Goal: Task Accomplishment & Management: Complete application form

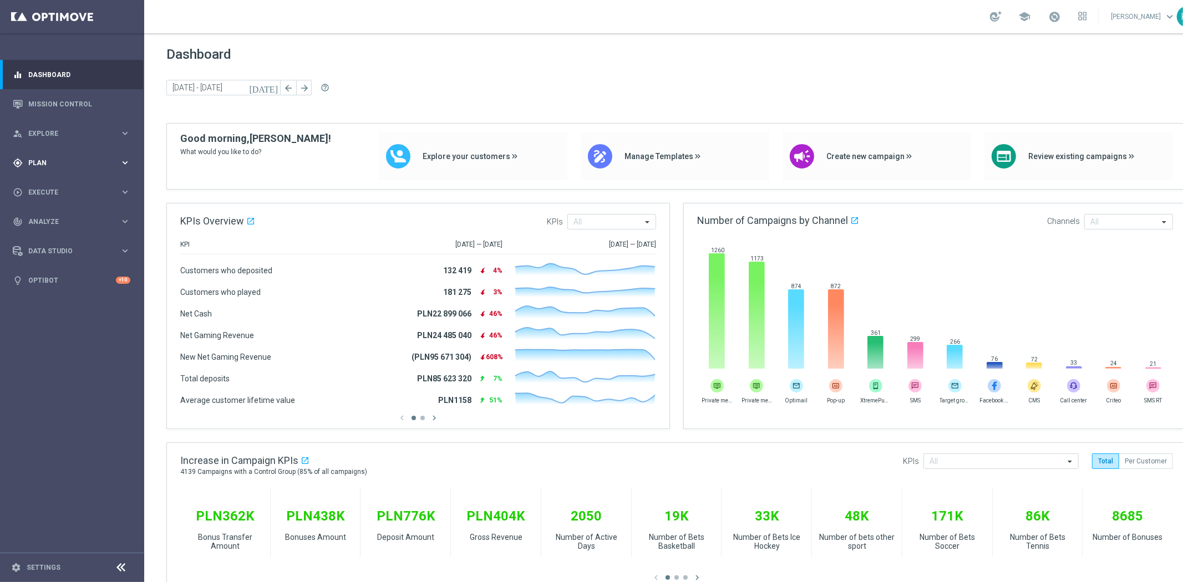
click at [73, 169] on div "gps_fixed Plan keyboard_arrow_right" at bounding box center [71, 162] width 143 height 29
click at [32, 199] on link "Actions" at bounding box center [72, 202] width 86 height 9
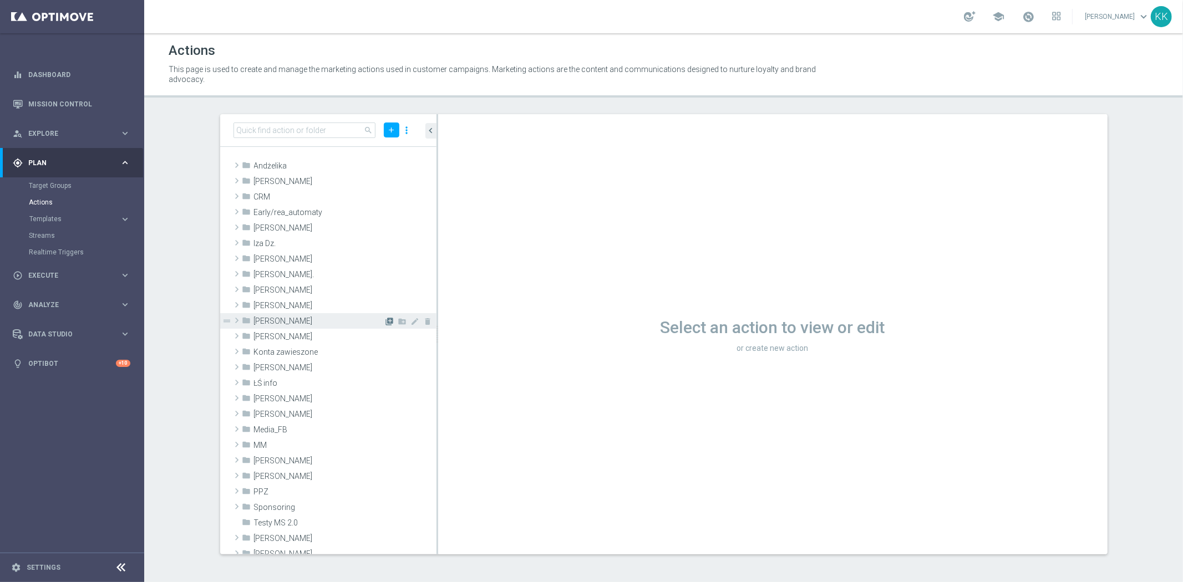
click at [385, 322] on icon "library_add" at bounding box center [389, 321] width 9 height 9
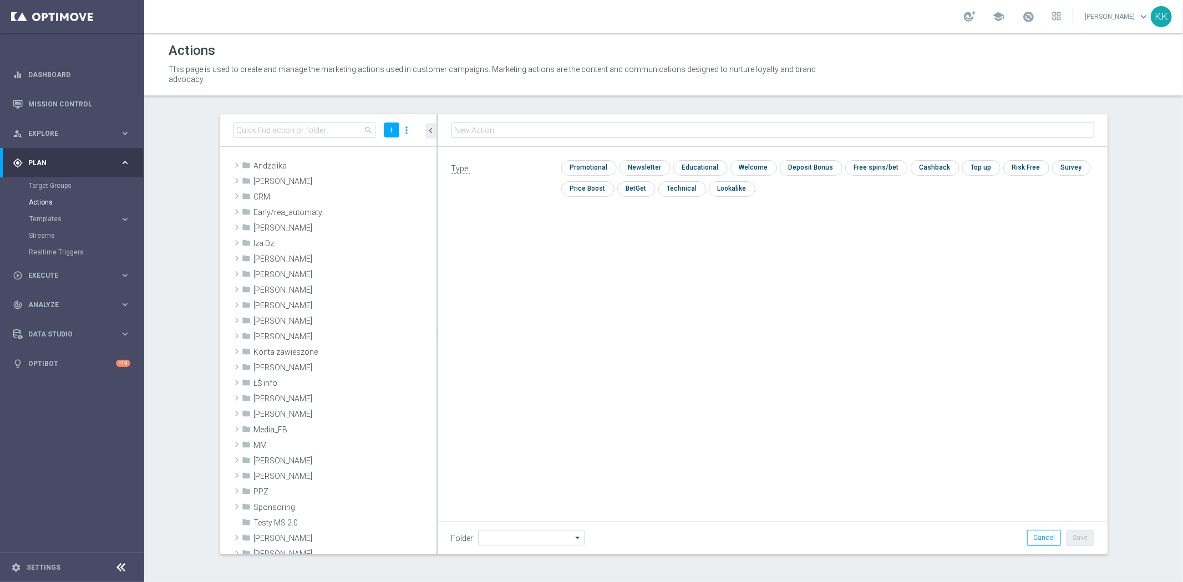
type input "[PERSON_NAME]"
type input "REA_ALL_TARGET_CASHBACK_CC LM 100% do 200 PLN_250925"
click at [597, 164] on input "checkbox" at bounding box center [587, 167] width 53 height 15
checkbox input "true"
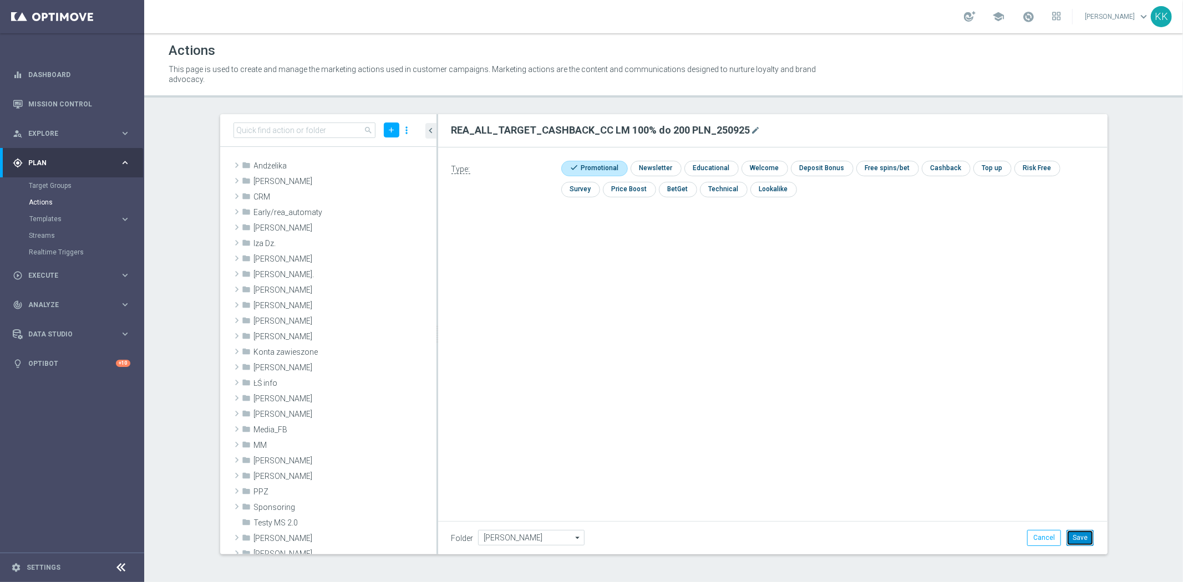
click at [1080, 535] on button "Save" at bounding box center [1079, 538] width 27 height 16
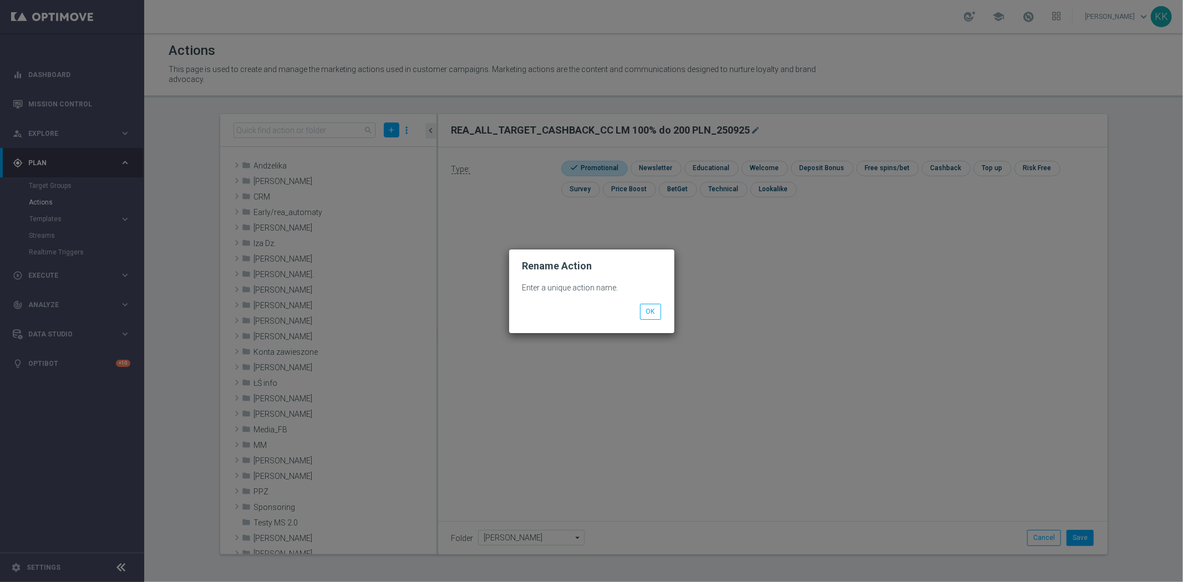
click at [649, 291] on p "Enter a unique action name." at bounding box center [591, 288] width 139 height 10
click at [652, 308] on button "OK" at bounding box center [650, 312] width 21 height 16
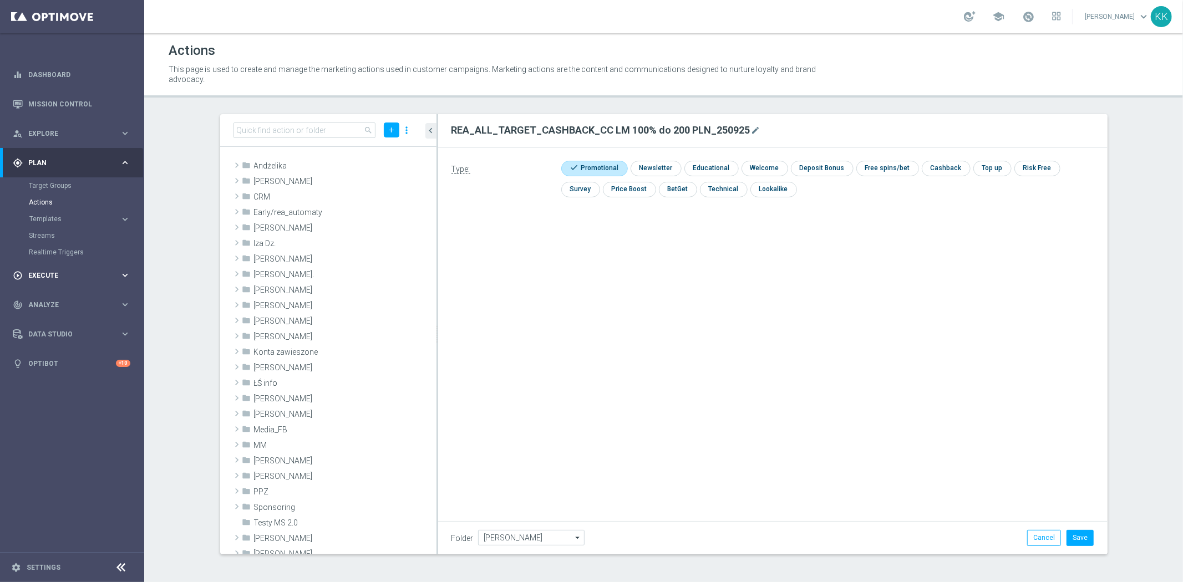
click at [74, 268] on div "play_circle_outline Execute keyboard_arrow_right" at bounding box center [71, 275] width 143 height 29
click at [54, 215] on link "Campaign Builder" at bounding box center [72, 215] width 86 height 9
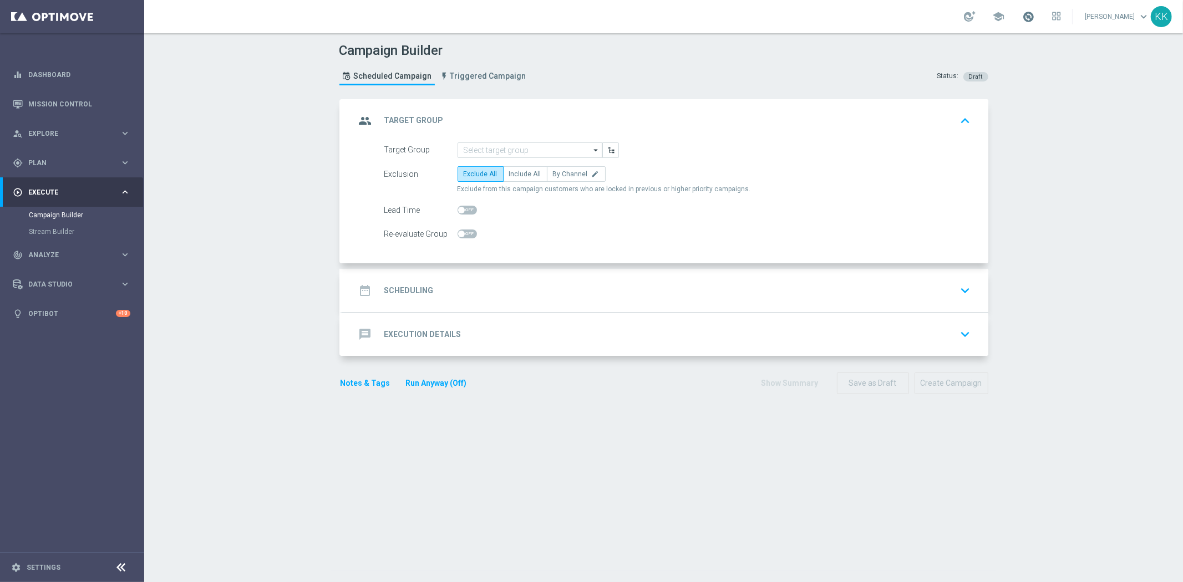
click at [1022, 14] on span at bounding box center [1028, 17] width 12 height 12
click at [496, 150] on input at bounding box center [529, 151] width 145 height 16
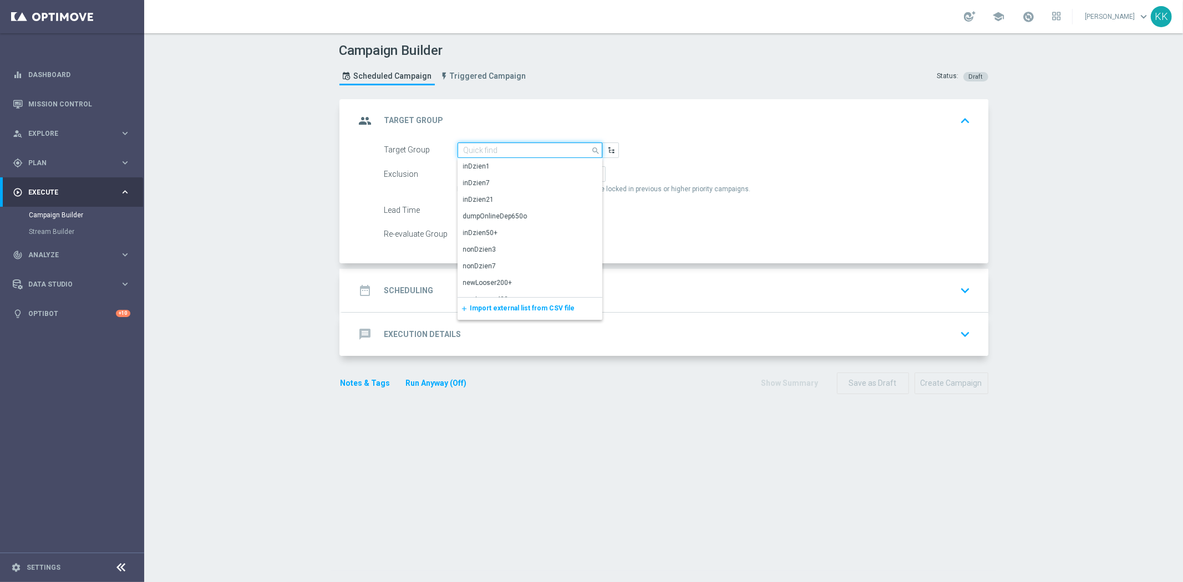
paste input "REA_ALL_TARGET_CASHBACK_CC LM 100% do 200 PLN_250925"
click at [496, 163] on div "REA_ALL_TARGET_CASHBACK_CC LM 100% do 200 PLN_250925" at bounding box center [530, 171] width 134 height 20
type input "REA_ALL_TARGET_CASHBACK_CC LM 100% do 200 PLN_250925"
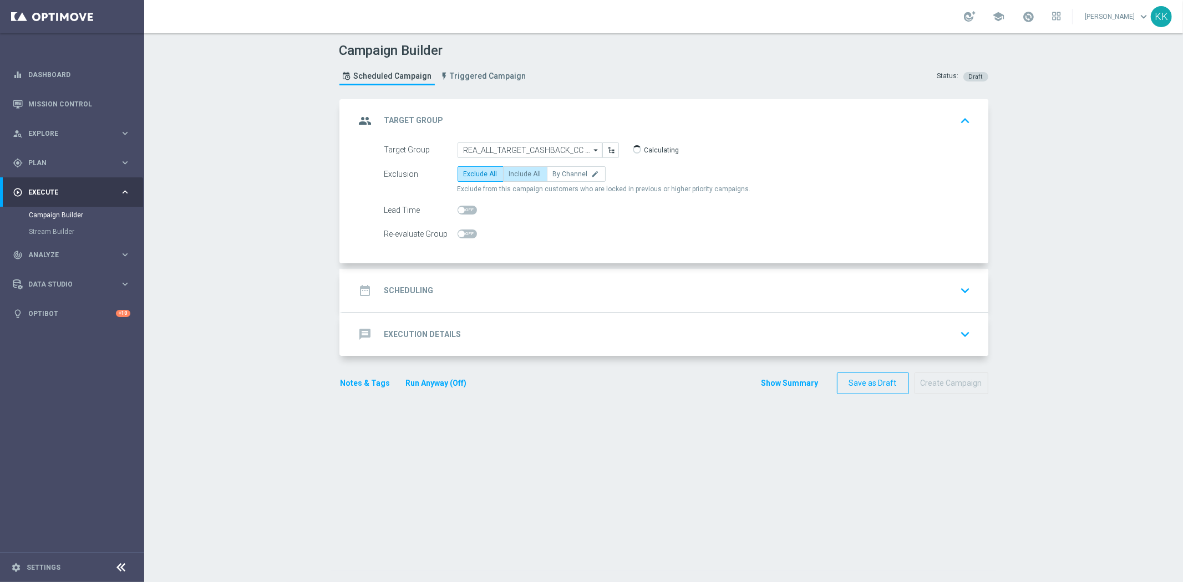
click at [523, 168] on label "Include All" at bounding box center [525, 174] width 44 height 16
click at [516, 172] on input "Include All" at bounding box center [512, 175] width 7 height 7
radio input "true"
click at [572, 279] on div "date_range Scheduling keyboard_arrow_down" at bounding box center [665, 290] width 646 height 43
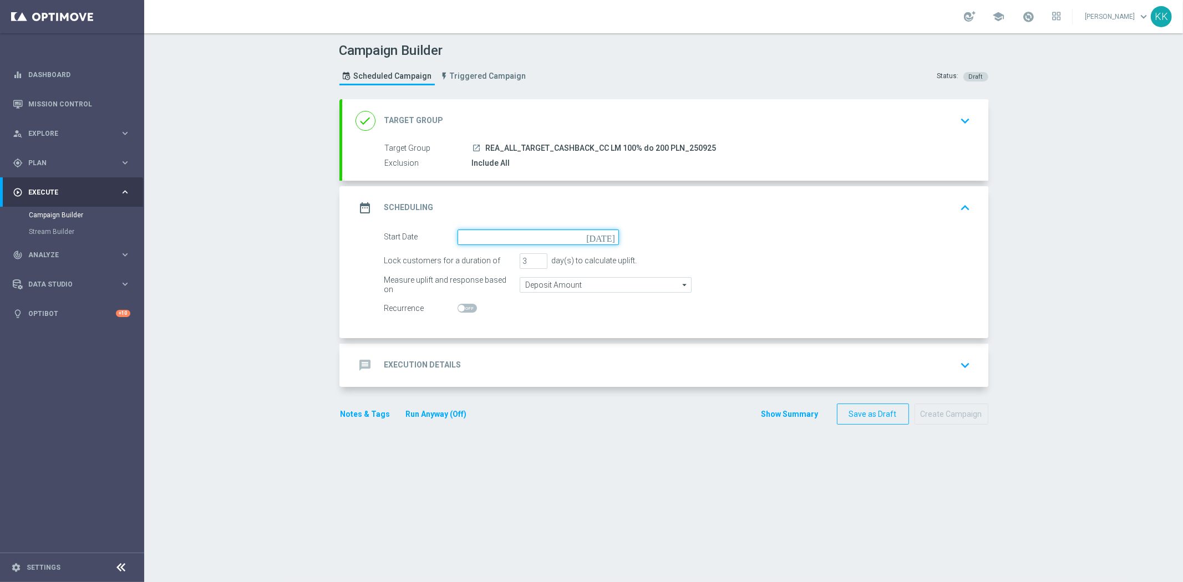
click at [514, 240] on input at bounding box center [537, 238] width 161 height 16
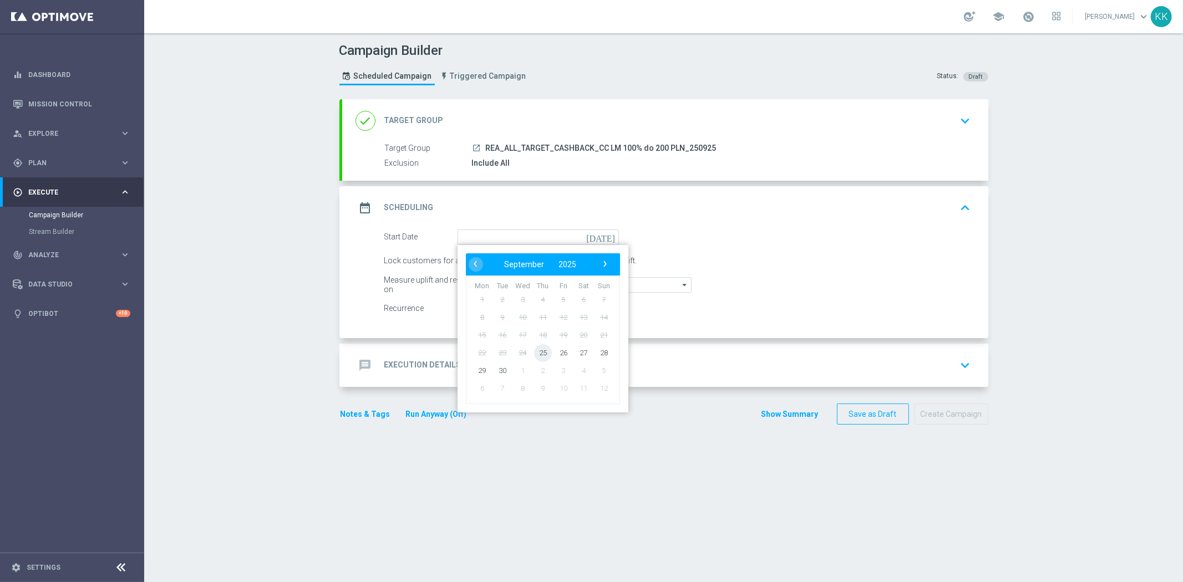
click at [540, 351] on span "25" at bounding box center [542, 353] width 18 height 18
type input "[DATE]"
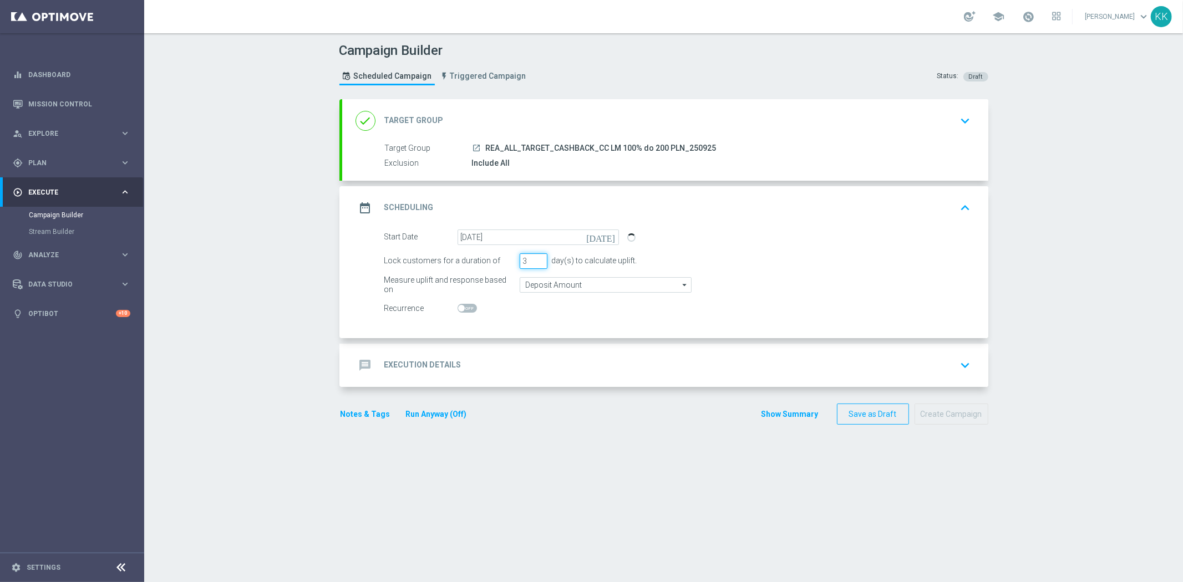
click at [520, 256] on input "3" at bounding box center [534, 261] width 28 height 16
type input "4"
click at [539, 285] on input "Deposit Amount" at bounding box center [606, 285] width 172 height 16
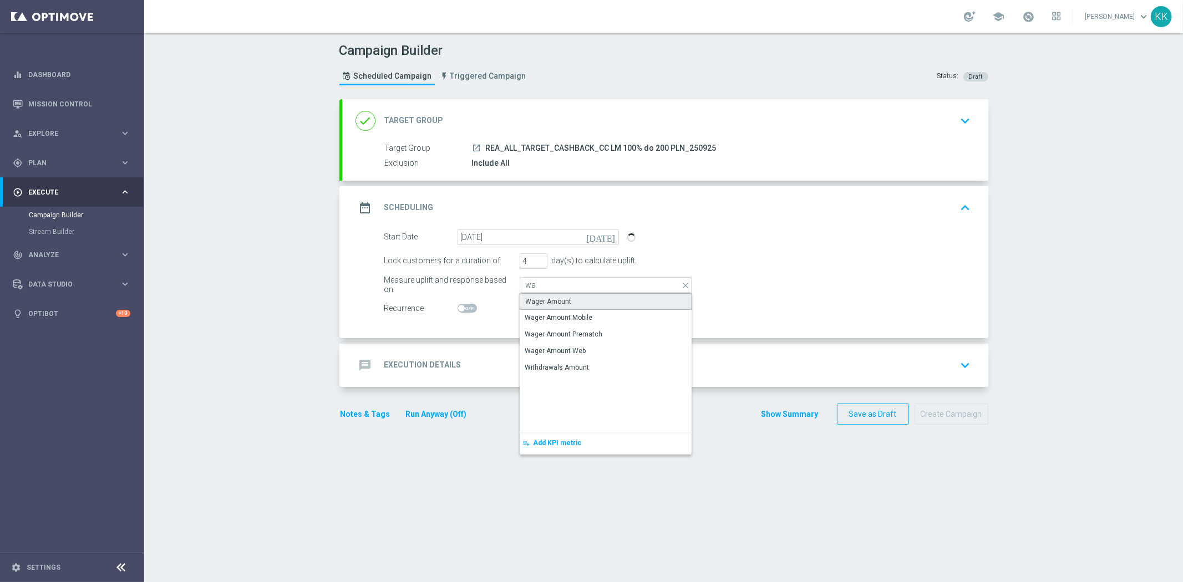
click at [540, 297] on div "Wager Amount" at bounding box center [549, 302] width 46 height 10
type input "Wager Amount"
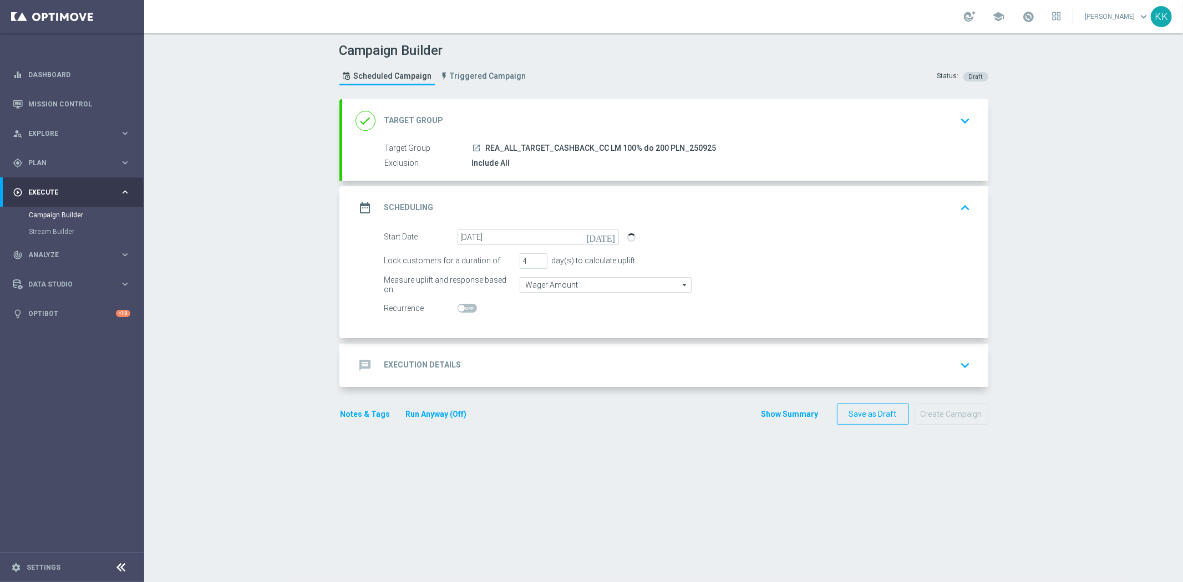
click at [683, 348] on div "message Execution Details keyboard_arrow_down" at bounding box center [665, 365] width 646 height 43
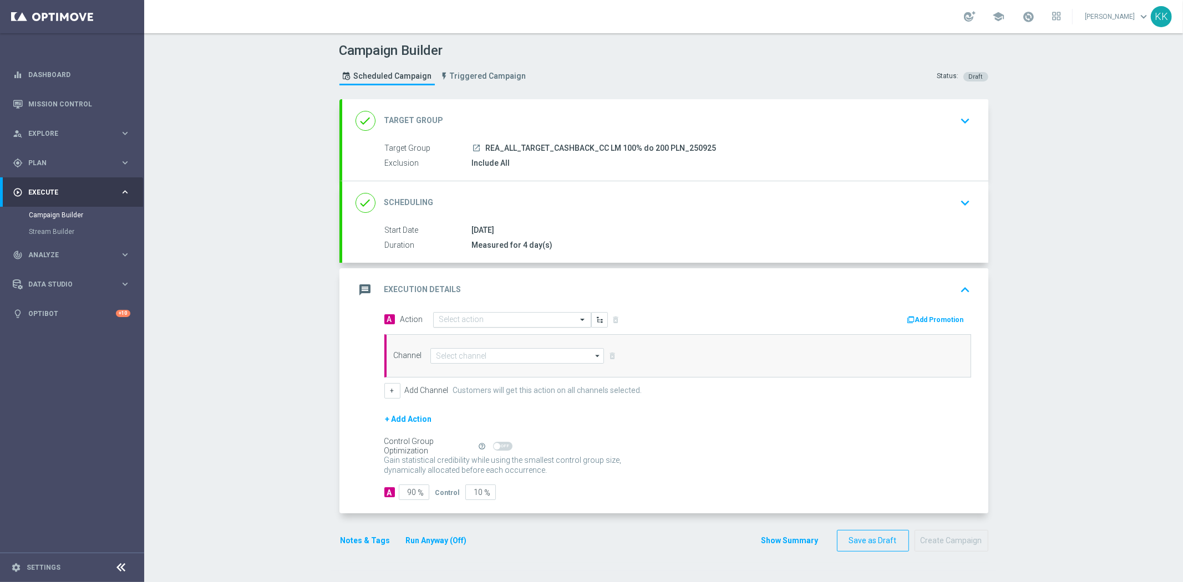
click at [458, 313] on div "Select action" at bounding box center [512, 320] width 158 height 16
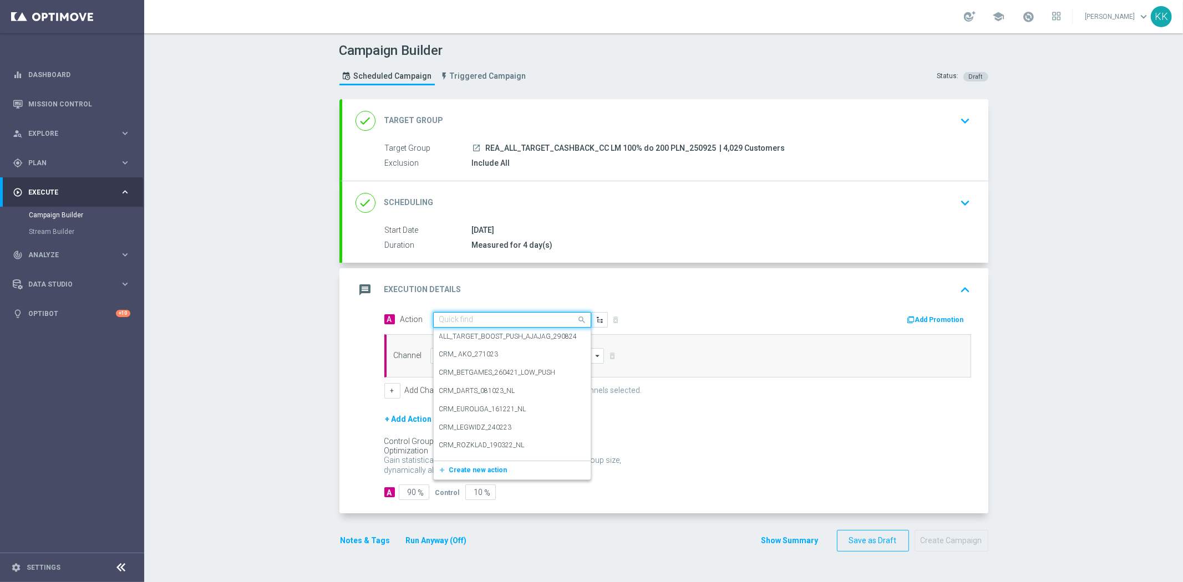
paste input "REA_ALL_TARGET_CASHBACK_CC LM 100% do 200 PLN_250925"
type input "REA_ALL_TARGET_CASHBACK_CC LM 100% do 200 PLN_250925"
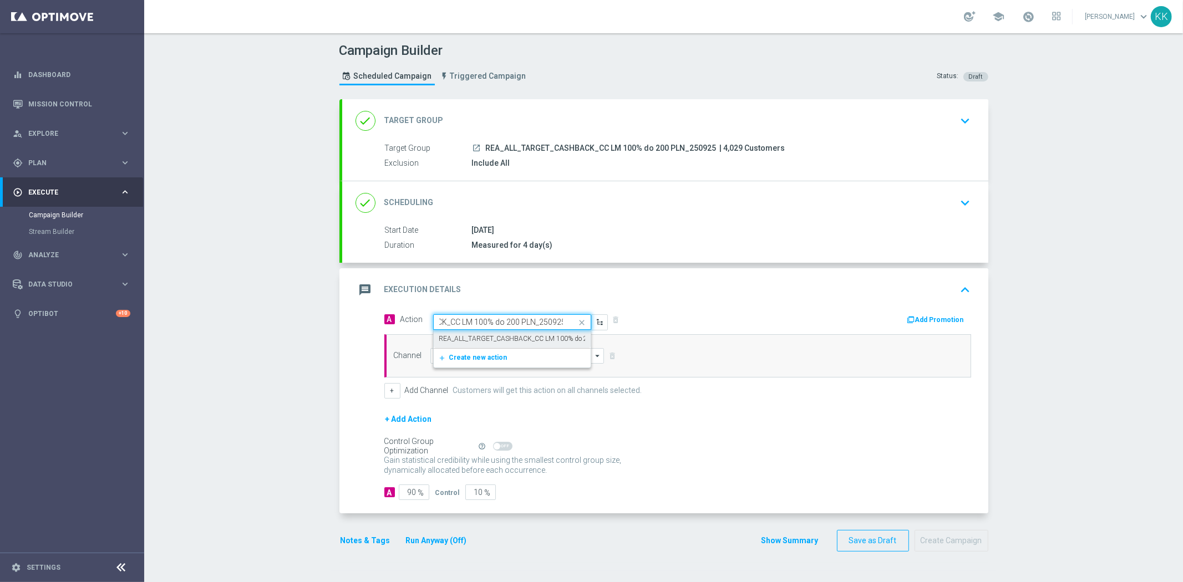
click at [463, 335] on label "REA_ALL_TARGET_CASHBACK_CC LM 100% do 200 PLN_250925" at bounding box center [537, 338] width 196 height 9
click at [467, 357] on input at bounding box center [517, 356] width 174 height 16
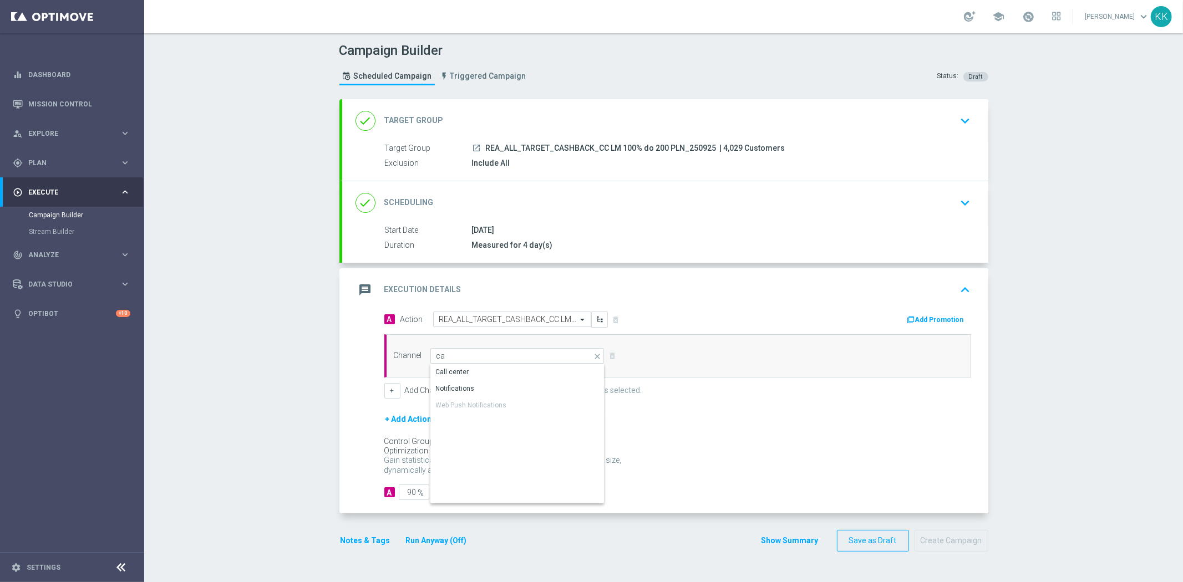
click at [468, 364] on div "Call center" at bounding box center [517, 372] width 175 height 16
type input "Call center"
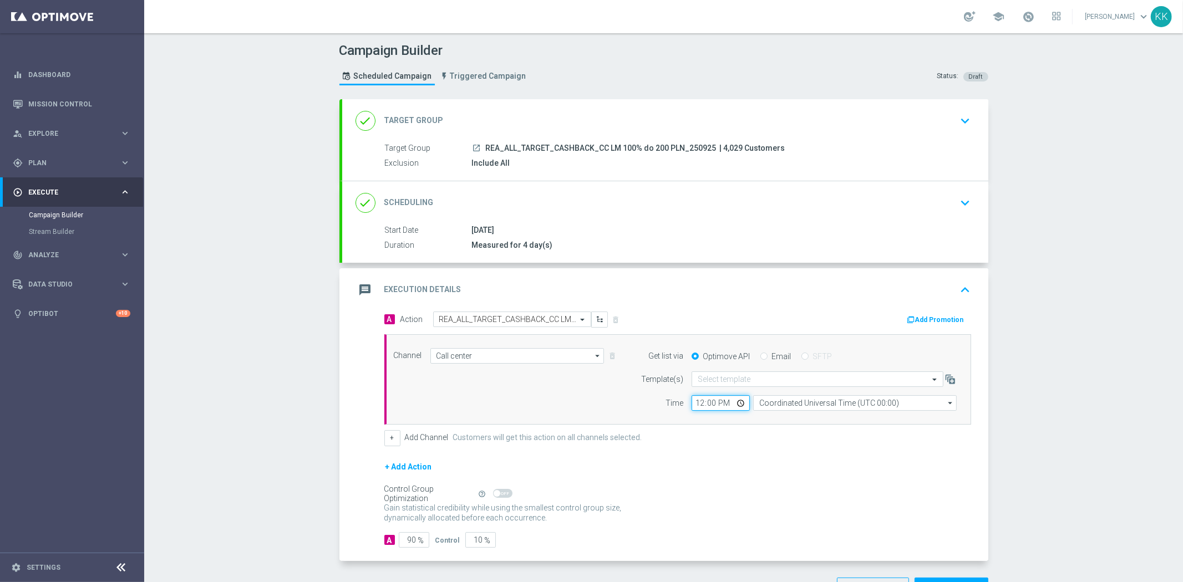
click at [695, 401] on input "12:00" at bounding box center [720, 403] width 58 height 16
type input "08:15"
click at [869, 404] on input "Coordinated Universal Time (UTC 00:00)" at bounding box center [854, 403] width 203 height 16
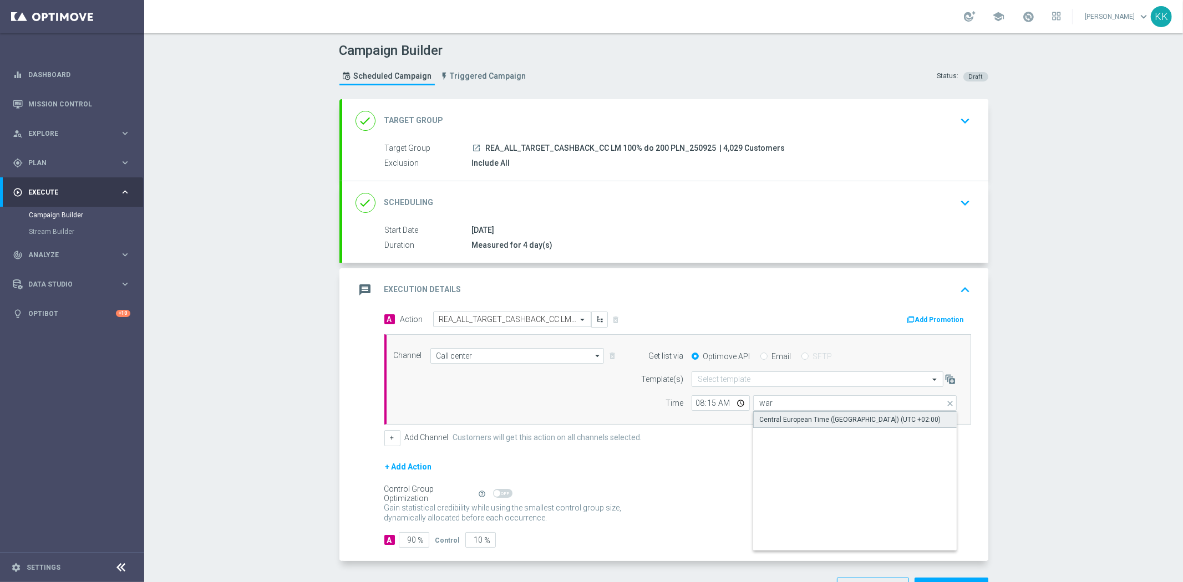
click at [838, 422] on div "Central European Time ([GEOGRAPHIC_DATA]) (UTC +02:00)" at bounding box center [849, 420] width 181 height 10
type input "Central European Time ([GEOGRAPHIC_DATA]) (UTC +02:00)"
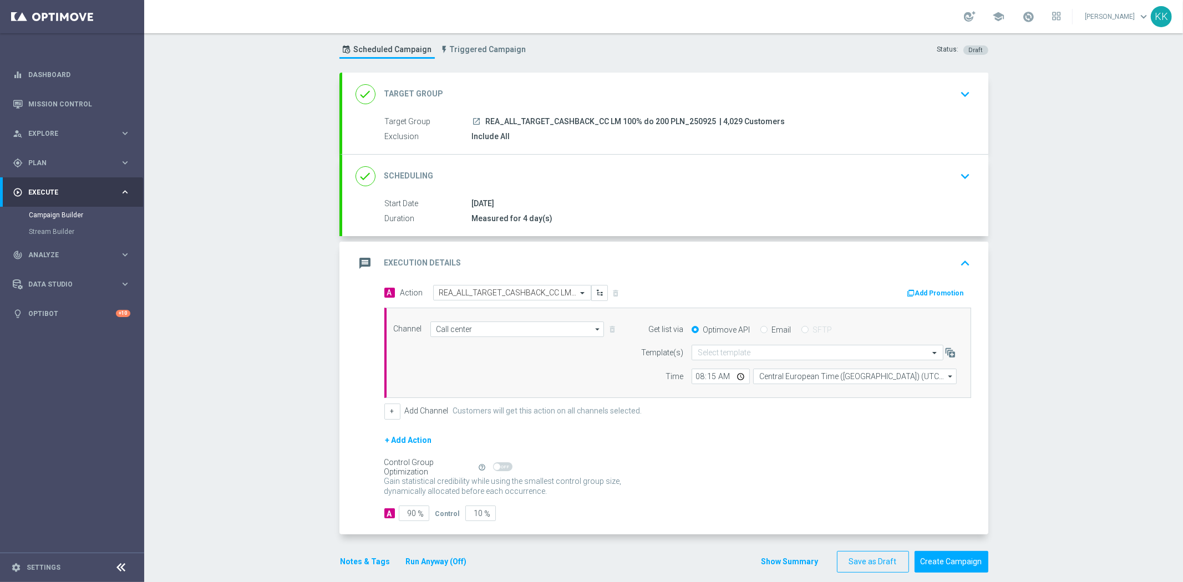
scroll to position [39, 0]
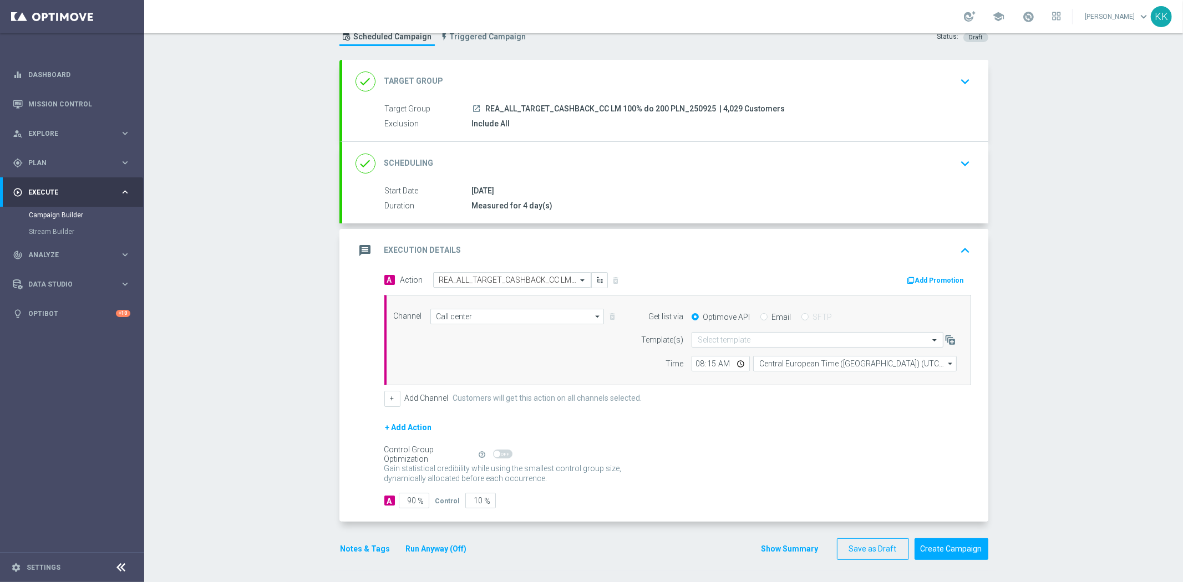
click at [912, 103] on div "launch REA_ALL_TARGET_CASHBACK_CC LM 100% do 200 PLN_250925 | 4,029 Customers" at bounding box center [719, 108] width 495 height 11
click at [962, 90] on div "done Target Group keyboard_arrow_down" at bounding box center [665, 81] width 646 height 43
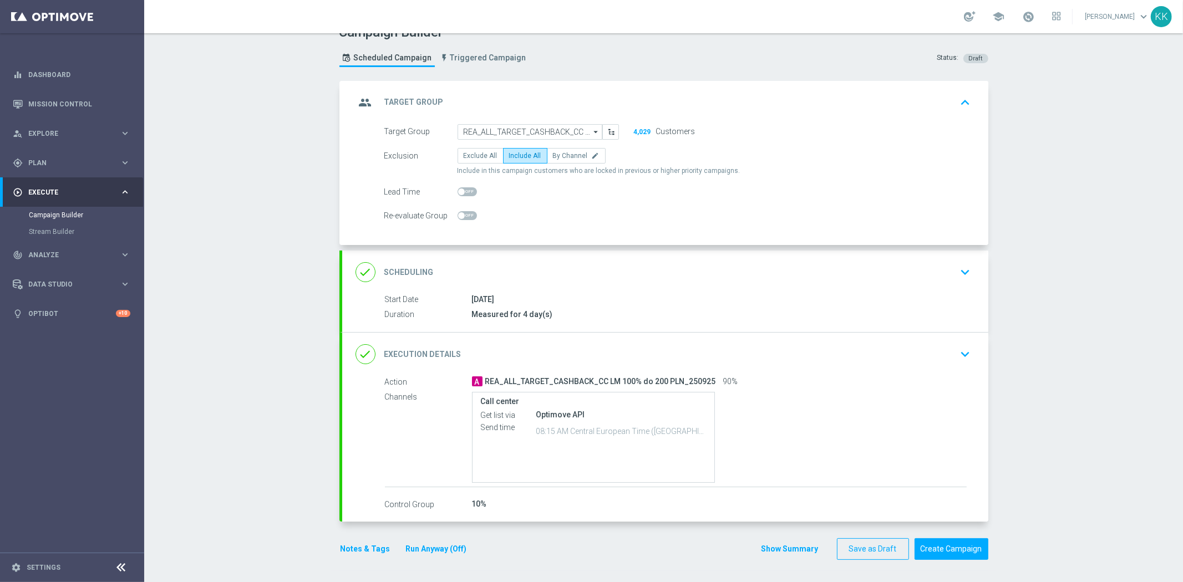
click at [957, 268] on icon "keyboard_arrow_down" at bounding box center [965, 272] width 17 height 17
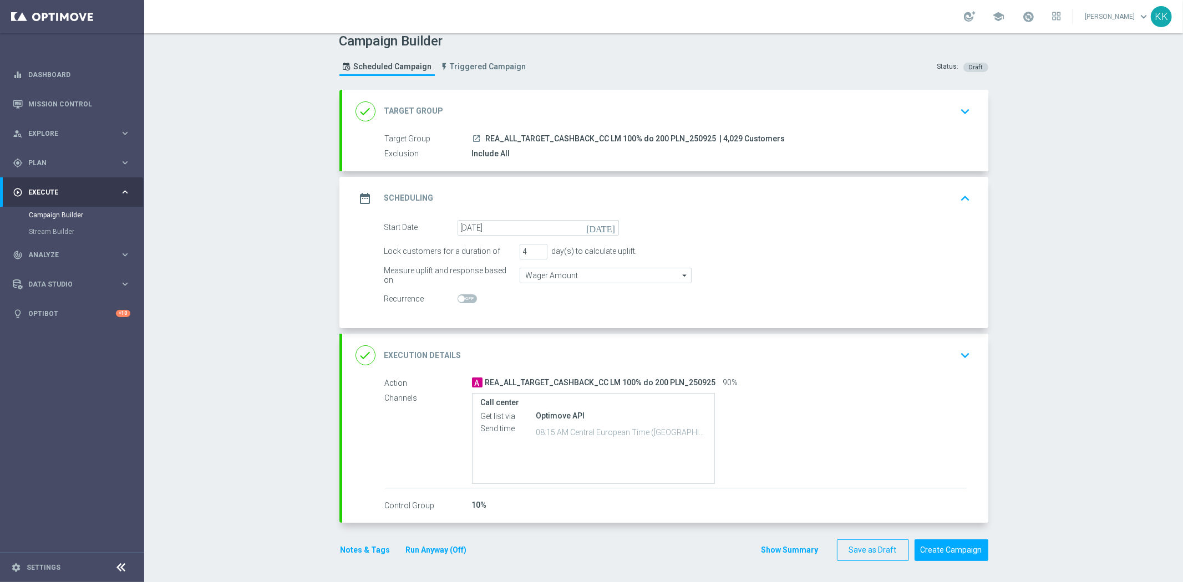
scroll to position [10, 0]
click at [957, 354] on icon "keyboard_arrow_down" at bounding box center [965, 355] width 17 height 17
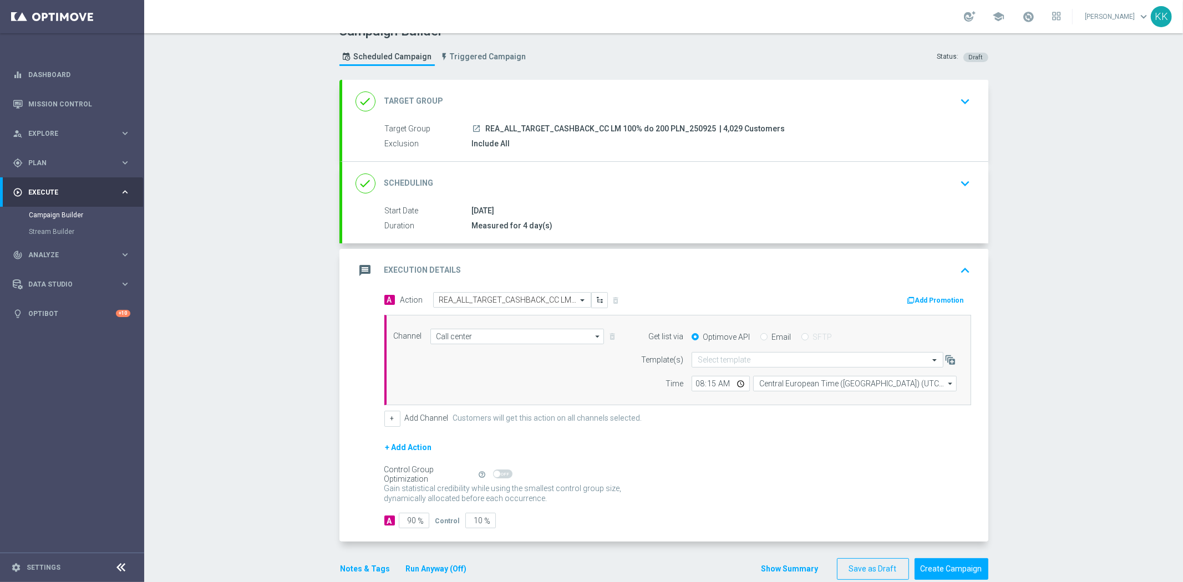
scroll to position [39, 0]
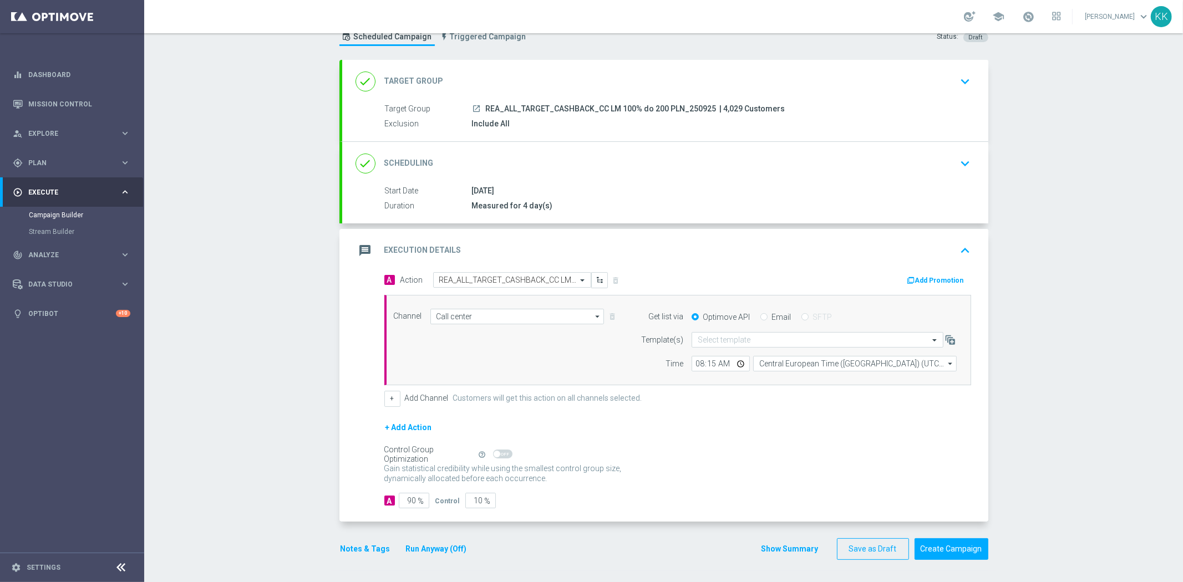
click at [939, 78] on div "done Target Group keyboard_arrow_down" at bounding box center [664, 81] width 619 height 21
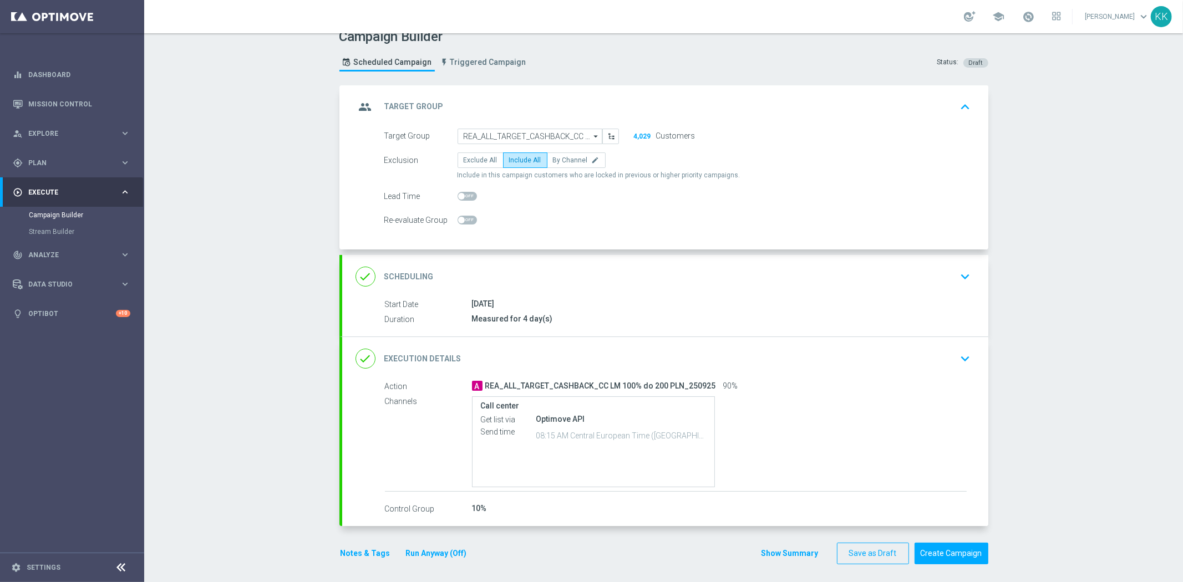
scroll to position [18, 0]
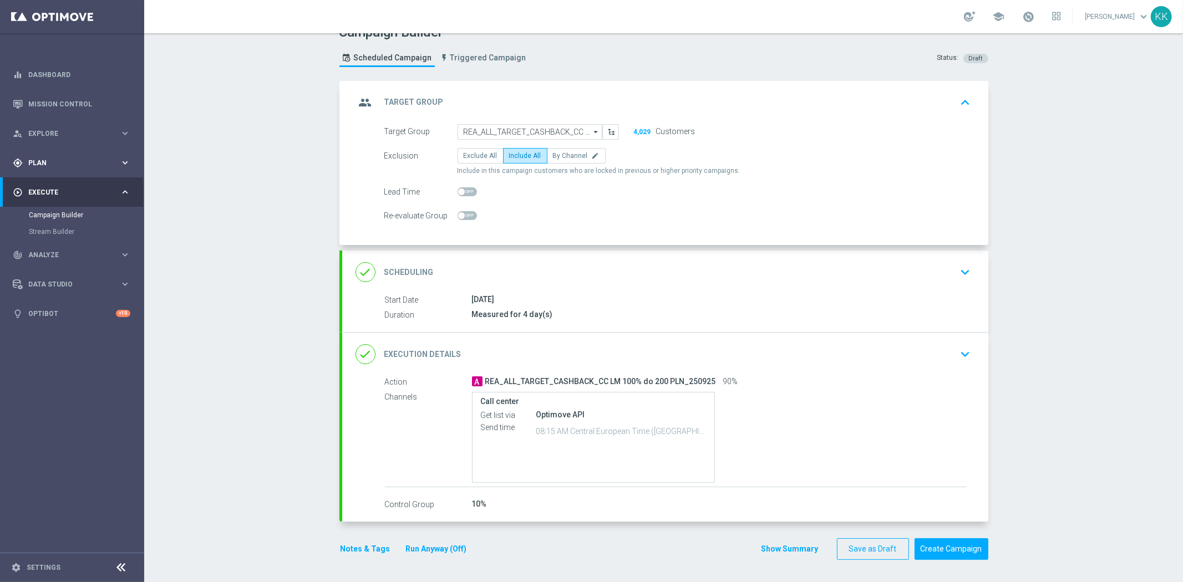
click at [53, 167] on div "gps_fixed Plan" at bounding box center [66, 163] width 107 height 10
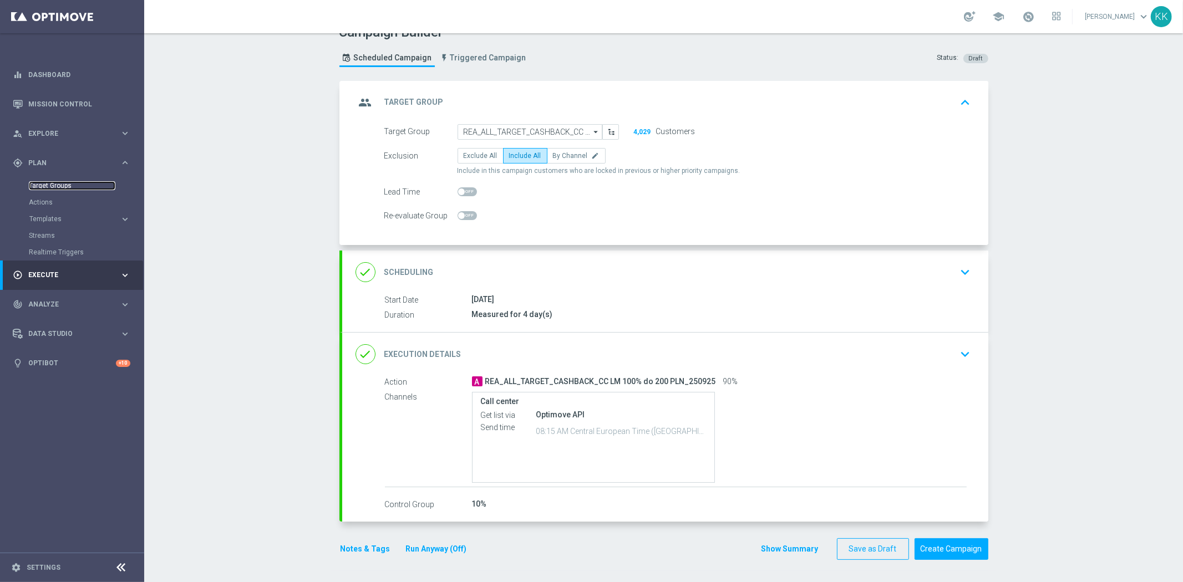
click at [53, 187] on link "Target Groups" at bounding box center [72, 185] width 86 height 9
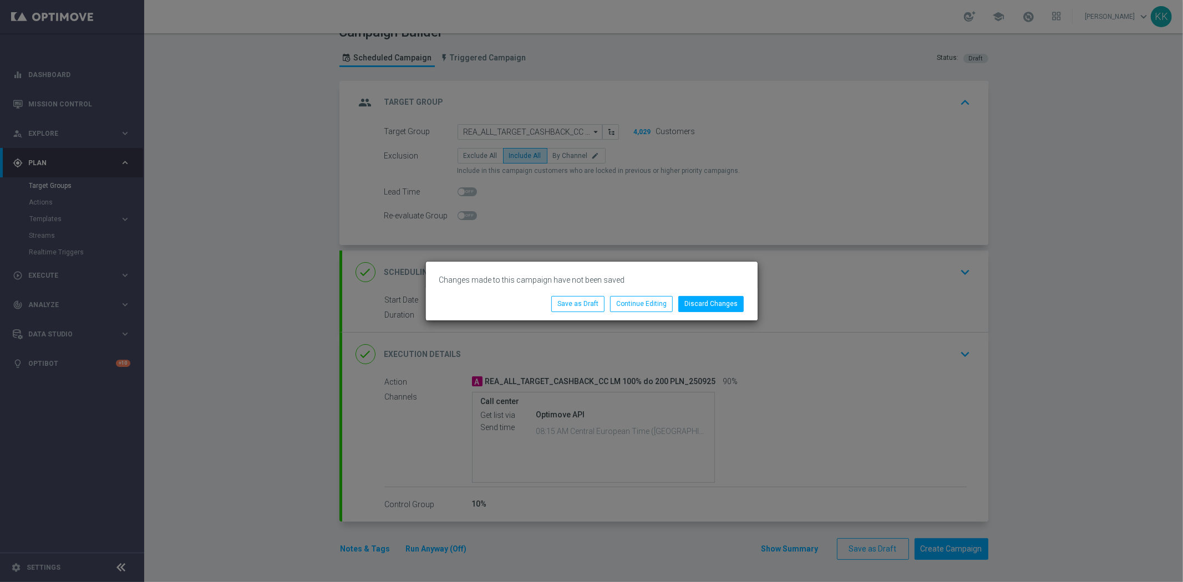
click at [714, 289] on div "Discard Changes Continue Editing Save as Draft" at bounding box center [592, 304] width 332 height 32
click at [722, 308] on button "Discard Changes" at bounding box center [710, 304] width 65 height 16
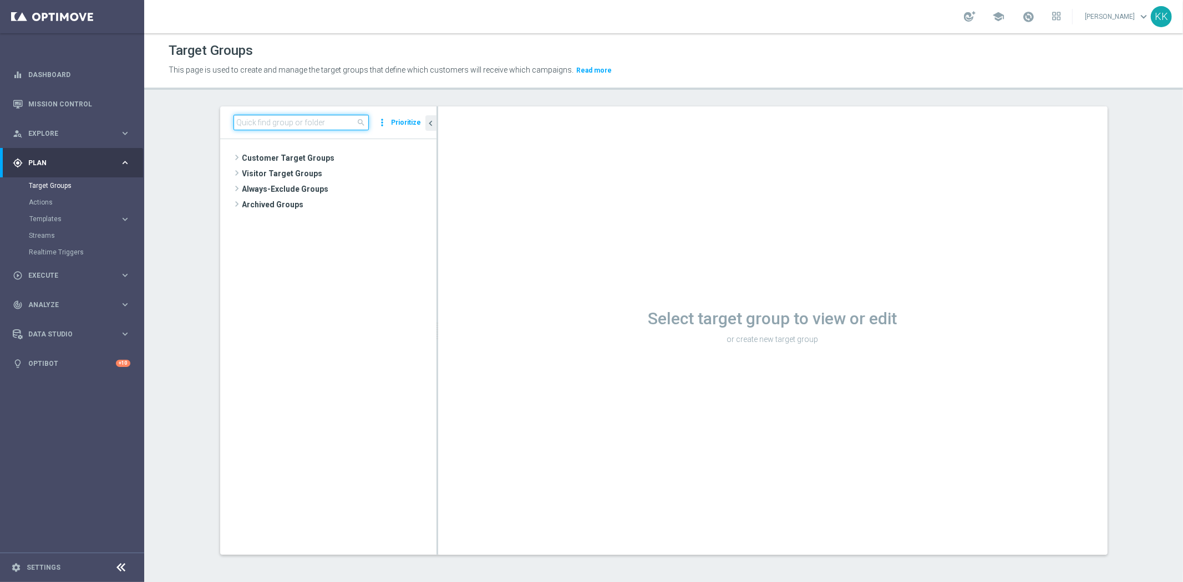
click at [309, 122] on input at bounding box center [300, 123] width 135 height 16
paste input "REA_ALL_TARGET_CASHBACK_CC LM 100% do 200 PLN_250925"
type input "REA_ALL_TARGET_CASHBACK_CC LM 100% do 200 PLN_250925"
click at [316, 189] on span "REA_ALL_TARGET_CASHBACK_CC LM 100% do 200 PLN_250925" at bounding box center [343, 189] width 135 height 9
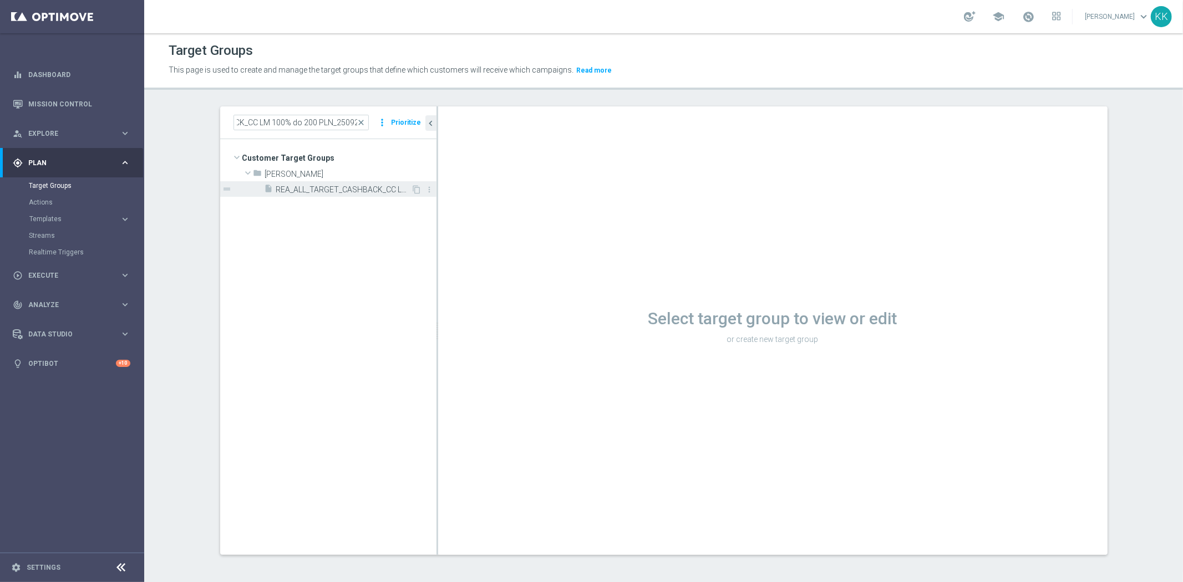
scroll to position [0, 0]
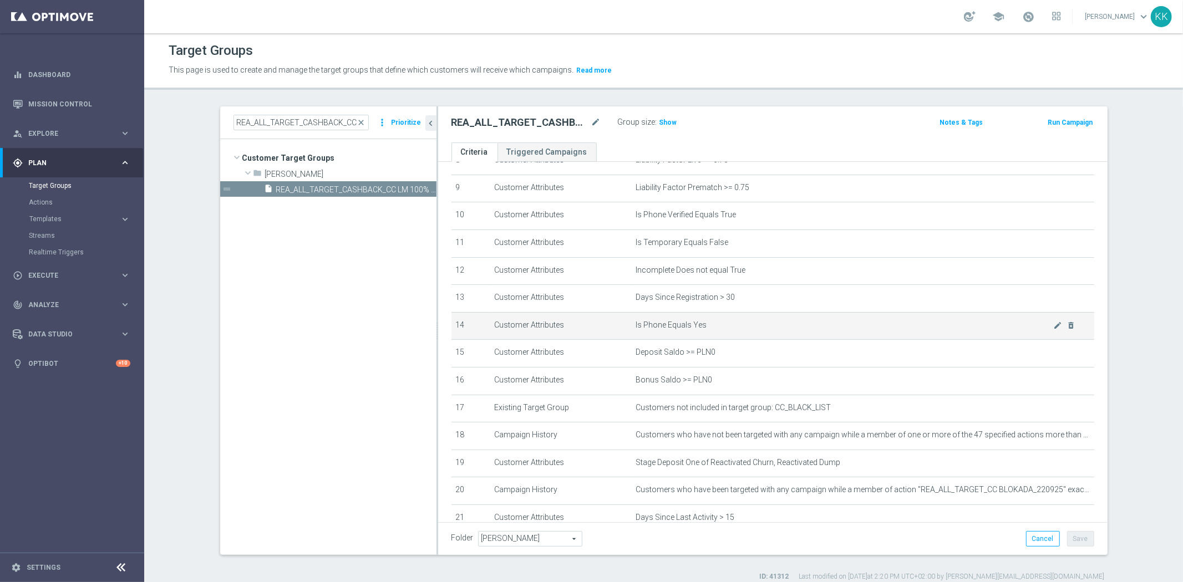
scroll to position [308, 0]
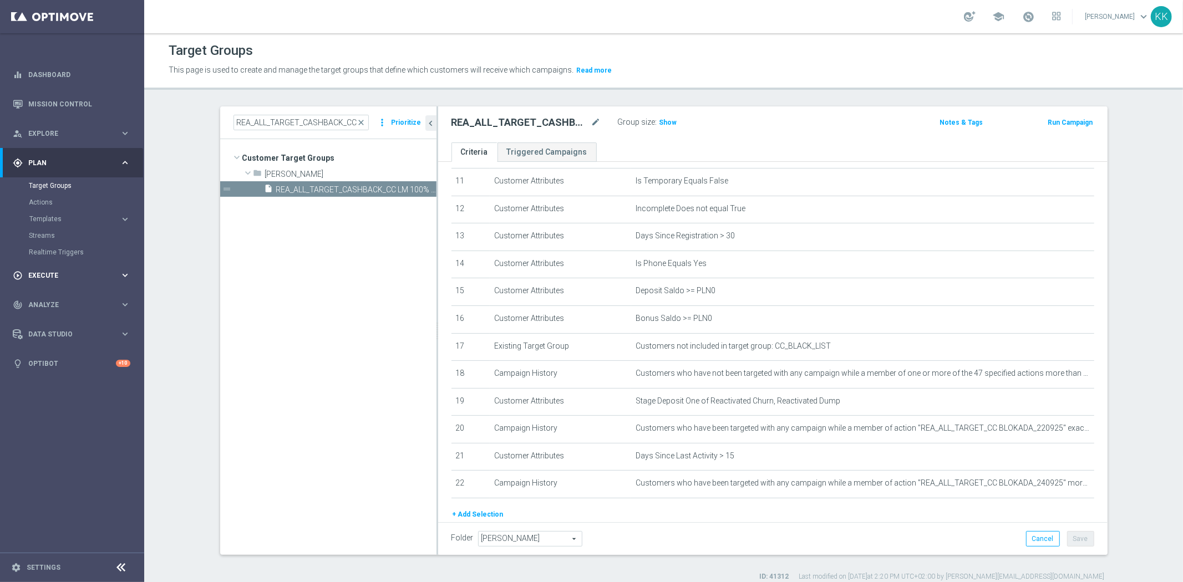
click at [52, 274] on span "Execute" at bounding box center [73, 275] width 91 height 7
click at [68, 214] on link "Campaign Builder" at bounding box center [72, 215] width 86 height 9
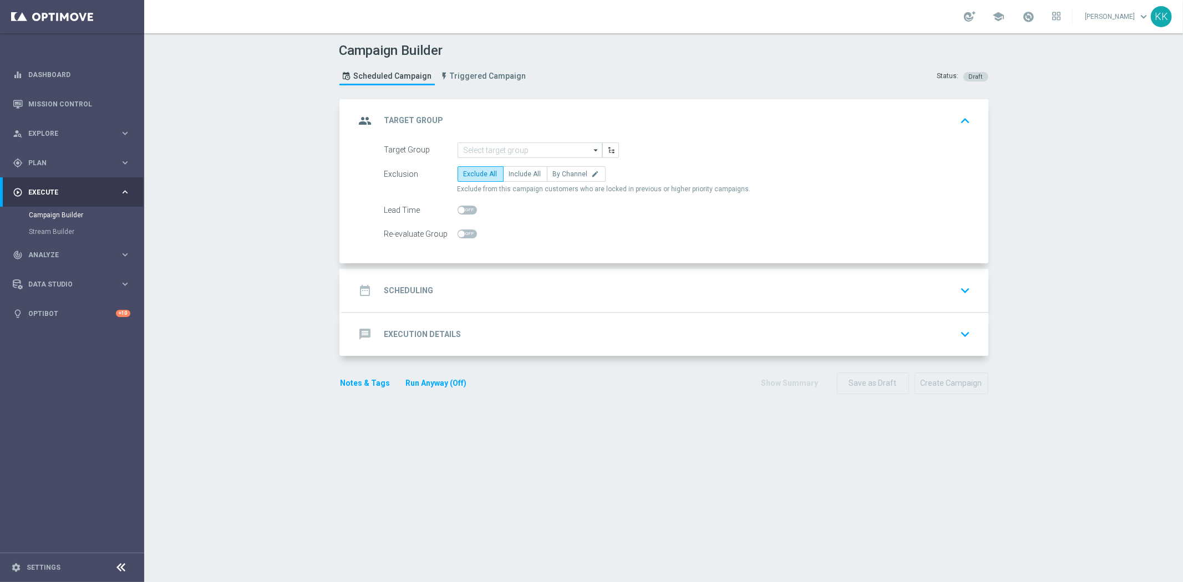
click at [486, 158] on form "Target Group arrow_drop_down Show Selected 0 of NaN inDzien1" at bounding box center [677, 193] width 587 height 100
click at [486, 155] on input at bounding box center [529, 151] width 145 height 16
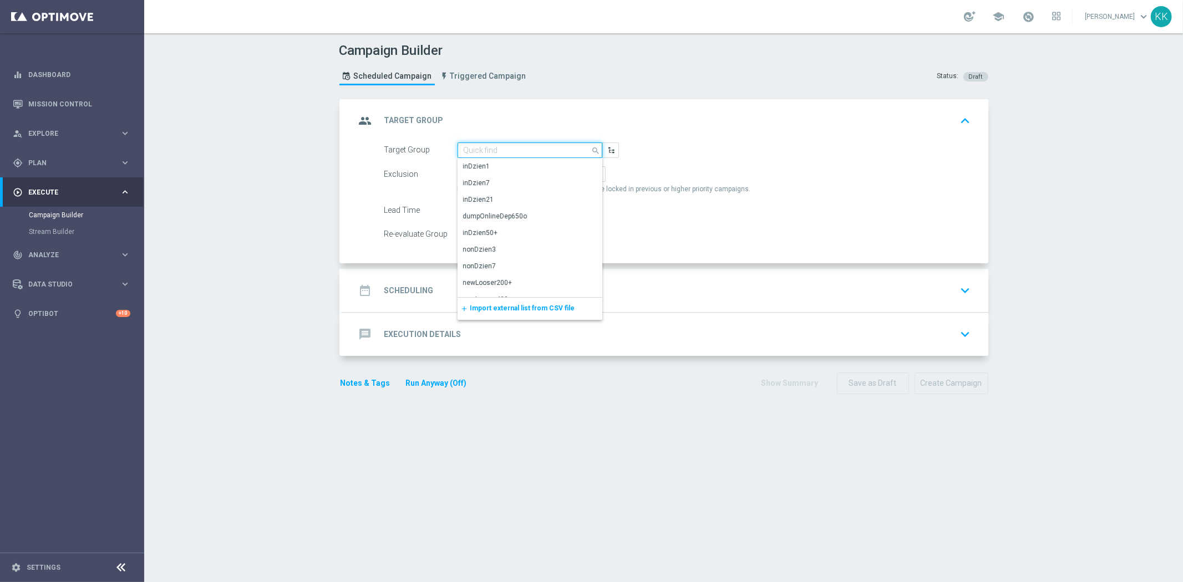
paste input "REA_ALL_TARGET_CASHBACK_CC LM 100% do 200 PLN_250925"
click at [476, 179] on div "REA_ALL_TARGET_CASHBACK_CC LM 100% do 200 PLN_250925" at bounding box center [530, 171] width 134 height 20
type input "REA_ALL_TARGET_CASHBACK_CC LM 100% do 200 PLN_250925"
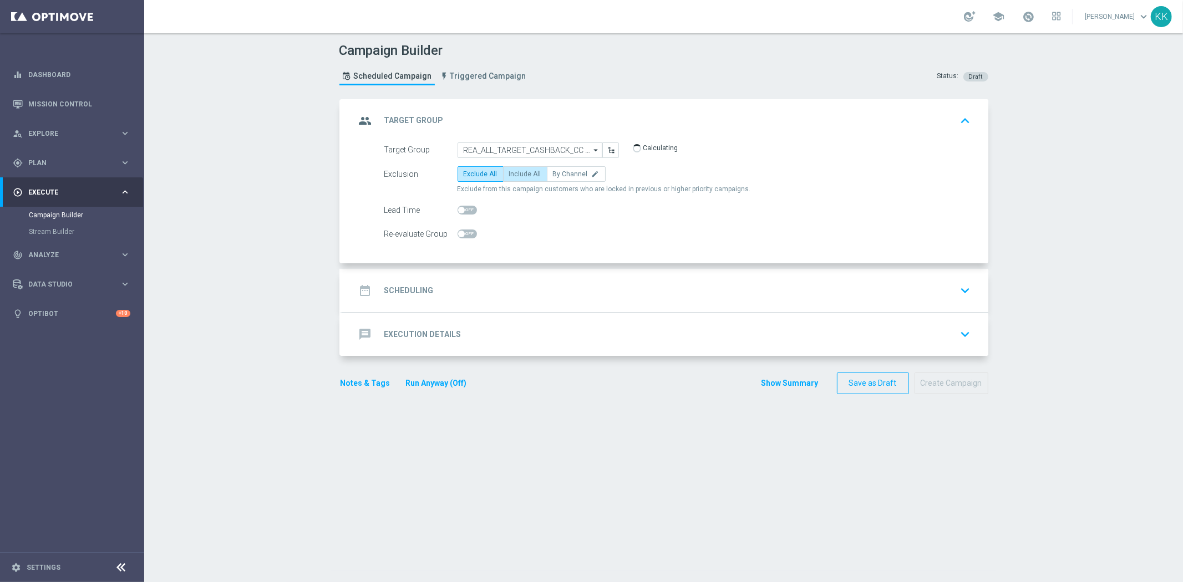
click at [509, 170] on span "Include All" at bounding box center [525, 174] width 32 height 8
click at [509, 172] on input "Include All" at bounding box center [512, 175] width 7 height 7
radio input "true"
click at [520, 284] on div "date_range Scheduling keyboard_arrow_down" at bounding box center [664, 290] width 619 height 21
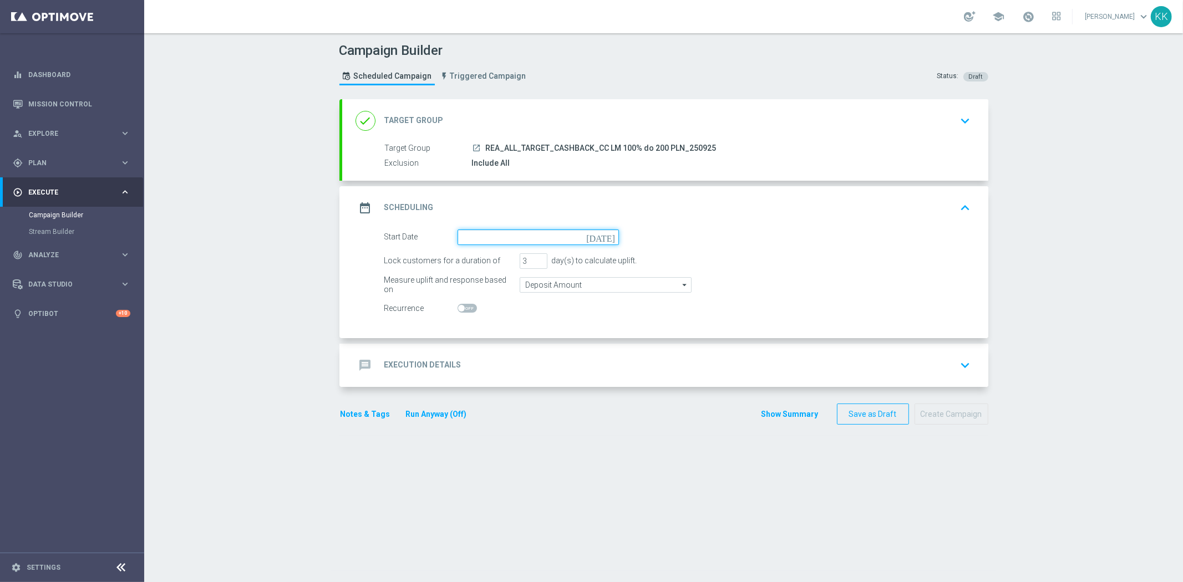
click at [485, 237] on input at bounding box center [537, 238] width 161 height 16
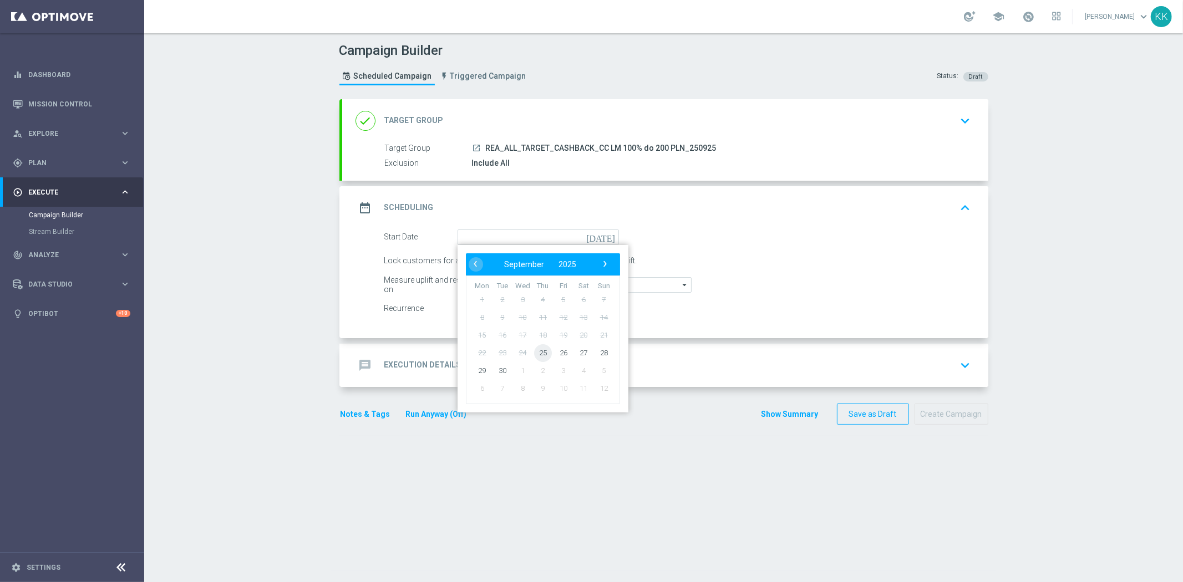
click at [540, 349] on span "25" at bounding box center [542, 353] width 18 height 18
type input "[DATE]"
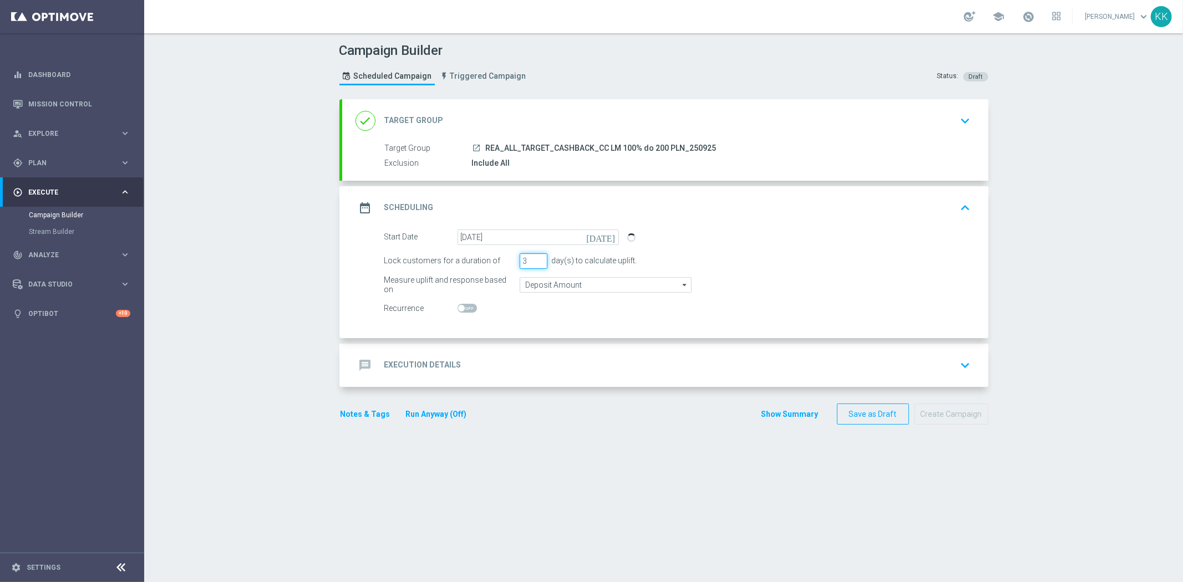
click at [524, 256] on input "3" at bounding box center [534, 261] width 28 height 16
click at [488, 263] on div "Lock customers for a duration of 3 day(s) to calculate uplift." at bounding box center [677, 261] width 603 height 16
click at [1022, 13] on span at bounding box center [1028, 17] width 12 height 12
type input "4"
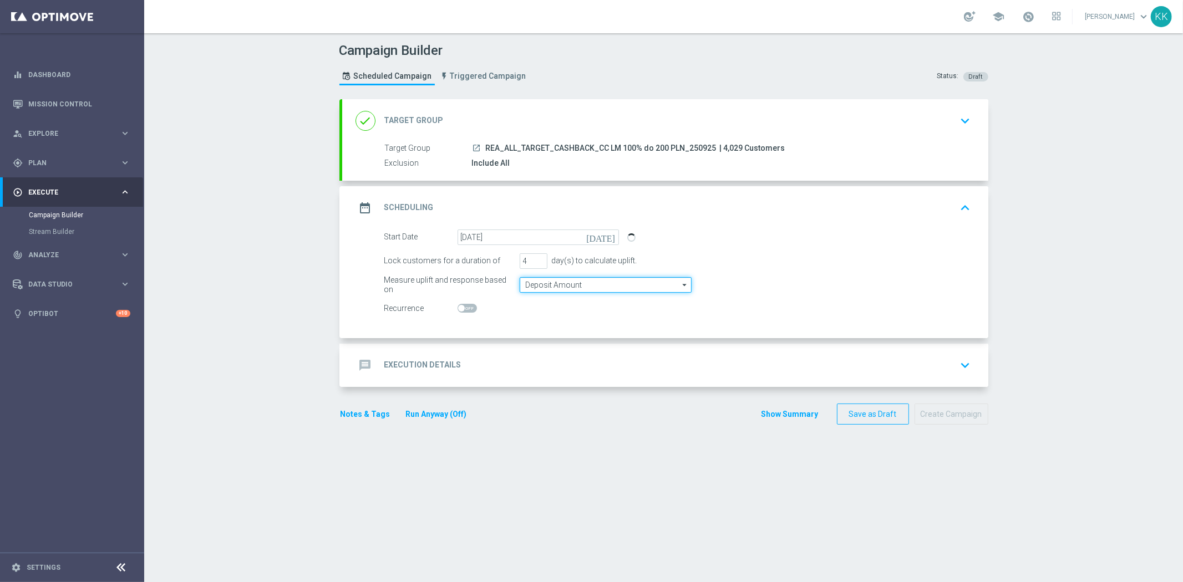
click at [547, 283] on input "Deposit Amount" at bounding box center [606, 285] width 172 height 16
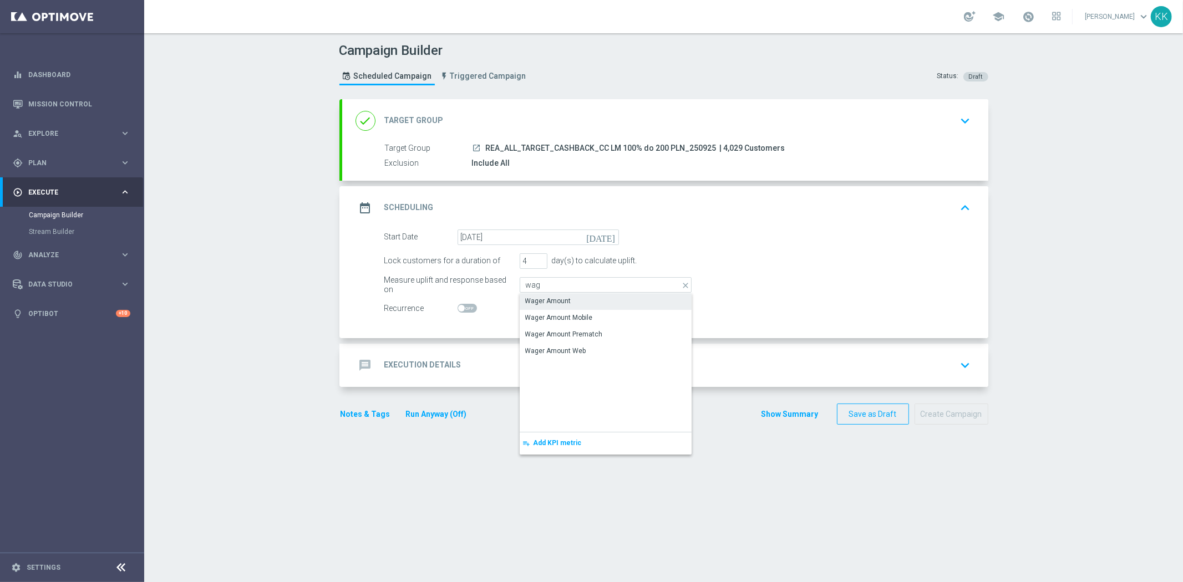
click at [553, 299] on div "Wager Amount" at bounding box center [548, 301] width 46 height 10
type input "Wager Amount"
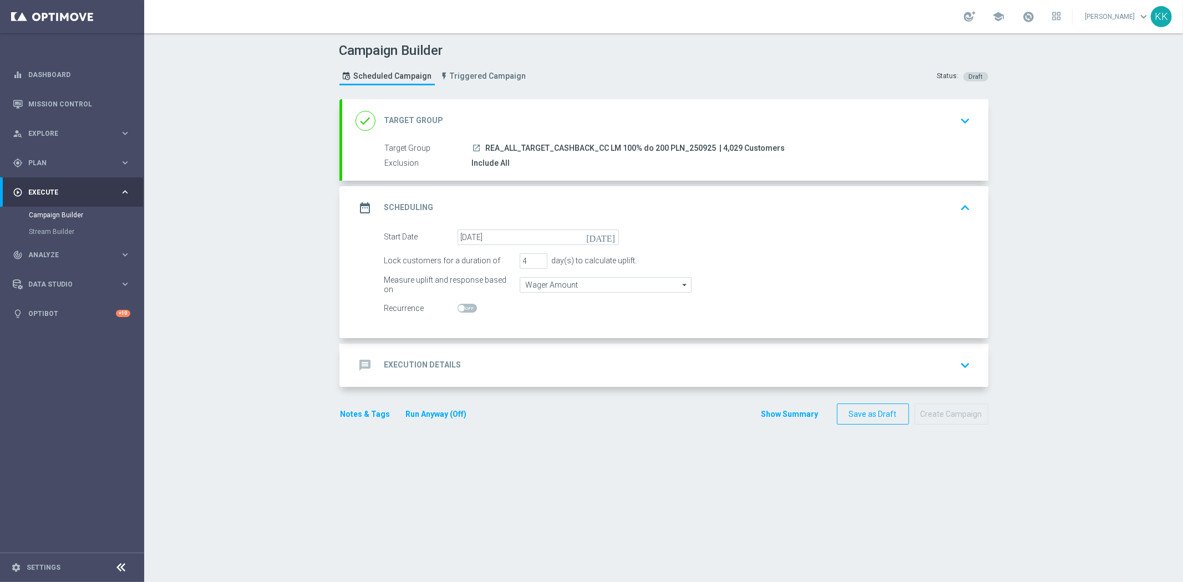
click at [607, 373] on div "message Execution Details keyboard_arrow_down" at bounding box center [664, 365] width 619 height 21
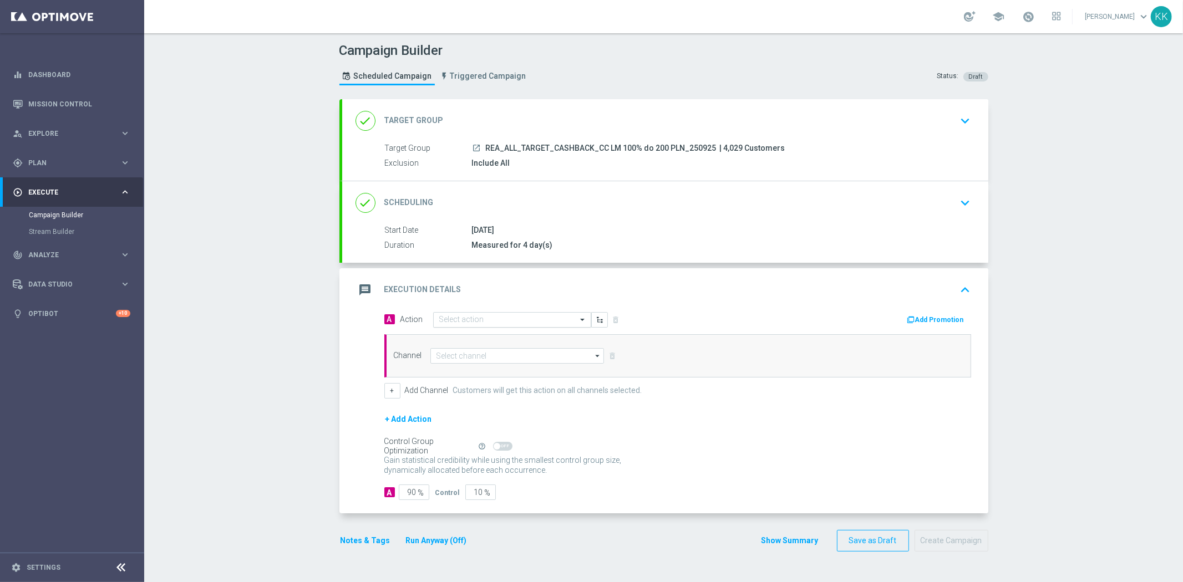
click at [467, 312] on div "Select action" at bounding box center [512, 320] width 158 height 16
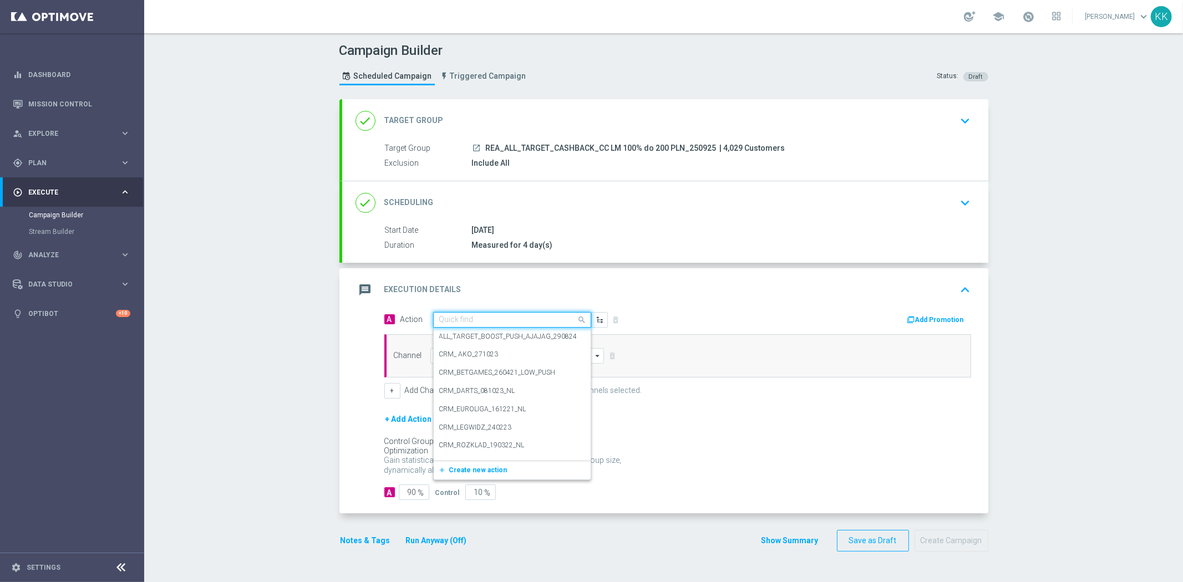
paste input "REA_ALL_TARGET_CASHBACK_CC LM 100% do 200 PLN_250925"
type input "REA_ALL_TARGET_CASHBACK_CC LM 100% do 200 PLN_250925"
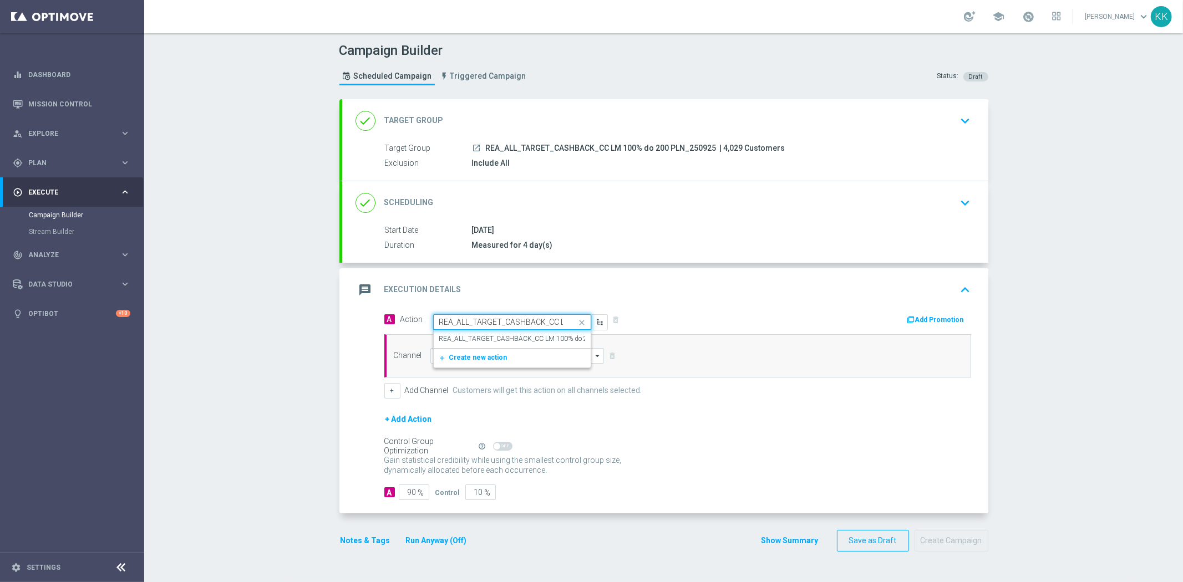
scroll to position [0, 99]
click at [477, 332] on div "REA_ALL_TARGET_CASHBACK_CC LM 100% do 200 PLN_250925 edit" at bounding box center [512, 339] width 146 height 18
click at [479, 349] on input at bounding box center [517, 356] width 174 height 16
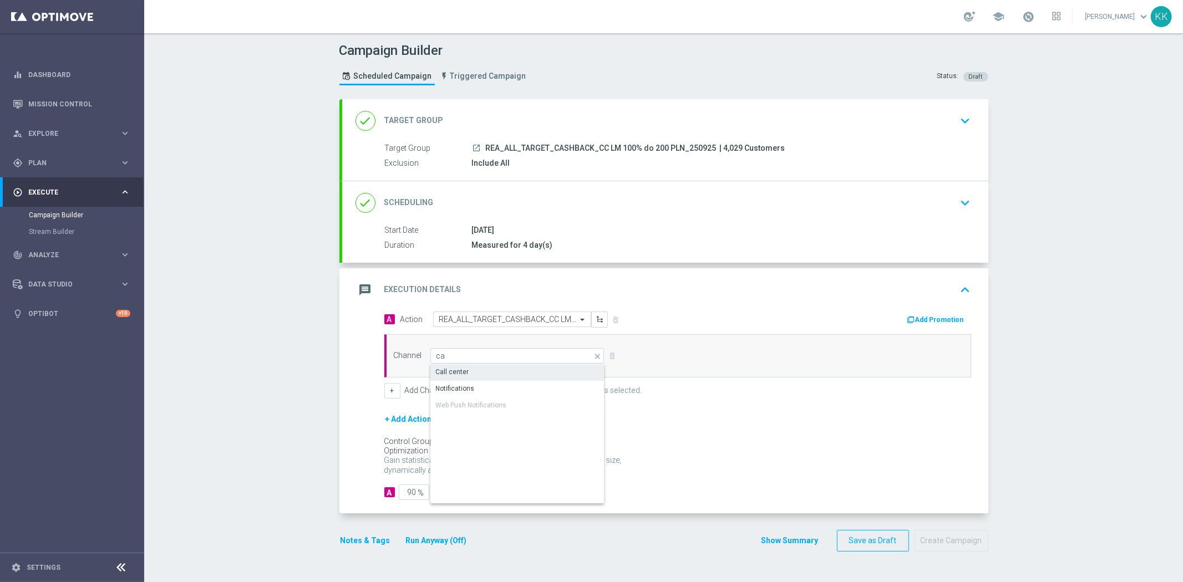
click at [479, 367] on div "Call center" at bounding box center [517, 372] width 175 height 16
type input "Call center"
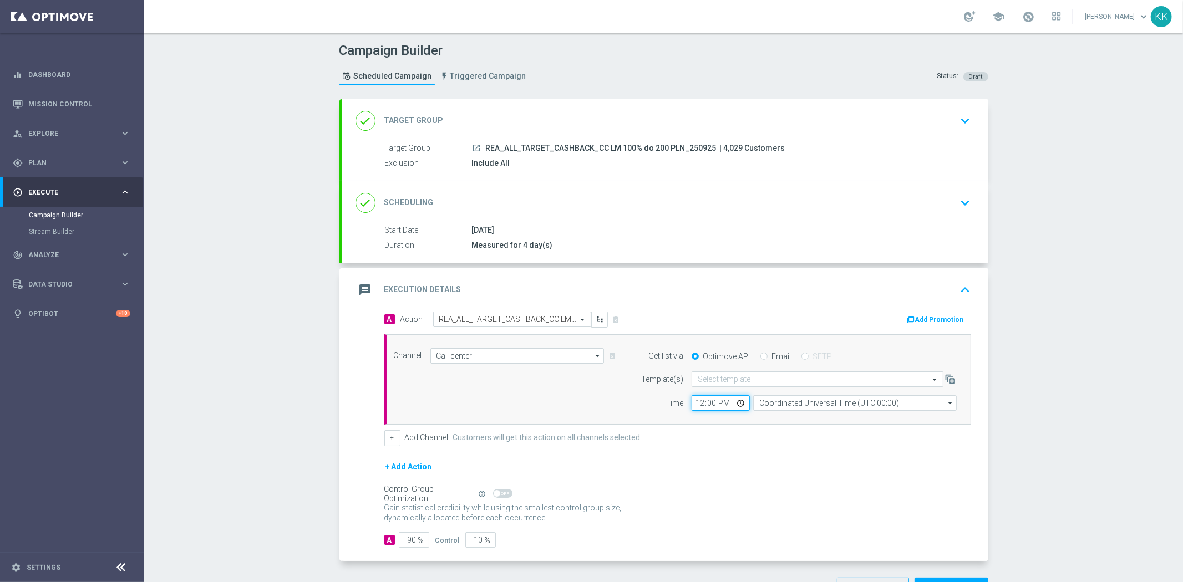
click at [691, 403] on input "12:00" at bounding box center [720, 403] width 58 height 16
type input "08:15"
click at [790, 400] on input "Coordinated Universal Time (UTC 00:00)" at bounding box center [854, 403] width 203 height 16
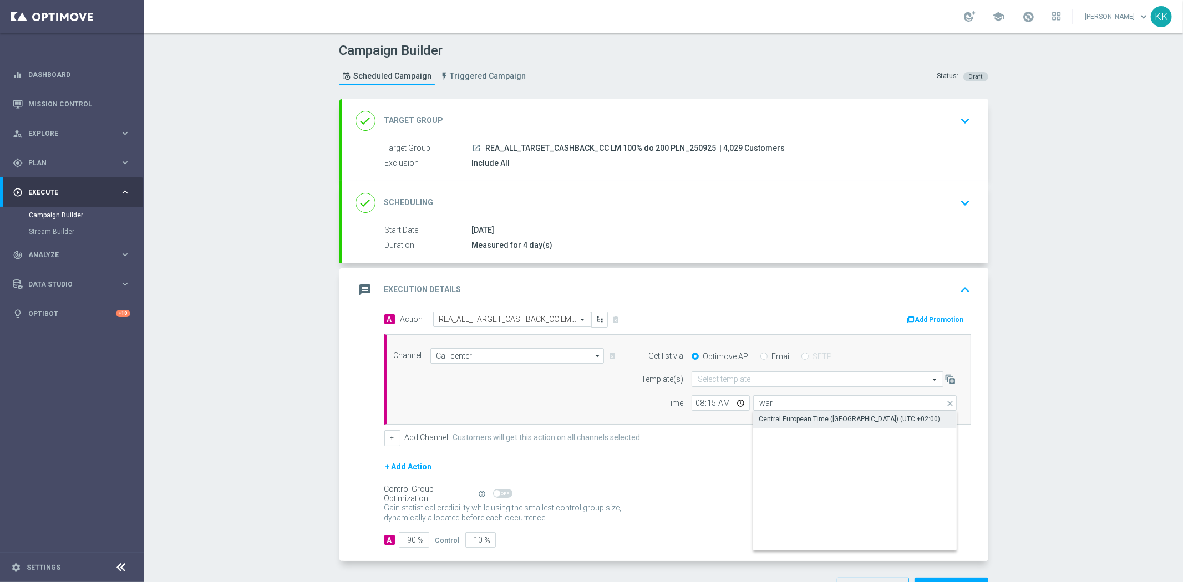
click at [790, 414] on div "Central European Time ([GEOGRAPHIC_DATA]) (UTC +02:00)" at bounding box center [855, 419] width 204 height 16
type input "Central European Time ([GEOGRAPHIC_DATA]) (UTC +02:00)"
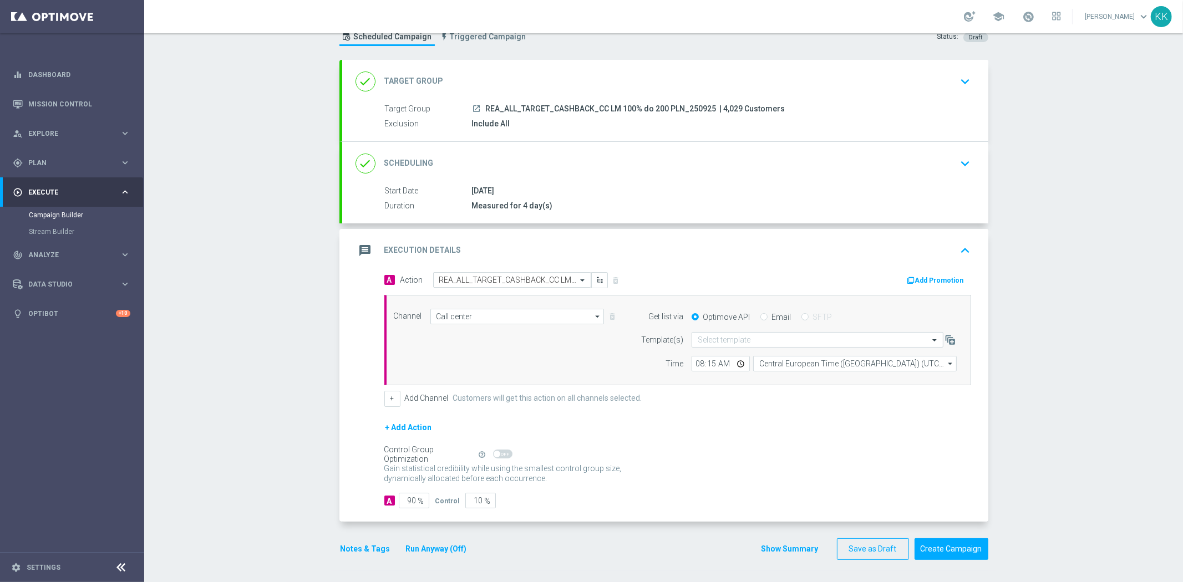
click at [418, 500] on span "%" at bounding box center [421, 501] width 6 height 9
click at [408, 503] on input "90" at bounding box center [414, 501] width 30 height 16
type input "9"
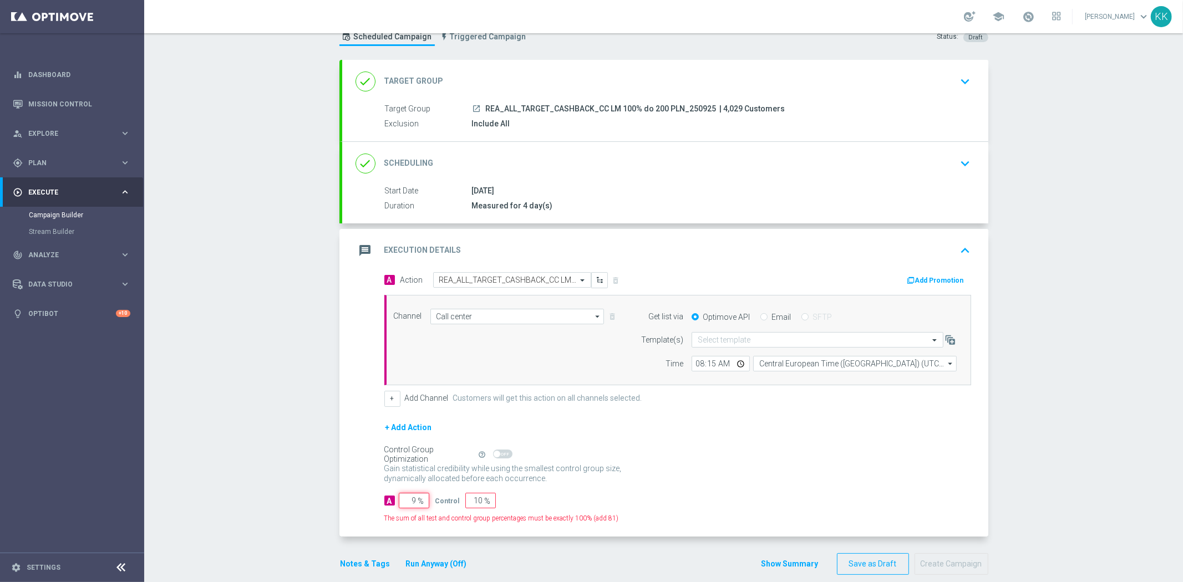
type input "91"
type input "95"
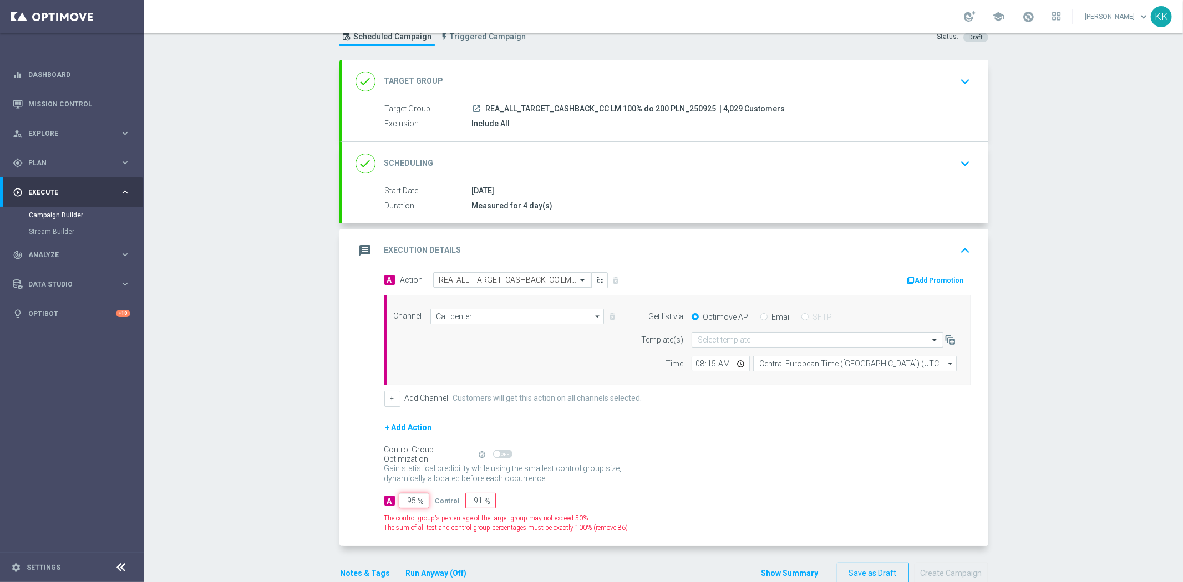
type input "5"
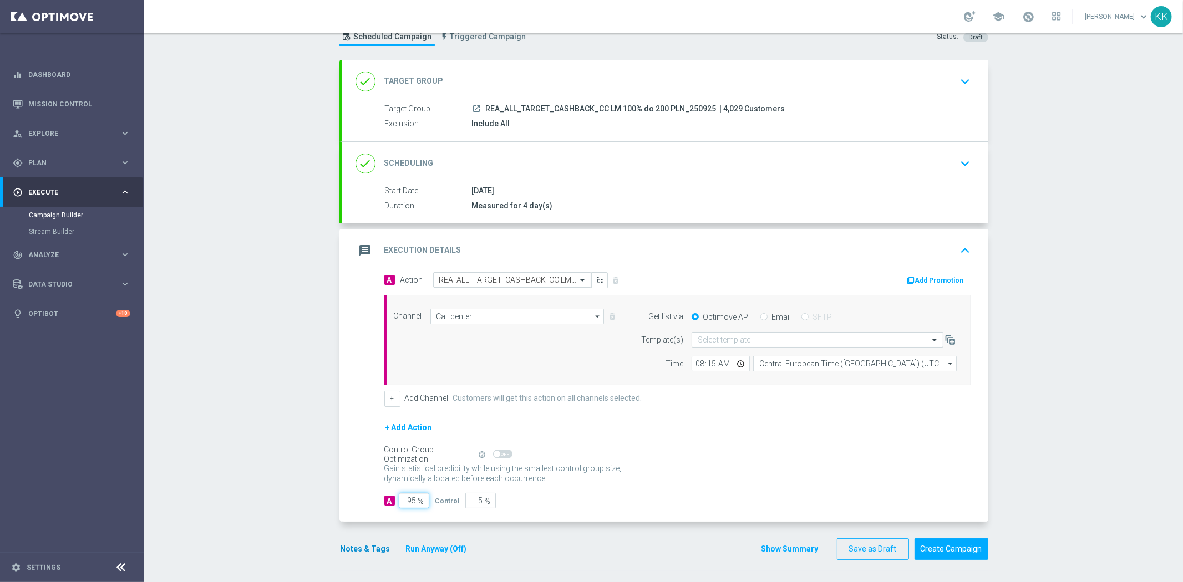
type input "95"
click at [369, 547] on button "Notes & Tags" at bounding box center [365, 549] width 52 height 14
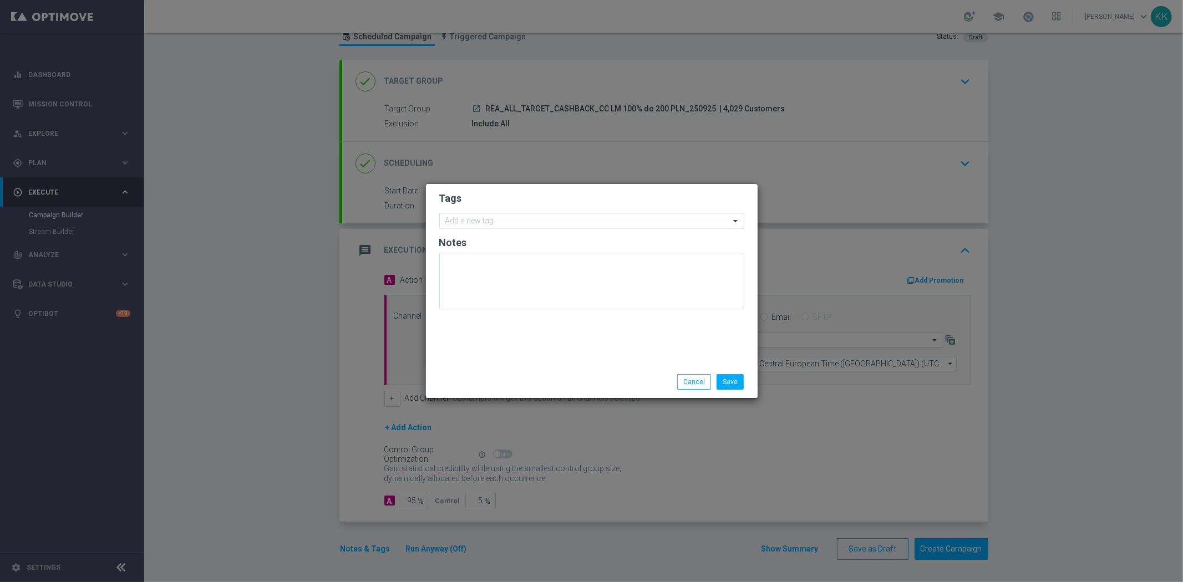
click at [487, 217] on input "text" at bounding box center [587, 221] width 284 height 9
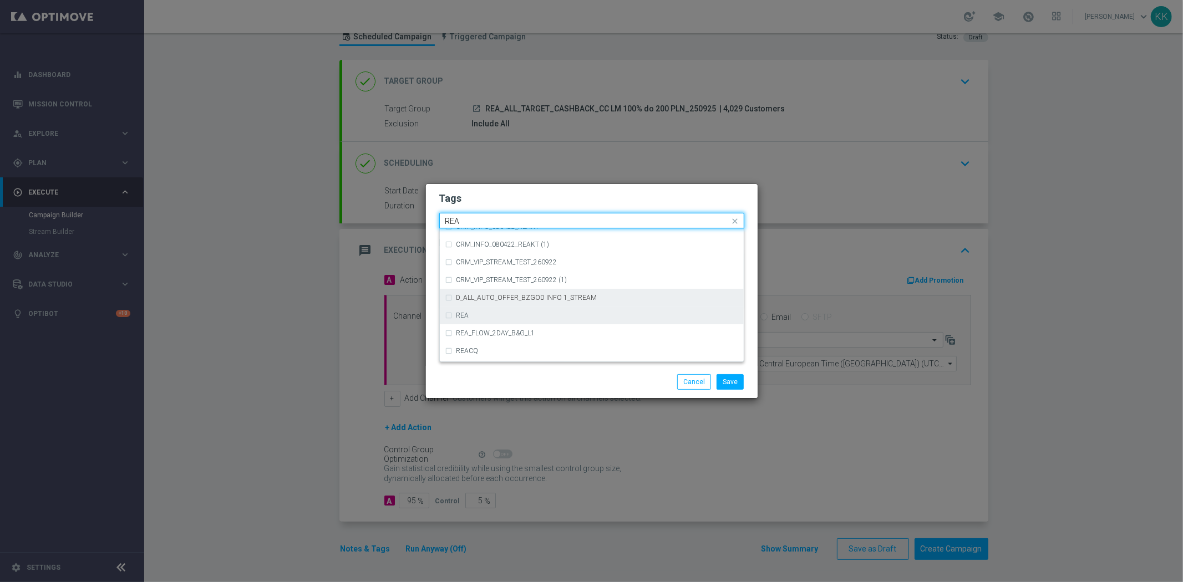
scroll to position [616, 0]
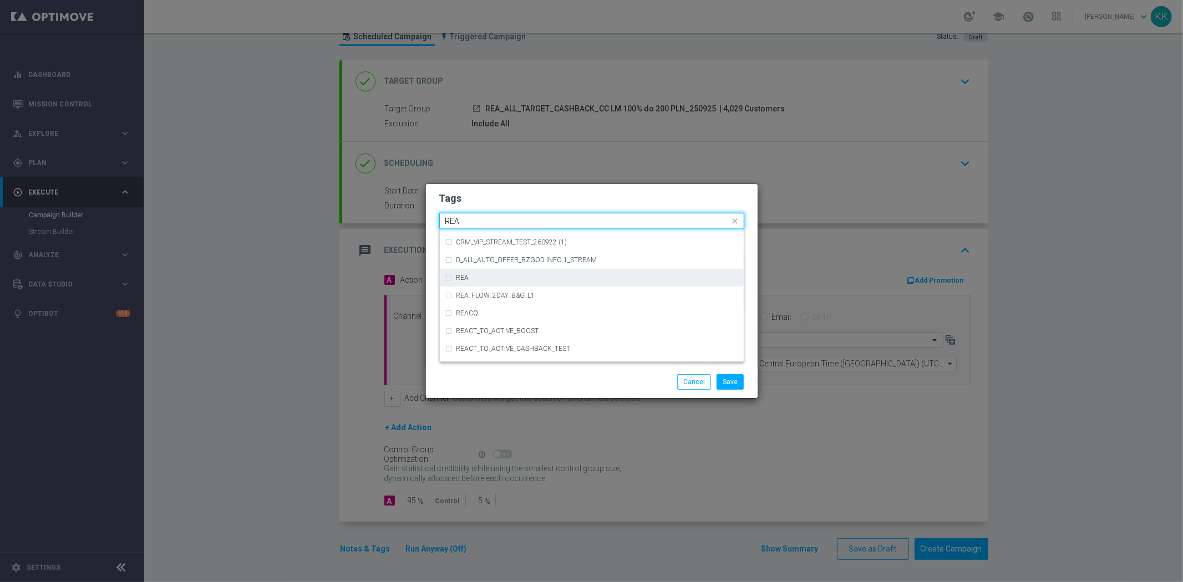
click at [490, 277] on div "REA" at bounding box center [597, 277] width 282 height 7
type input "REA"
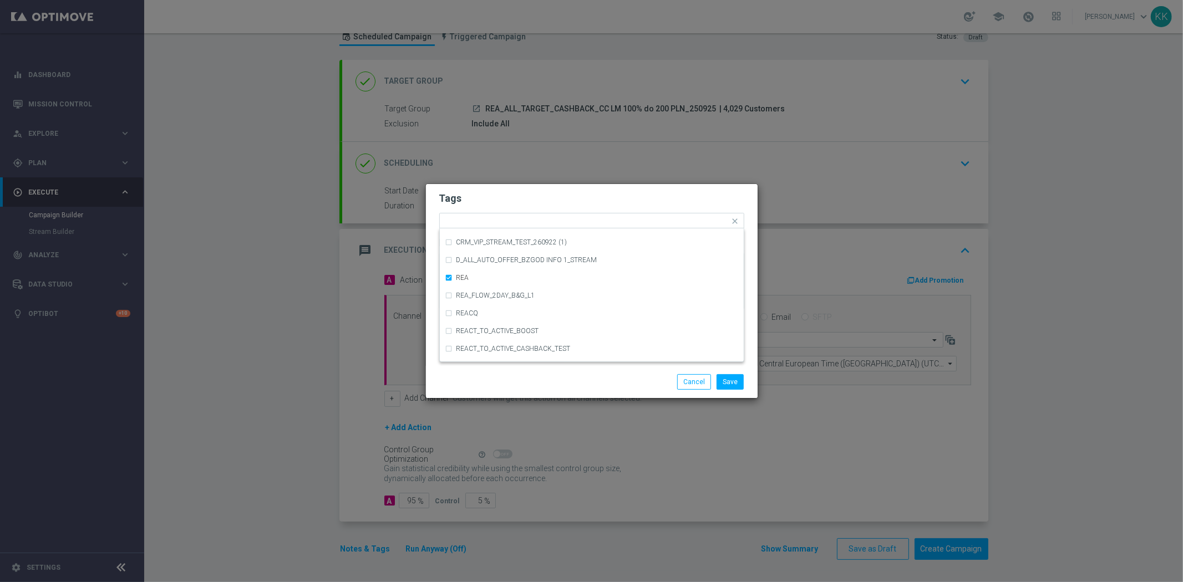
click at [512, 181] on modal-container "Tags Quick find × REA AUTO-REACT_TO_ACTIVE_BOOST CRM REA CRM_INFO_080422_REAKT …" at bounding box center [591, 291] width 1183 height 582
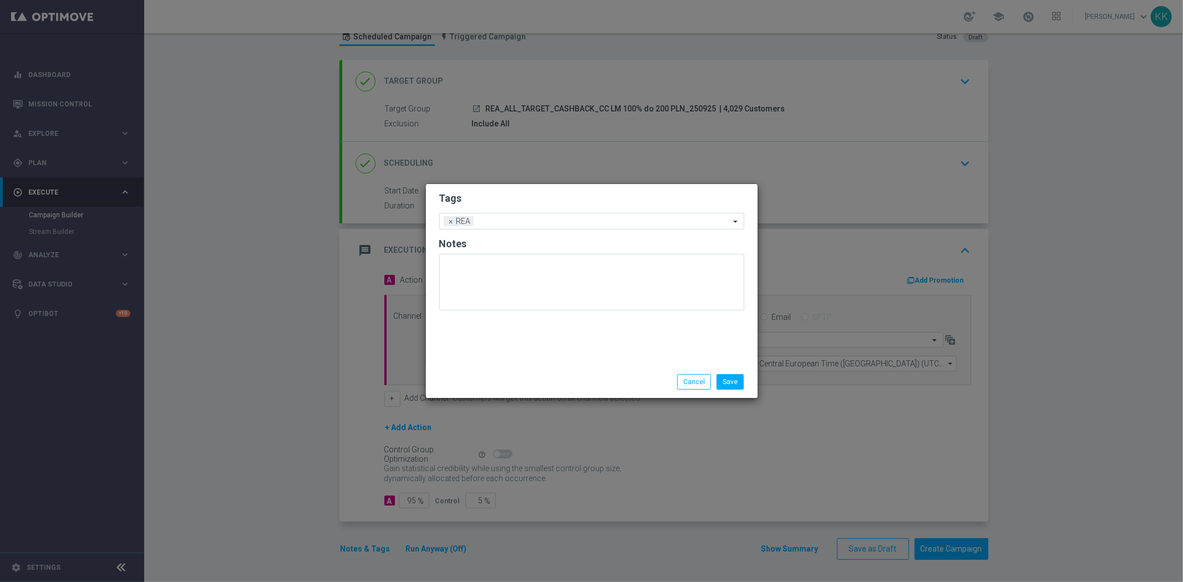
click at [516, 232] on form "Tags Add a new tag × REA Notes" at bounding box center [591, 254] width 305 height 130
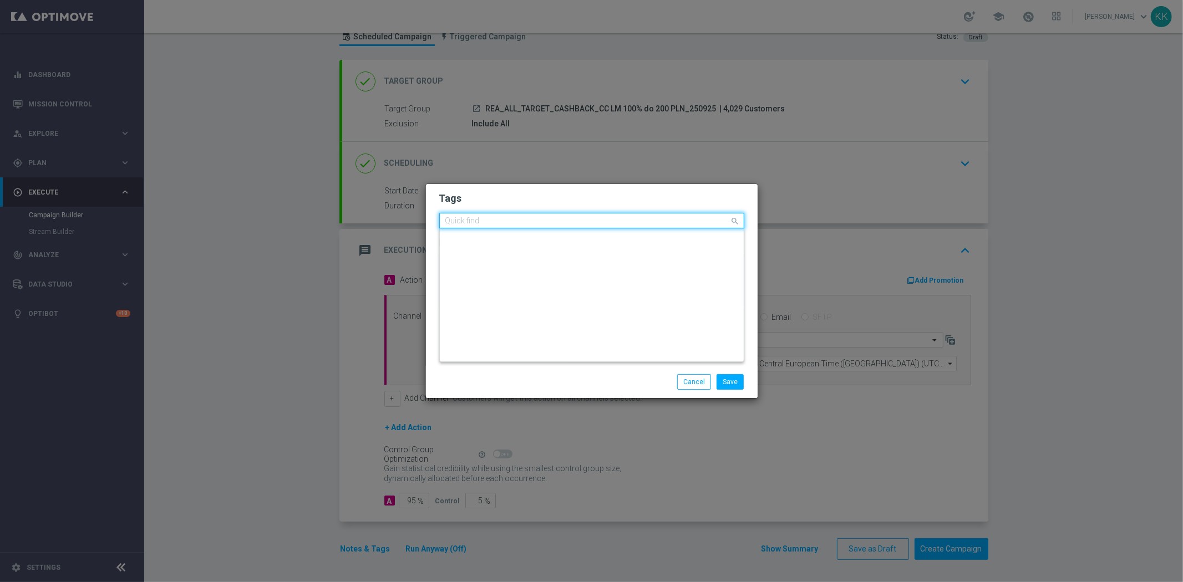
click at [516, 224] on input "text" at bounding box center [587, 221] width 284 height 9
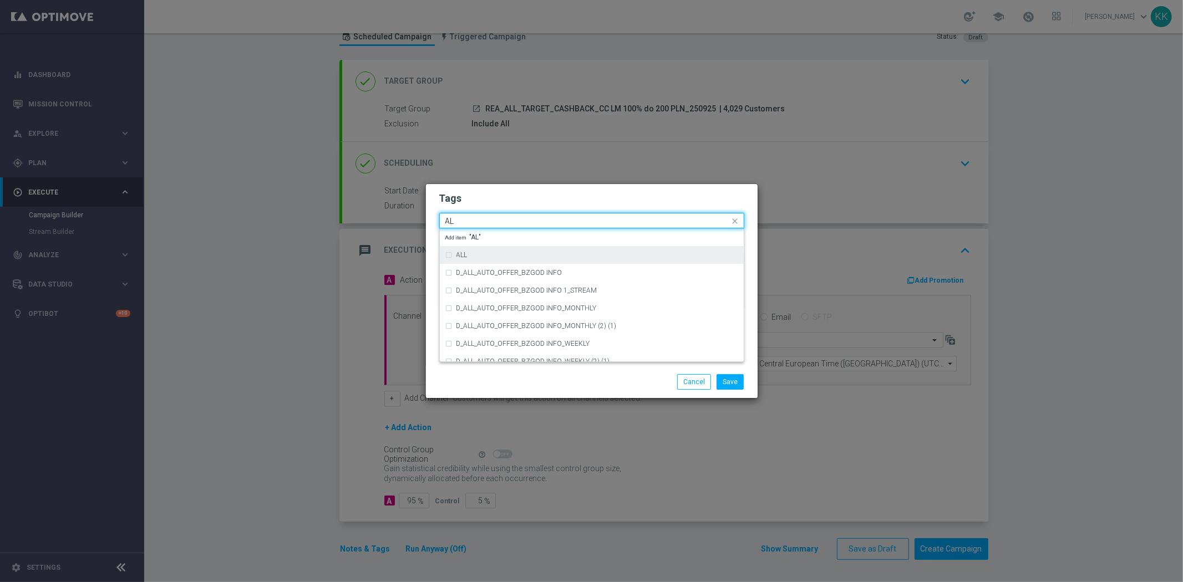
drag, startPoint x: 523, startPoint y: 261, endPoint x: 522, endPoint y: 248, distance: 12.8
click at [522, 261] on div "ALL" at bounding box center [591, 255] width 293 height 18
type input "AL"
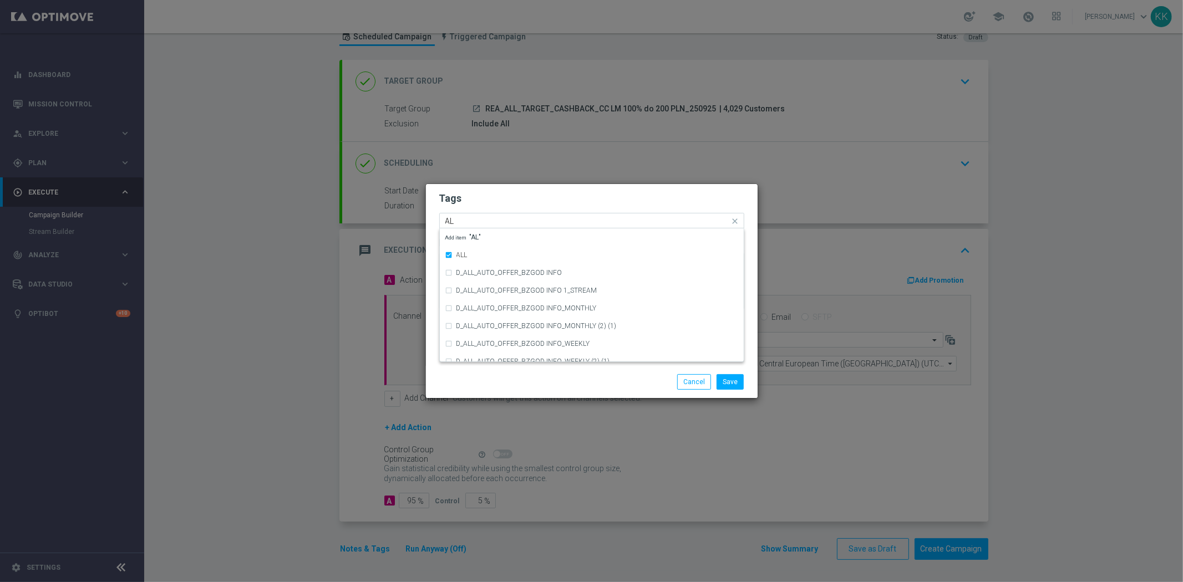
click at [519, 217] on input "AL" at bounding box center [587, 221] width 284 height 9
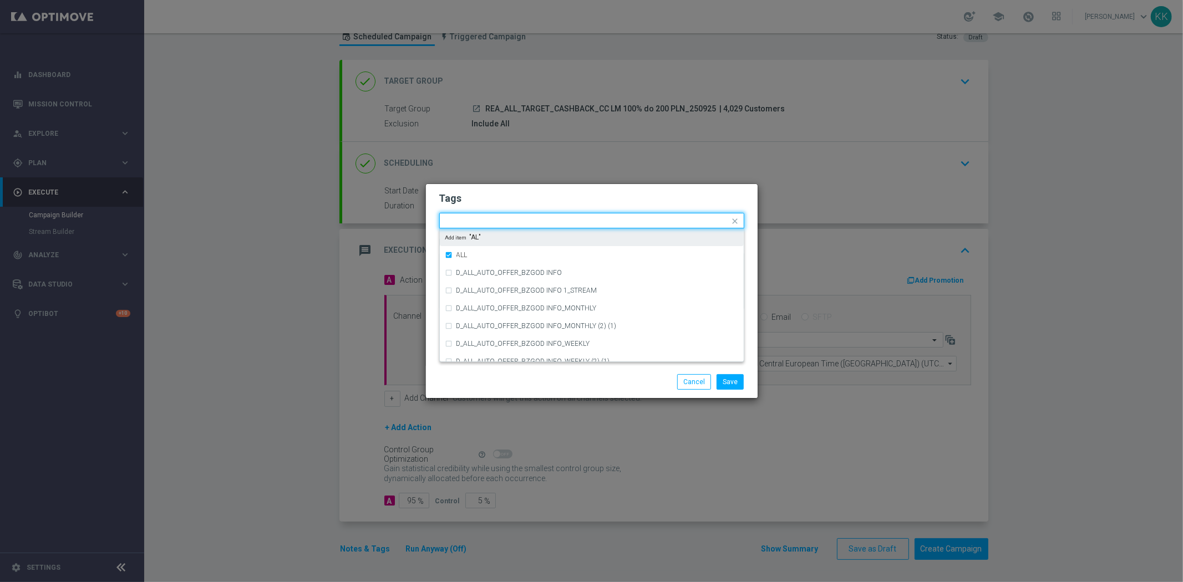
click at [521, 199] on h2 "Tags" at bounding box center [591, 198] width 305 height 13
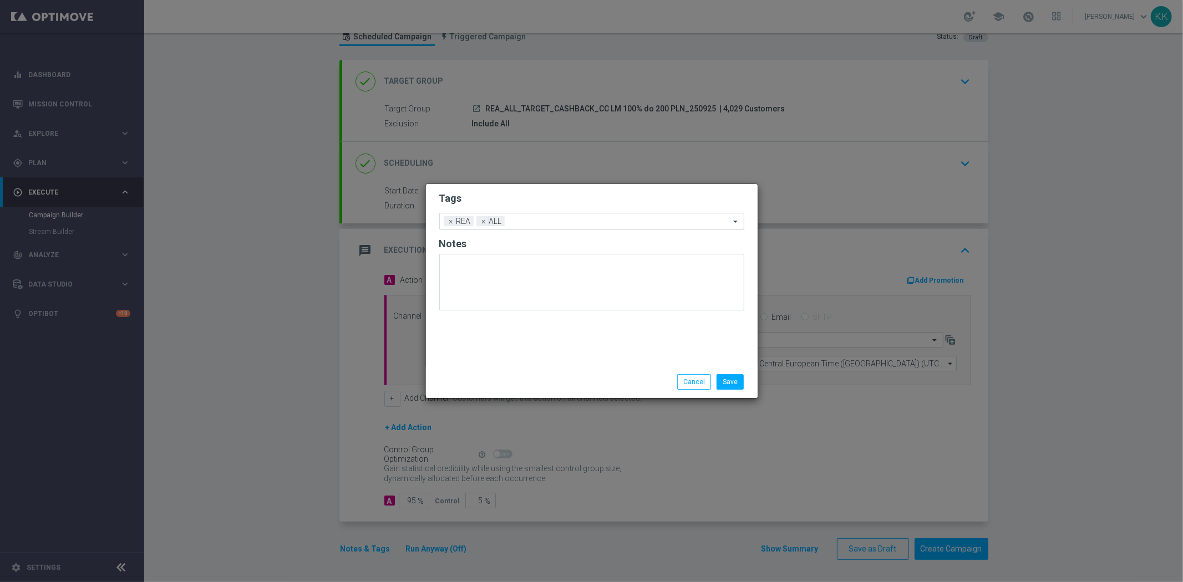
click at [528, 225] on input "text" at bounding box center [619, 221] width 221 height 9
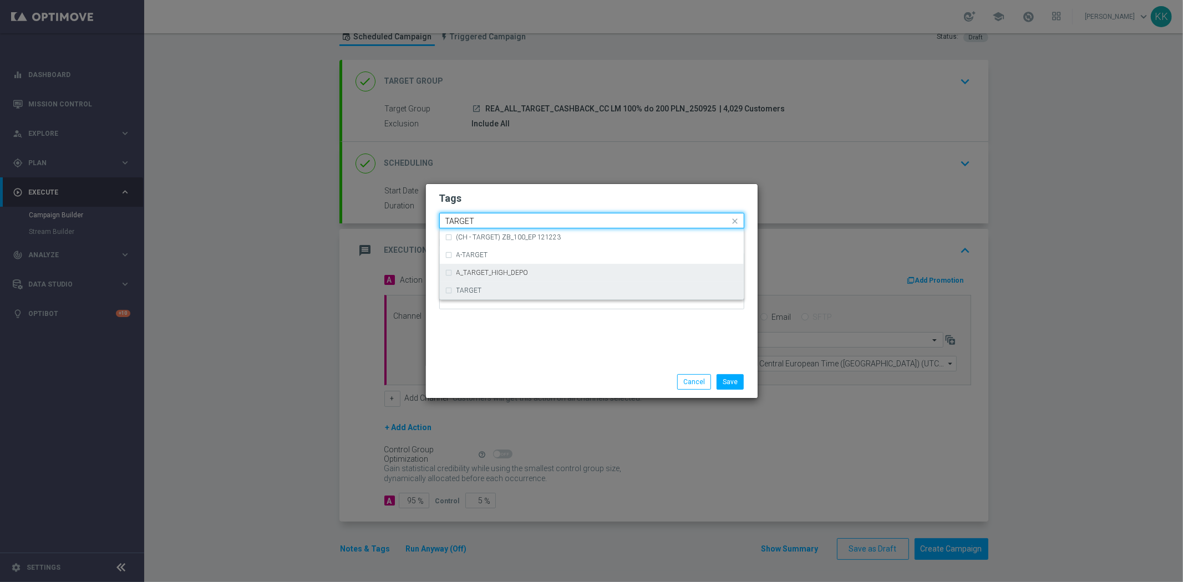
click at [551, 286] on div "TARGET" at bounding box center [591, 291] width 293 height 18
type input "TARGET"
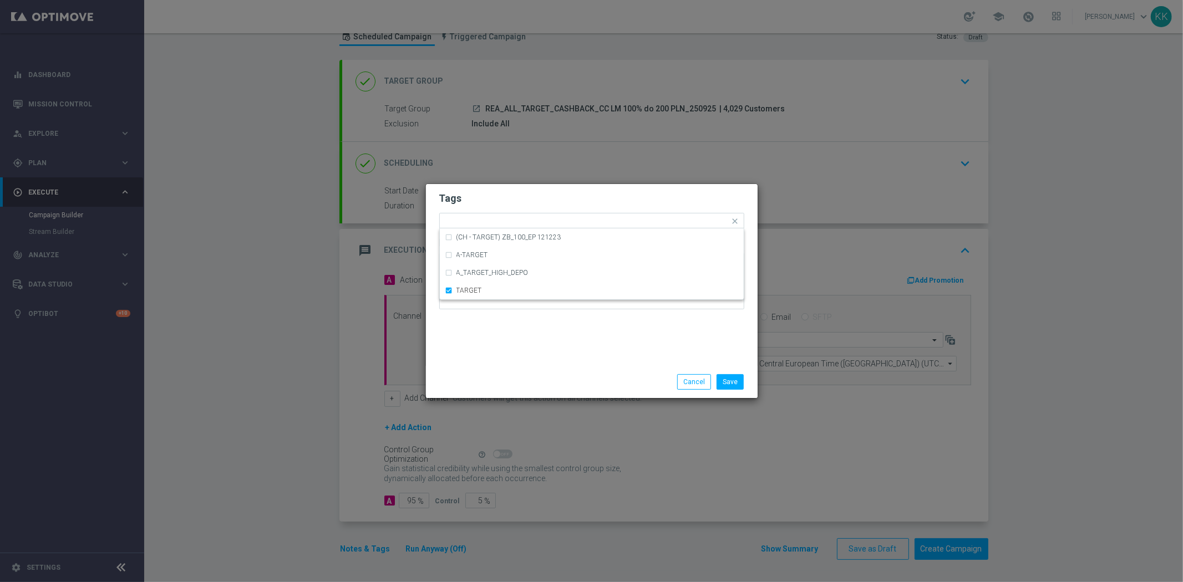
click at [572, 361] on div "Tags Quick find × REA × ALL × TARGET (CH - TARGET) ZB_100_EP 121223 A-TARGET A_…" at bounding box center [592, 275] width 332 height 182
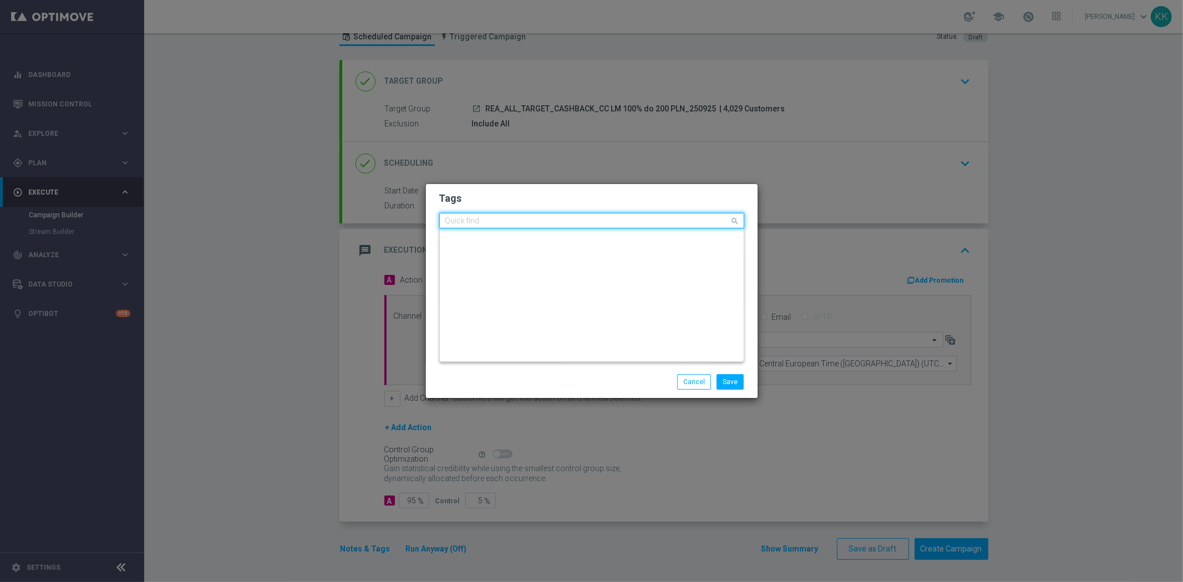
click at [588, 215] on div "Quick find × REA × ALL × TARGET" at bounding box center [585, 221] width 290 height 14
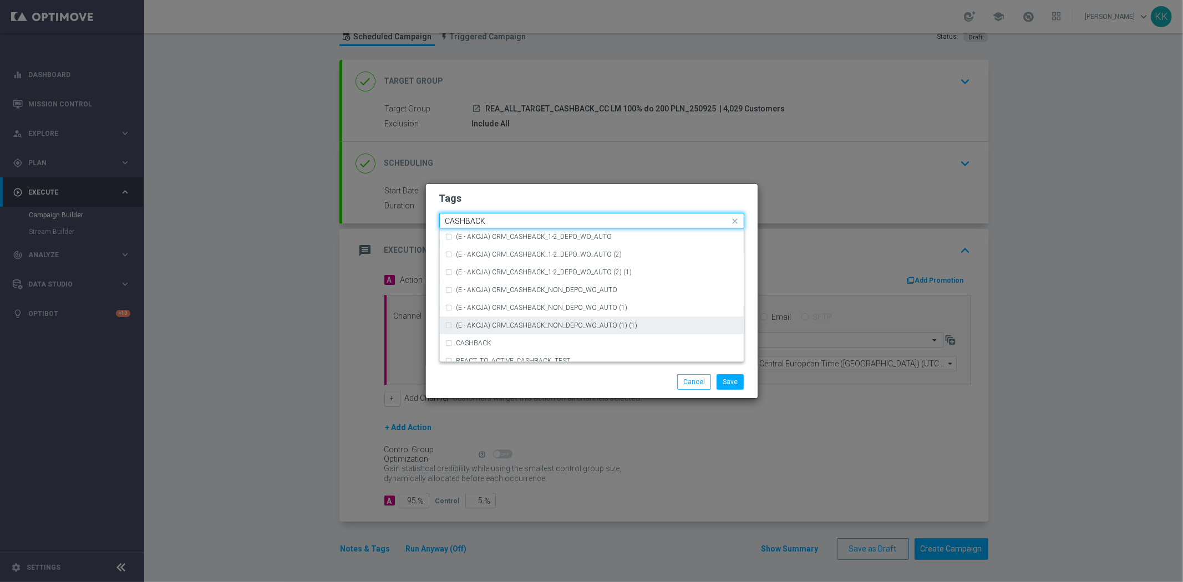
scroll to position [168, 0]
click at [549, 297] on div "CASHBACK" at bounding box center [597, 300] width 282 height 7
type input "CASHBACK"
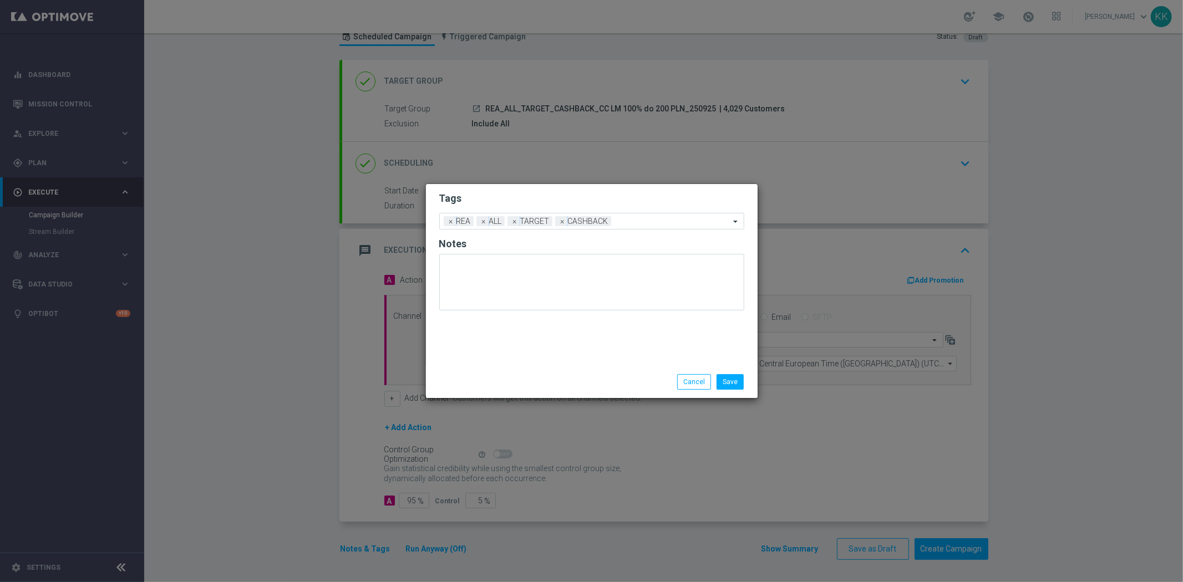
click at [572, 201] on h2 "Tags" at bounding box center [591, 198] width 305 height 13
click at [653, 215] on div "Add a new tag × REA × ALL × TARGET × CASHBACK" at bounding box center [585, 221] width 290 height 16
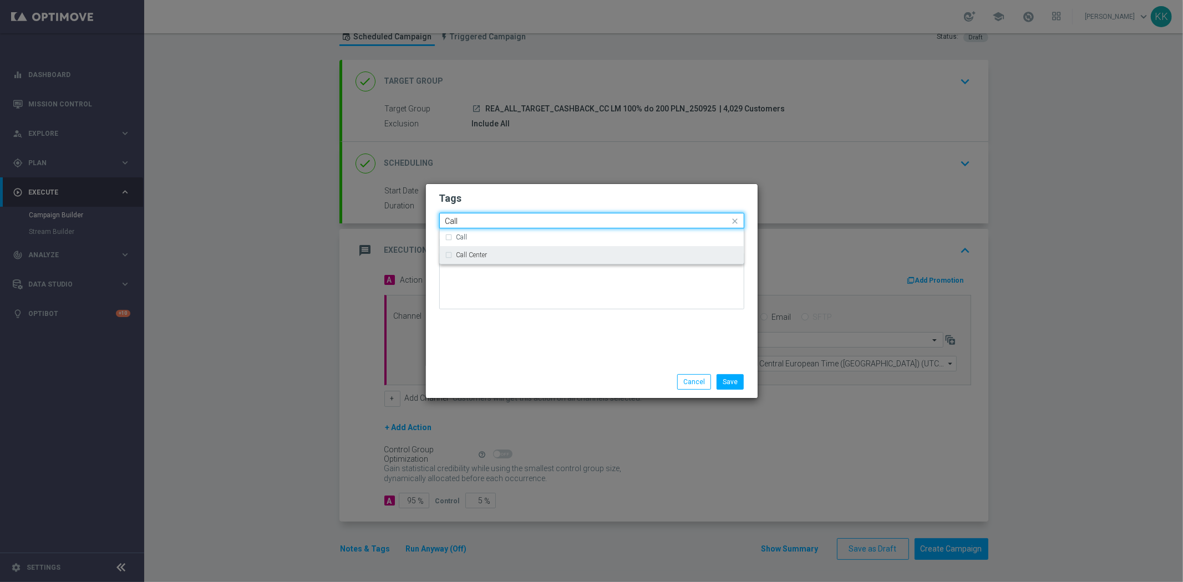
click at [624, 252] on div "Call Center" at bounding box center [597, 255] width 282 height 7
type input "Call"
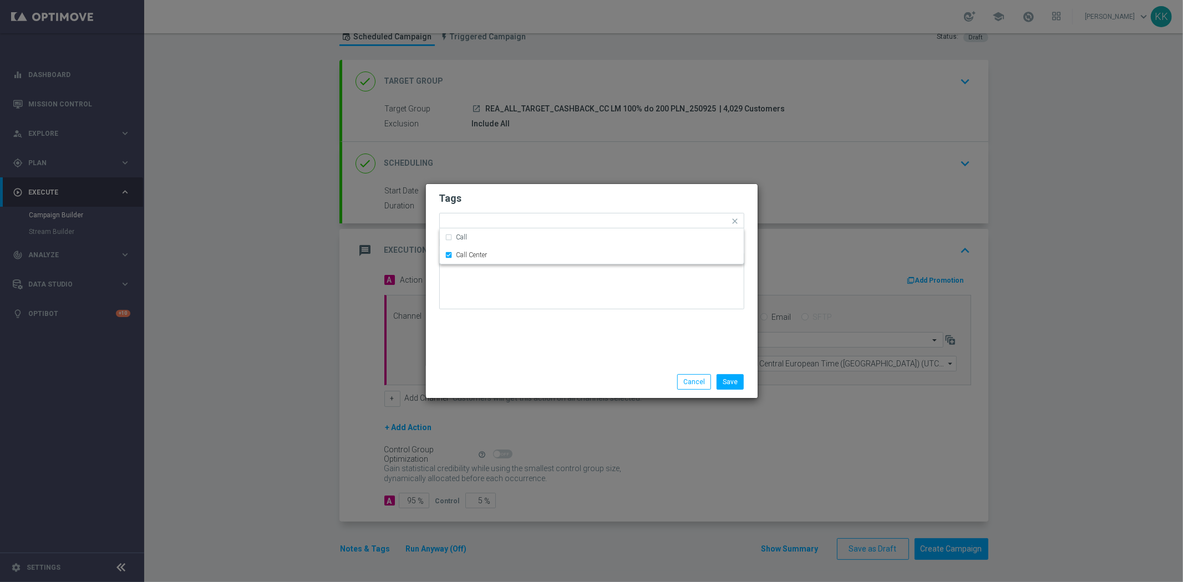
click at [614, 357] on div "Tags Quick find × REA × ALL × TARGET × CASHBACK × Call Center Call Call Center …" at bounding box center [592, 275] width 332 height 182
click at [737, 380] on button "Save" at bounding box center [729, 382] width 27 height 16
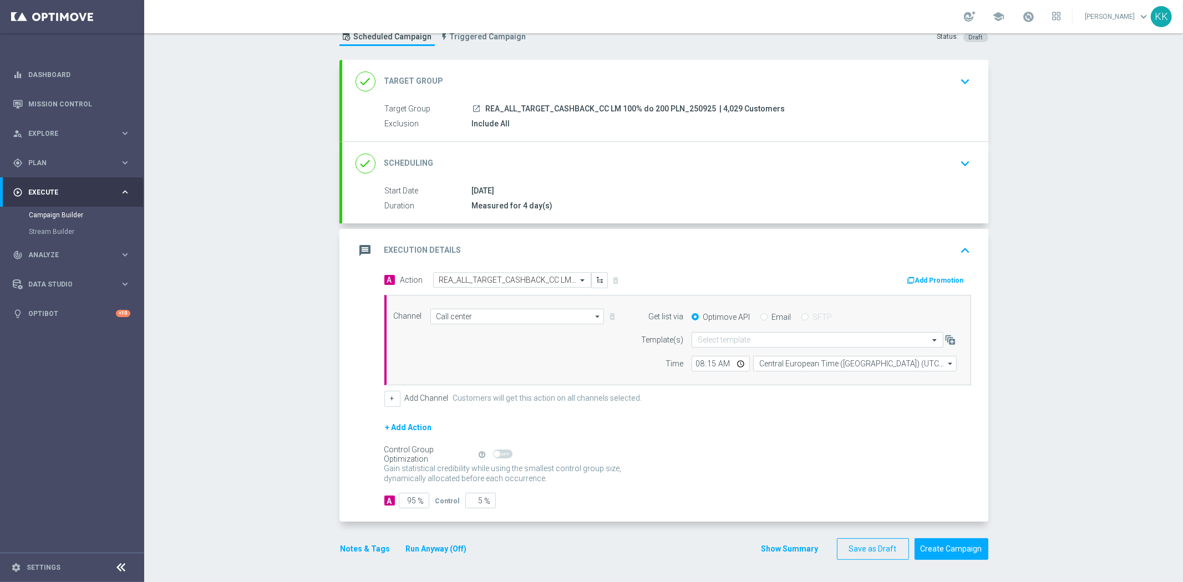
click at [922, 68] on div "done Target Group keyboard_arrow_down" at bounding box center [665, 81] width 646 height 43
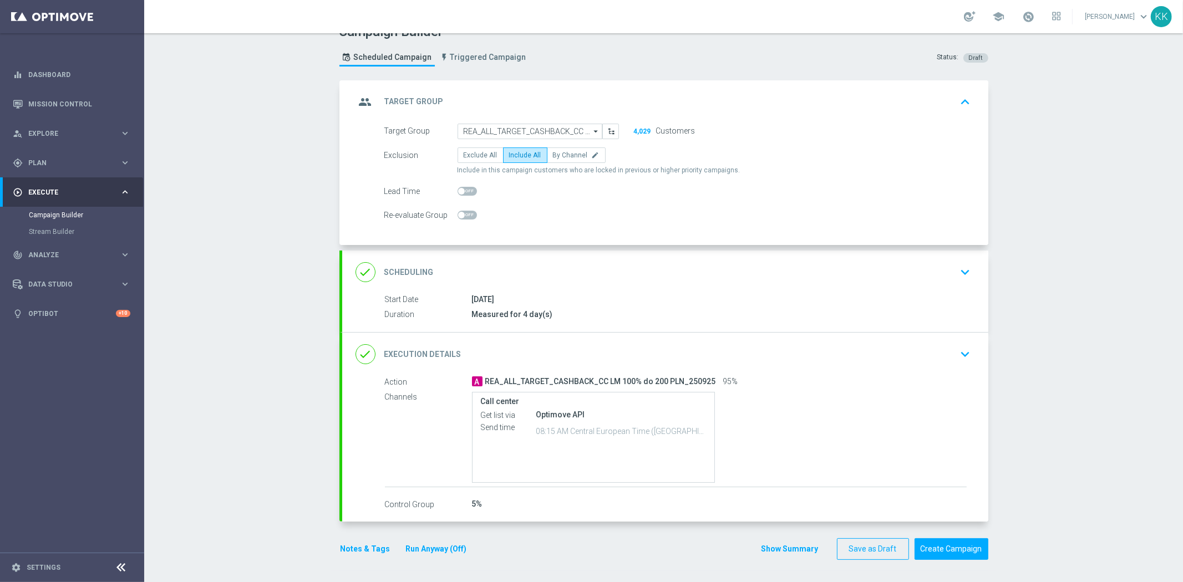
scroll to position [18, 0]
click at [951, 283] on div "done Scheduling keyboard_arrow_down" at bounding box center [665, 272] width 646 height 43
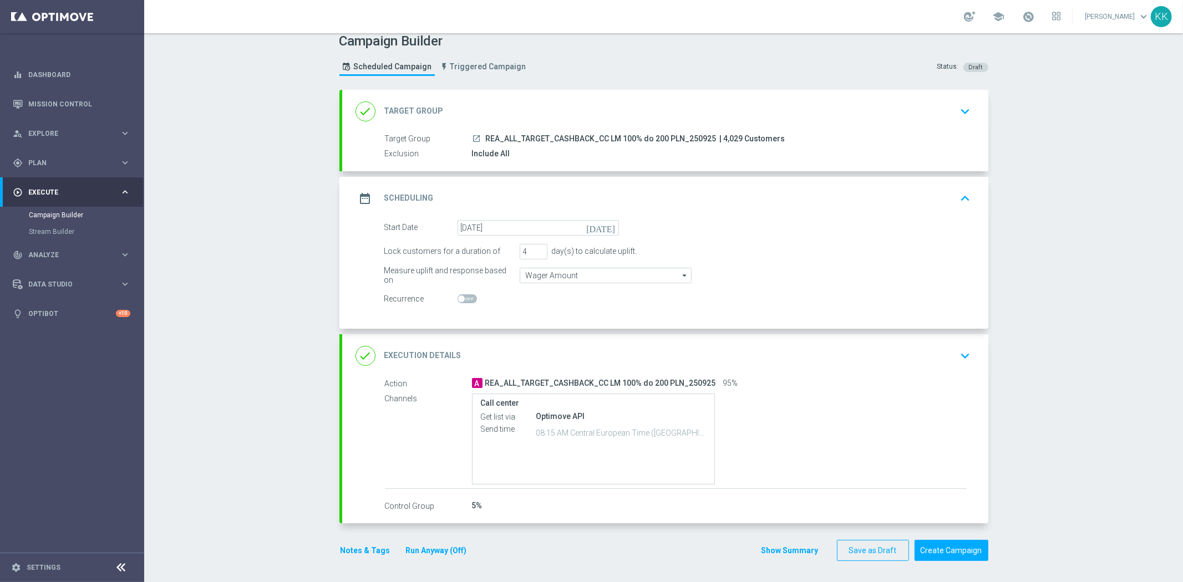
scroll to position [10, 0]
click at [963, 353] on icon "keyboard_arrow_down" at bounding box center [965, 355] width 17 height 17
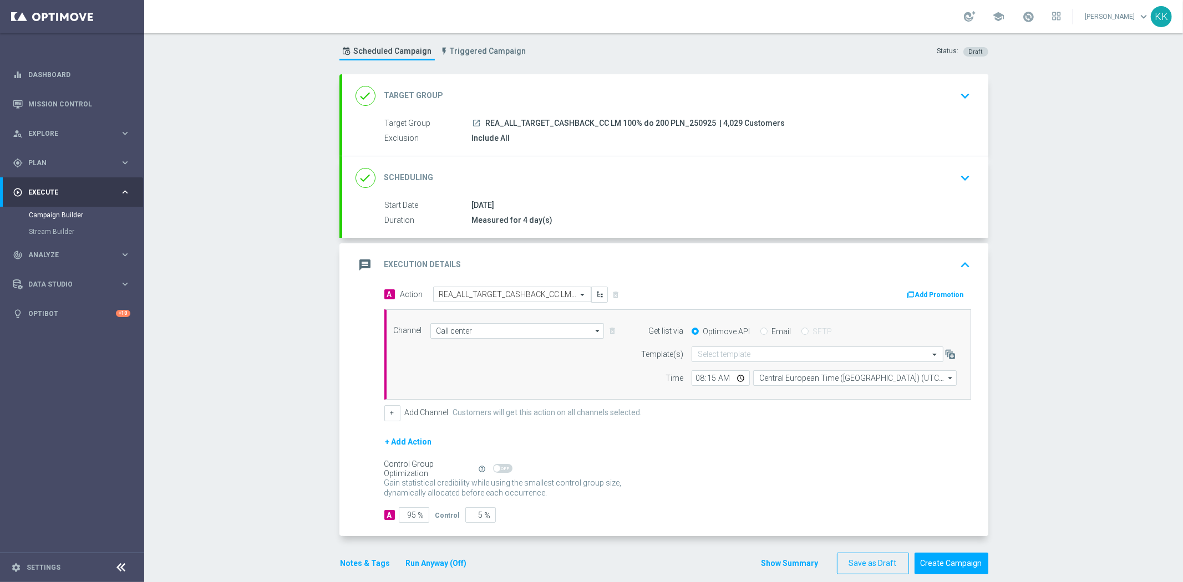
scroll to position [39, 0]
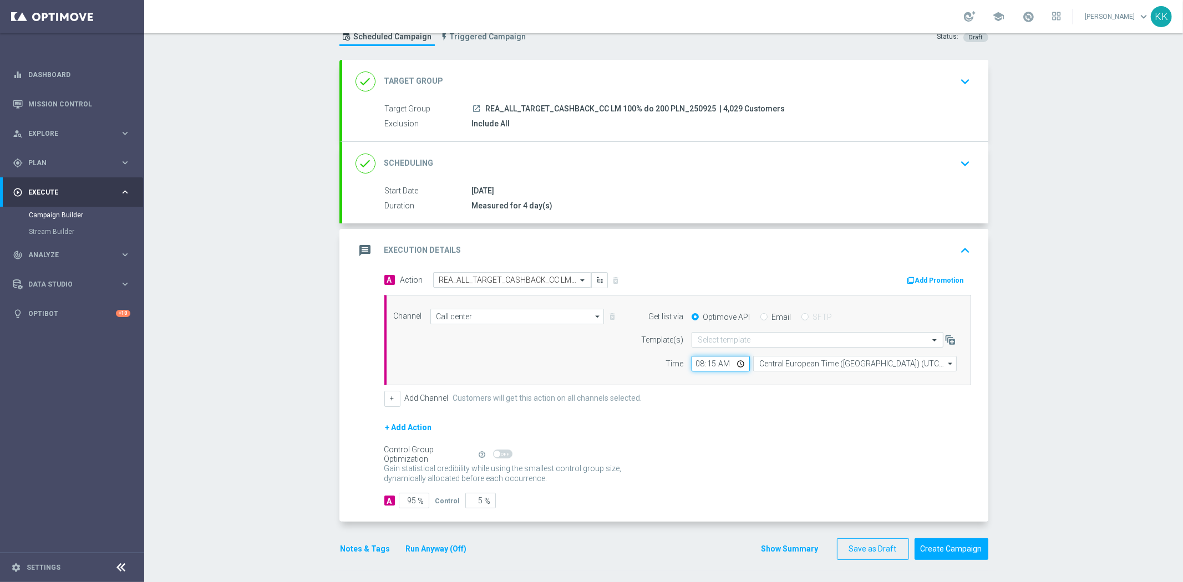
click at [705, 367] on input "08:15" at bounding box center [720, 364] width 58 height 16
click at [740, 430] on div "+ Add Action" at bounding box center [677, 435] width 587 height 28
click at [372, 547] on button "Notes & Tags" at bounding box center [365, 549] width 52 height 14
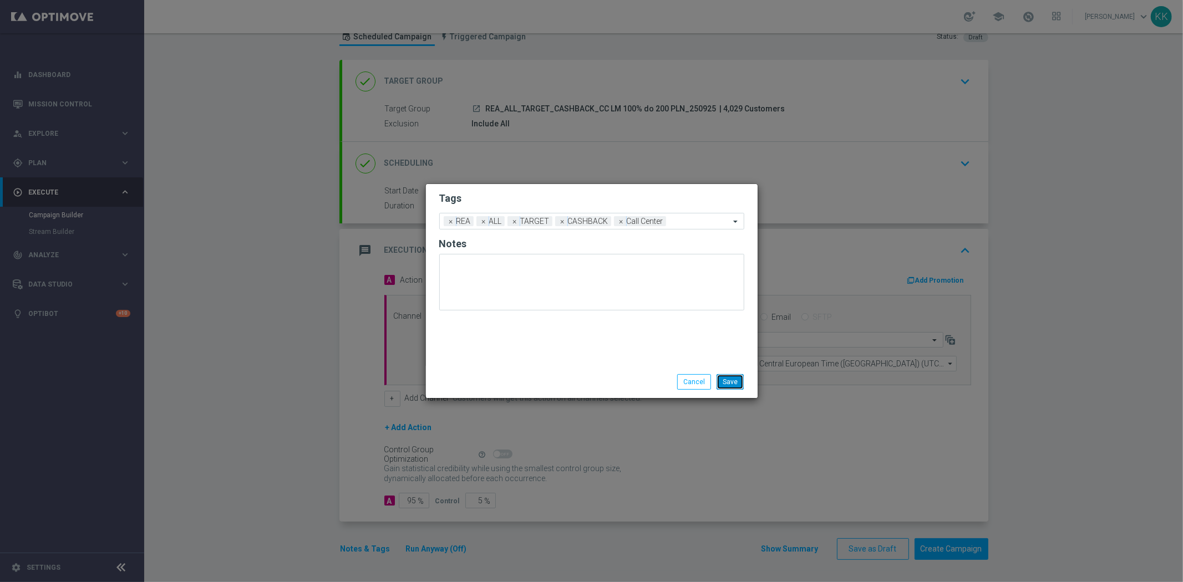
click at [729, 379] on button "Save" at bounding box center [729, 382] width 27 height 16
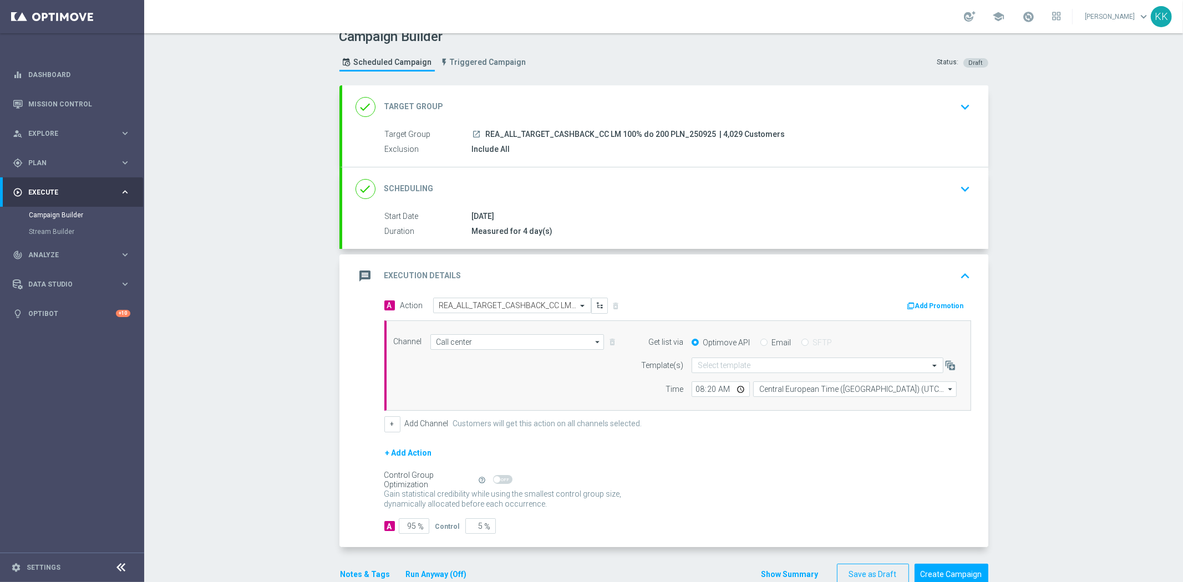
scroll to position [0, 0]
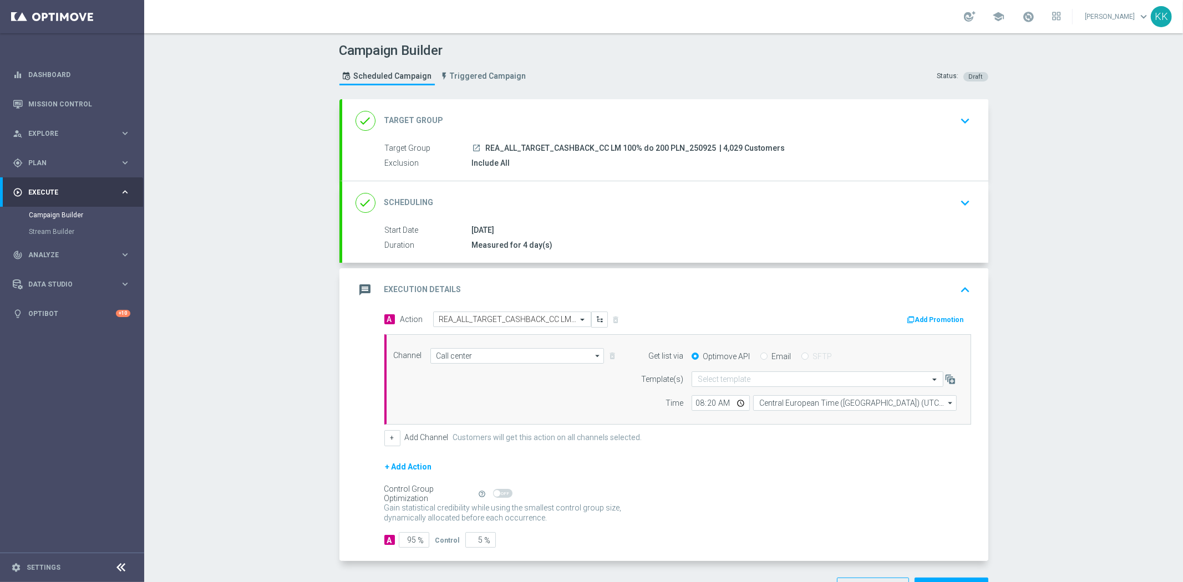
click at [965, 113] on icon "keyboard_arrow_down" at bounding box center [965, 121] width 17 height 17
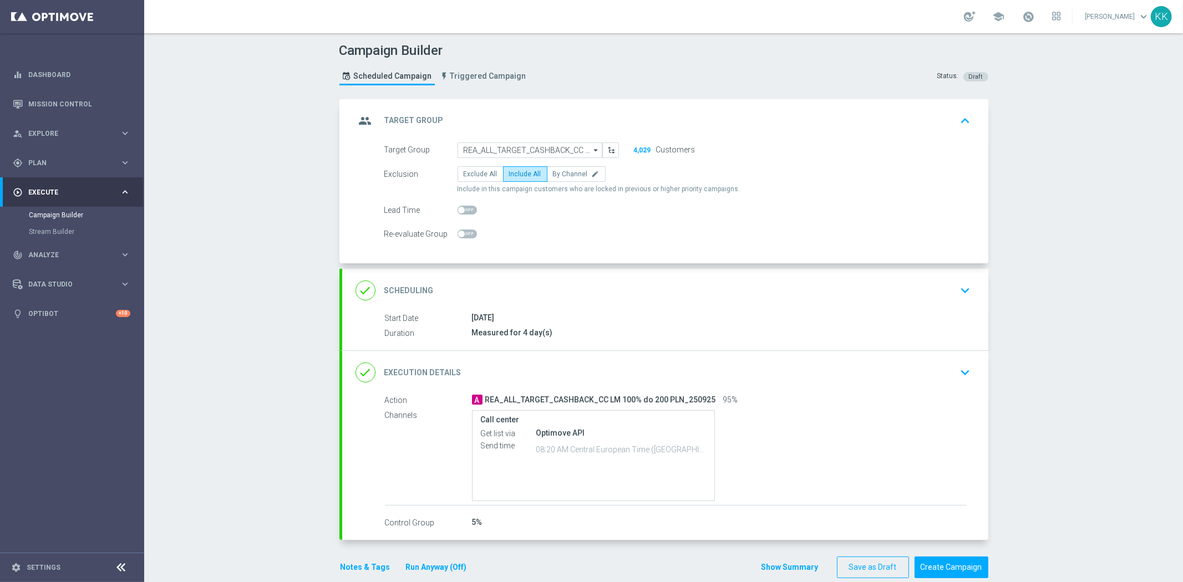
click at [948, 287] on div "done Scheduling keyboard_arrow_down" at bounding box center [664, 290] width 619 height 21
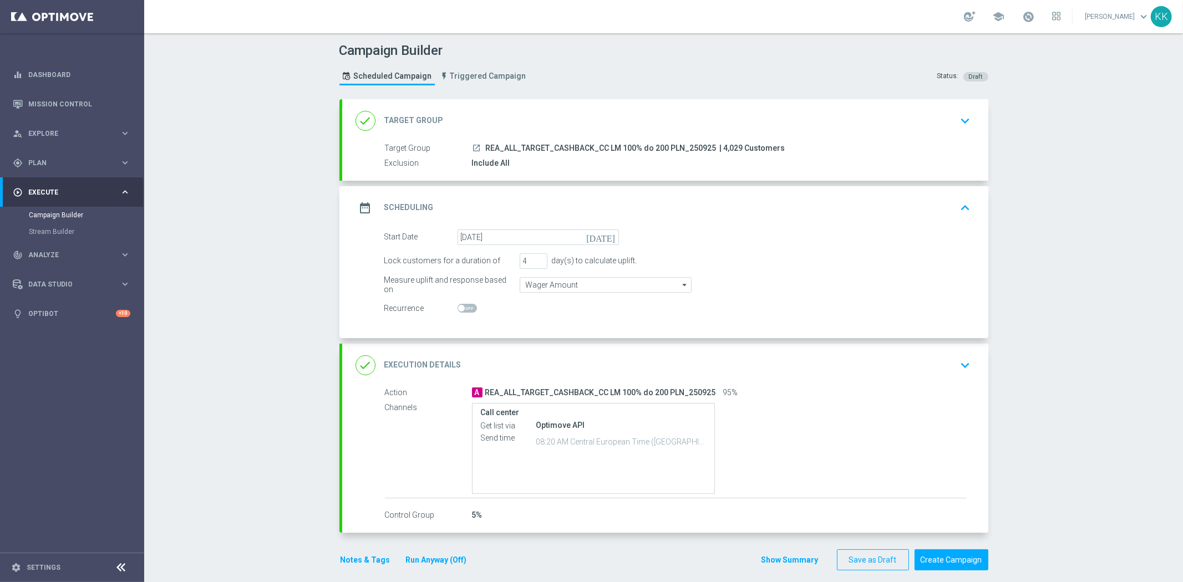
drag, startPoint x: 961, startPoint y: 141, endPoint x: 961, endPoint y: 135, distance: 6.1
click at [961, 143] on div "Target Group launch REA_ALL_TARGET_CASHBACK_CC LM 100% do 200 PLN_250925 | 4,02…" at bounding box center [665, 156] width 646 height 27
click at [961, 122] on icon "keyboard_arrow_down" at bounding box center [965, 121] width 17 height 17
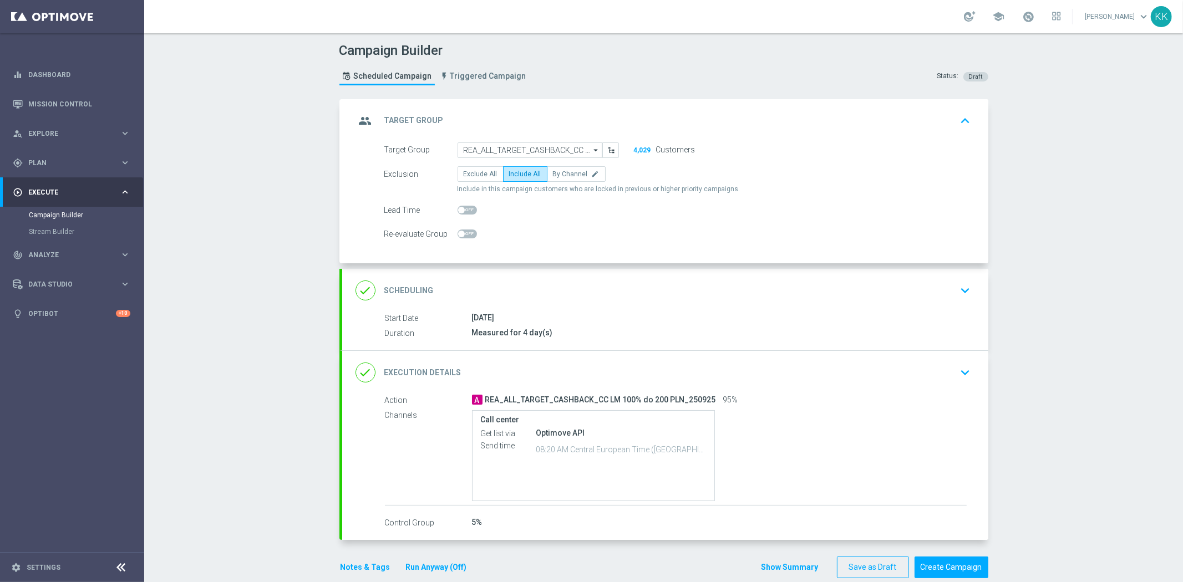
click at [967, 124] on icon "keyboard_arrow_up" at bounding box center [965, 121] width 17 height 17
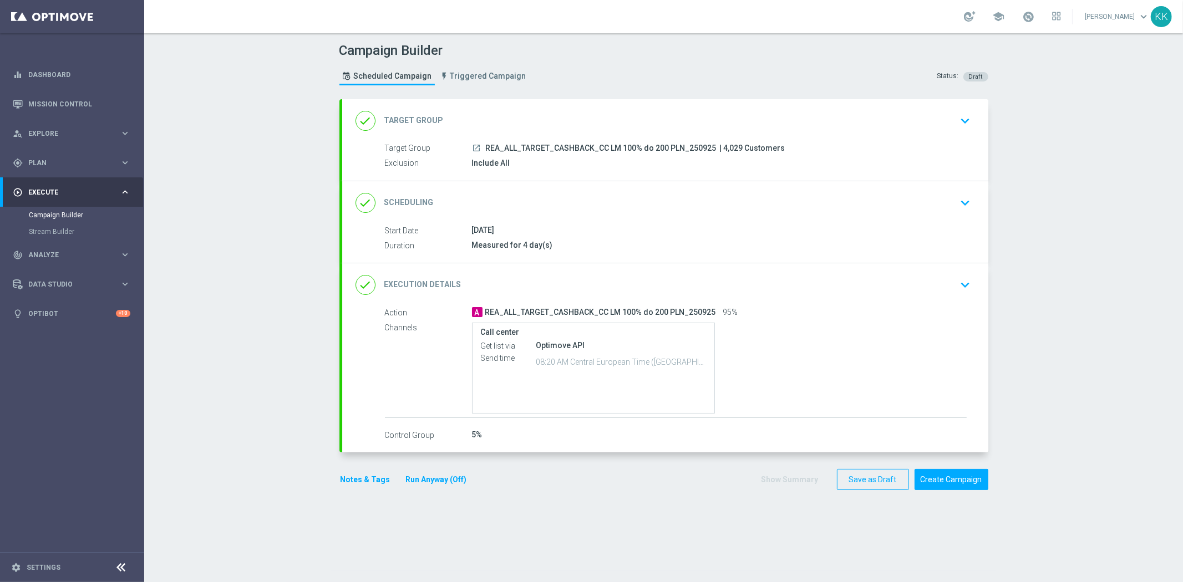
click at [960, 131] on div "done Target Group keyboard_arrow_down" at bounding box center [665, 120] width 646 height 43
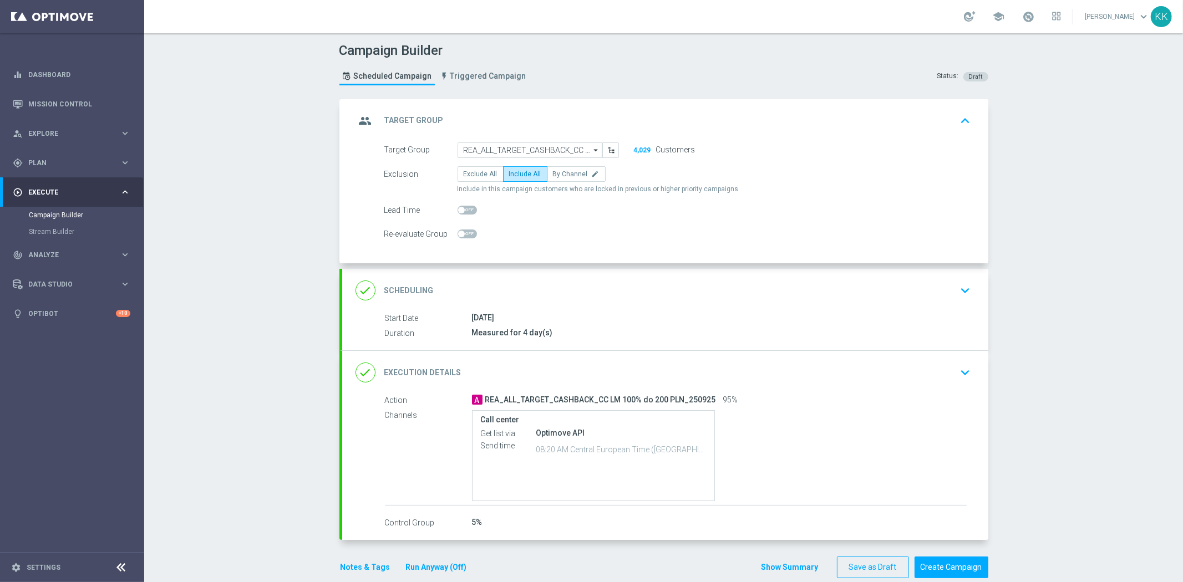
click at [956, 280] on button "keyboard_arrow_down" at bounding box center [965, 290] width 19 height 21
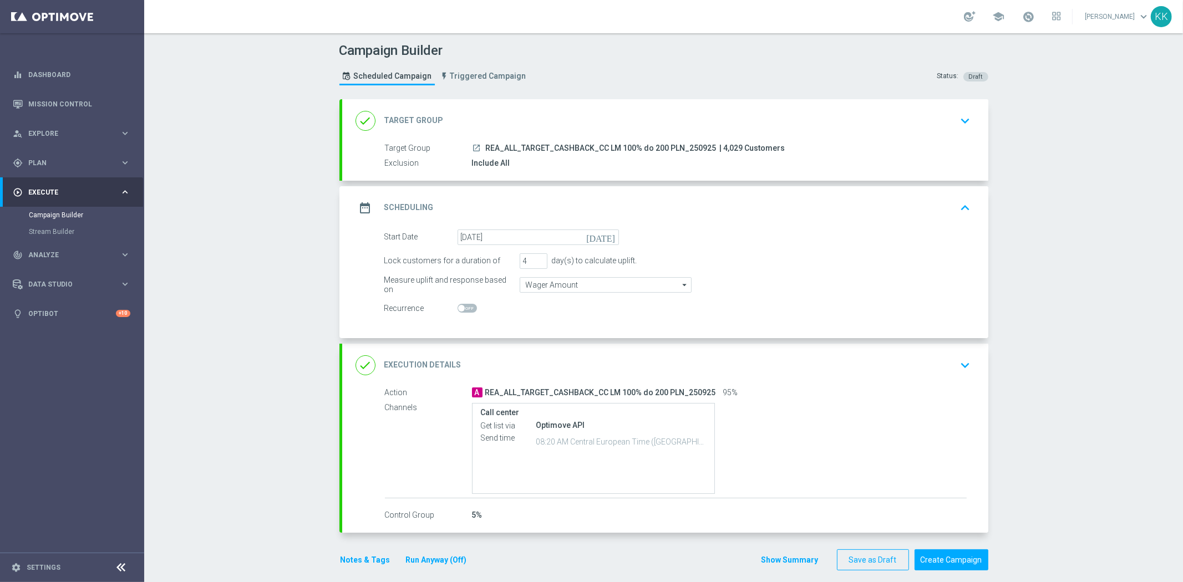
click at [953, 352] on div "done Execution Details keyboard_arrow_down" at bounding box center [665, 365] width 646 height 43
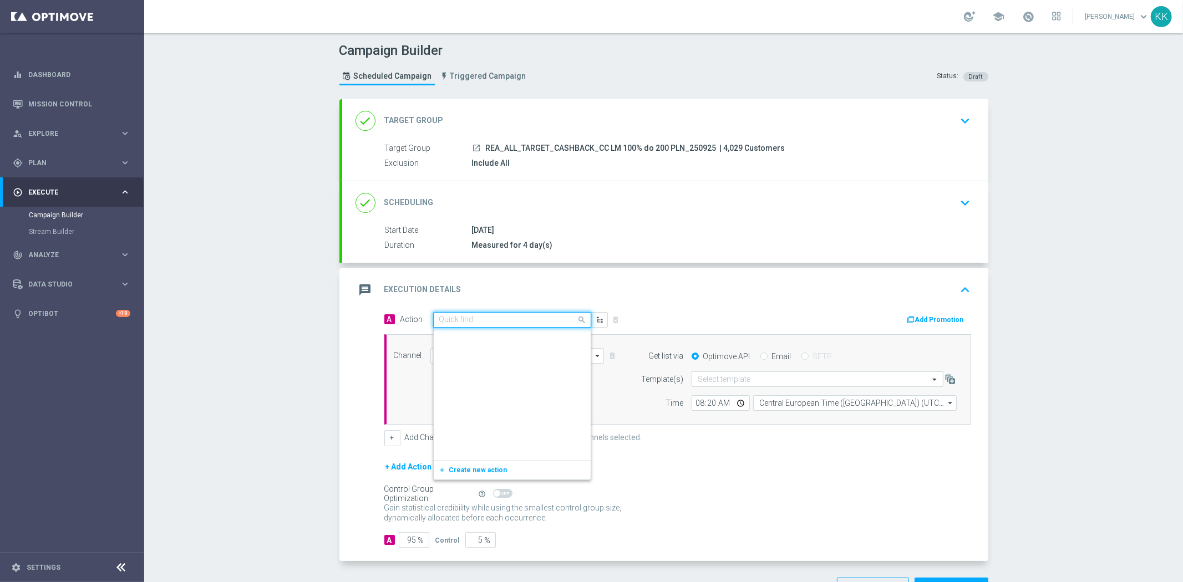
click at [496, 328] on ng-select "Quick find REA_ALL_TARGET_CASHBACK_CC LM 100% do 200 PLN_250925 REA_ALL_TARGET_…" at bounding box center [512, 320] width 158 height 16
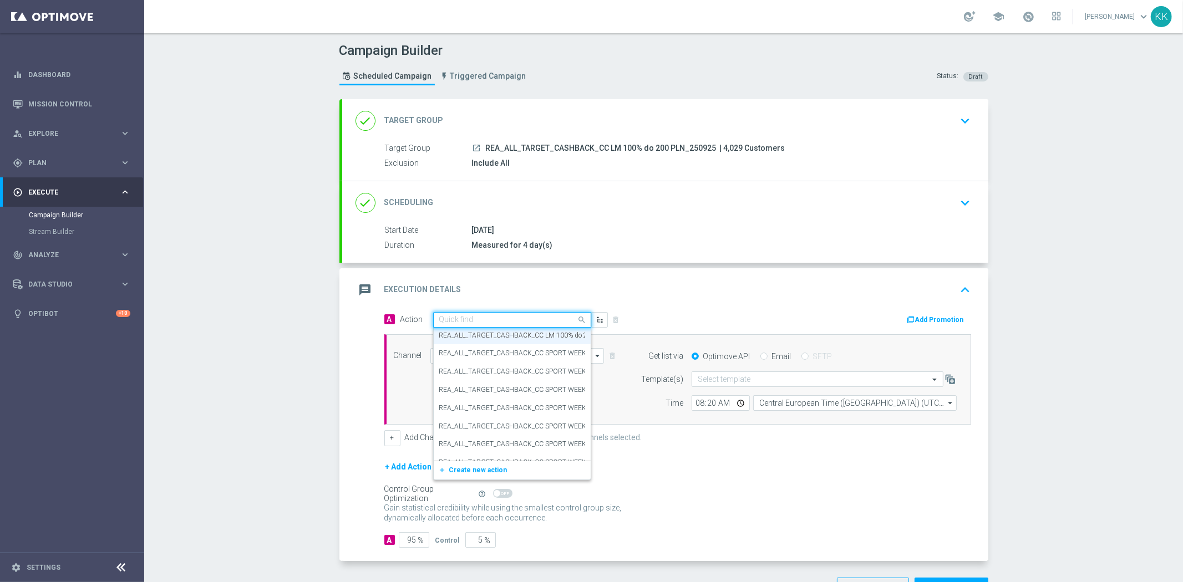
click at [267, 316] on div "Campaign Builder Scheduled Campaign Triggered Campaign Status: Draft done Targe…" at bounding box center [663, 307] width 1039 height 549
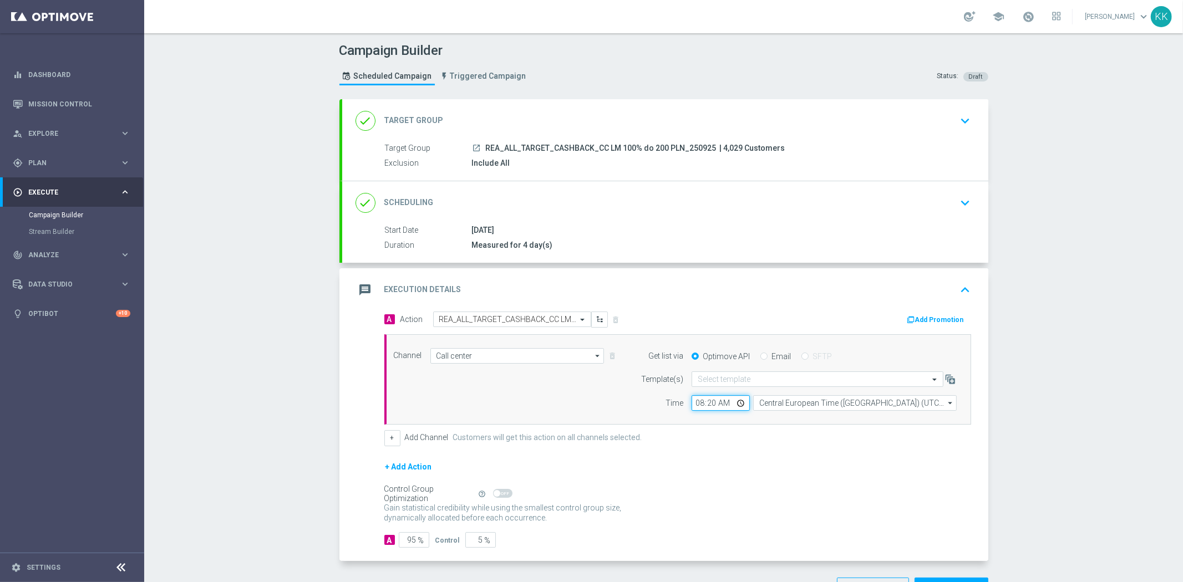
click at [710, 401] on input "08:20" at bounding box center [720, 403] width 58 height 16
type input "08:25"
click at [1058, 423] on div "Campaign Builder Scheduled Campaign Triggered Campaign Status: Draft done Targe…" at bounding box center [663, 307] width 1039 height 549
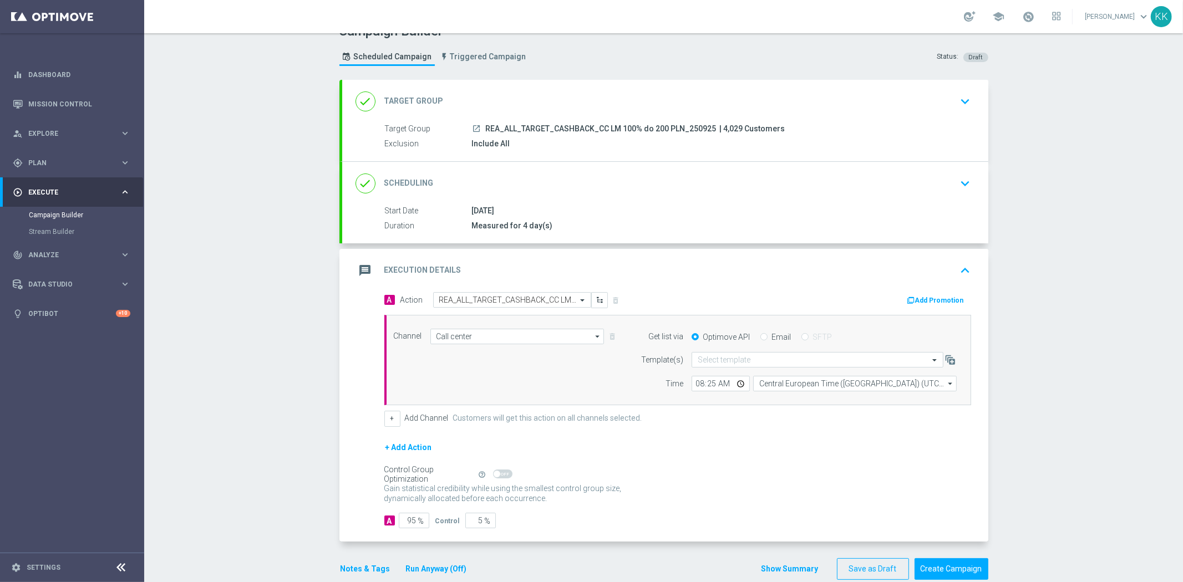
scroll to position [39, 0]
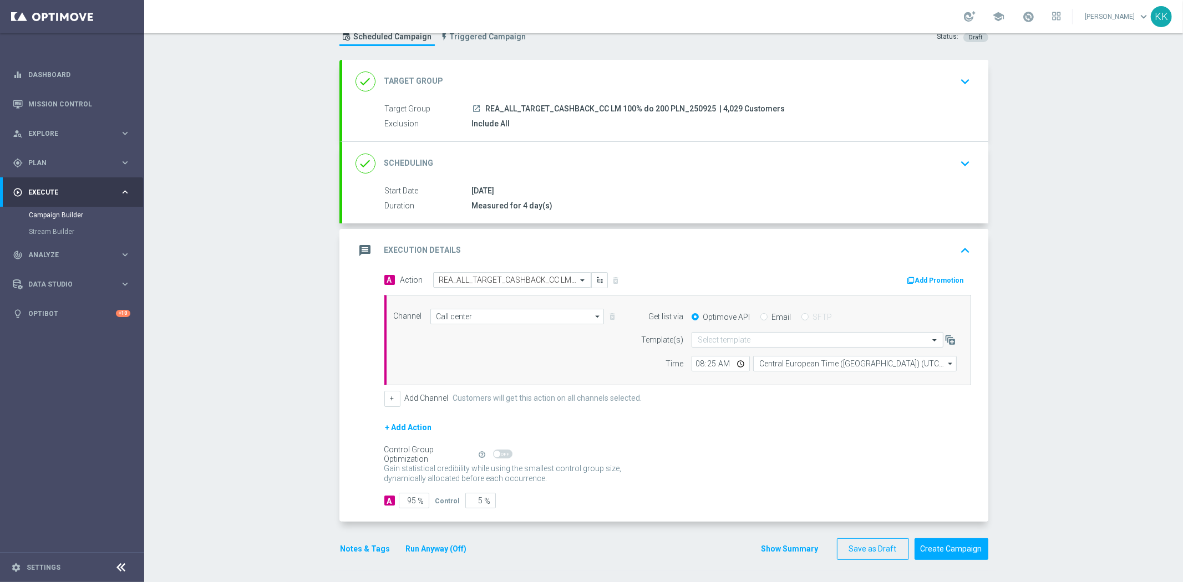
click at [366, 551] on button "Notes & Tags" at bounding box center [365, 549] width 52 height 14
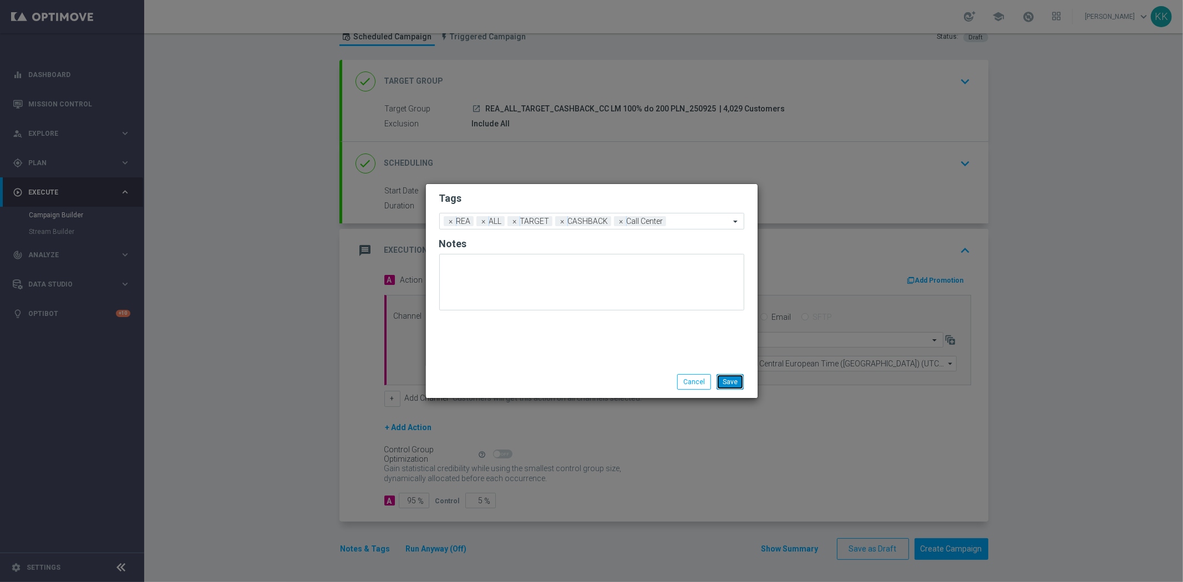
click at [721, 378] on button "Save" at bounding box center [729, 382] width 27 height 16
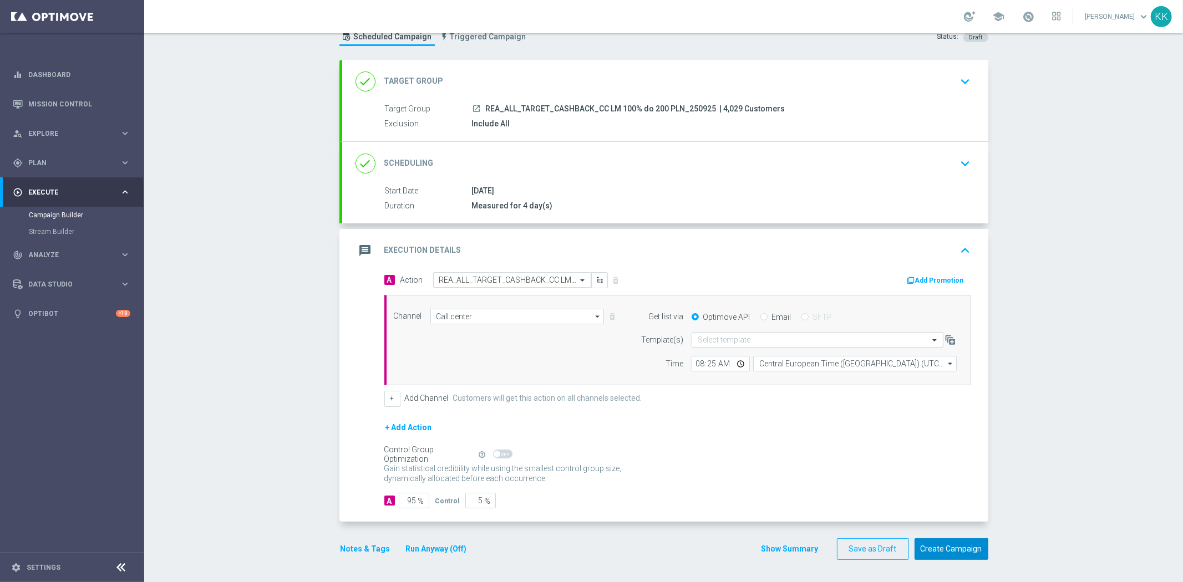
click at [947, 545] on button "Create Campaign" at bounding box center [951, 549] width 74 height 22
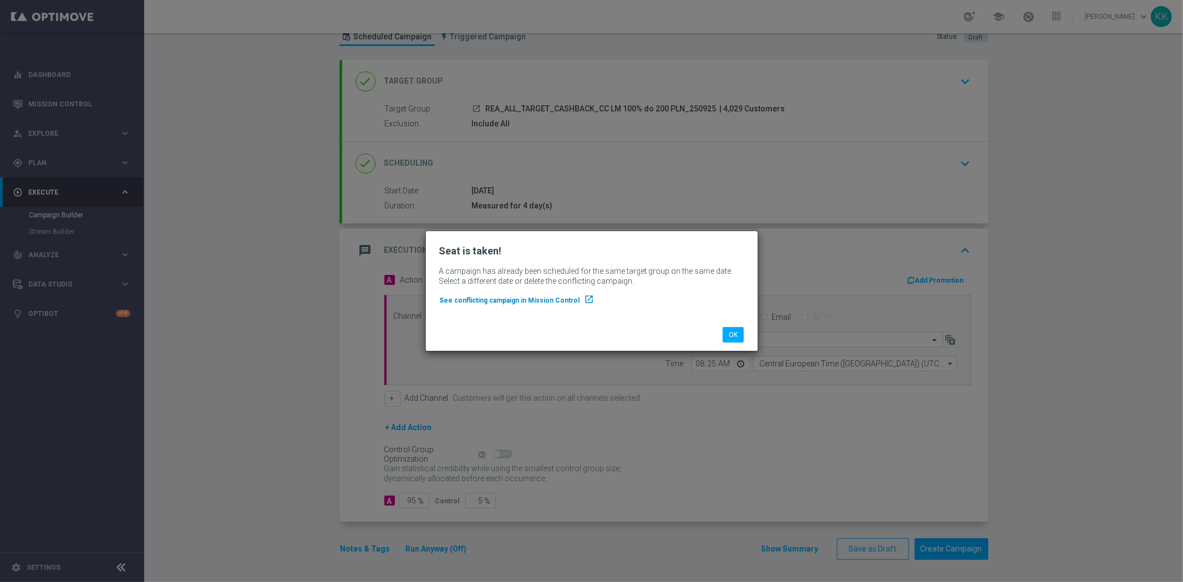
click at [509, 295] on link "See conflicting campaign in Mission Control launch" at bounding box center [518, 300] width 159 height 11
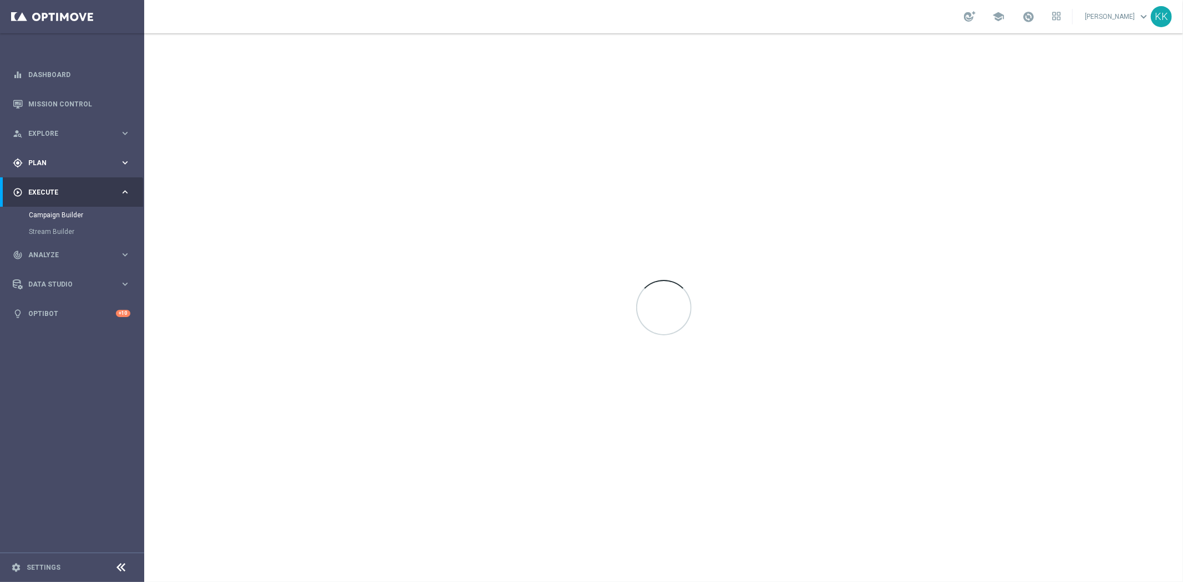
click at [67, 169] on div "gps_fixed Plan keyboard_arrow_right" at bounding box center [71, 162] width 143 height 29
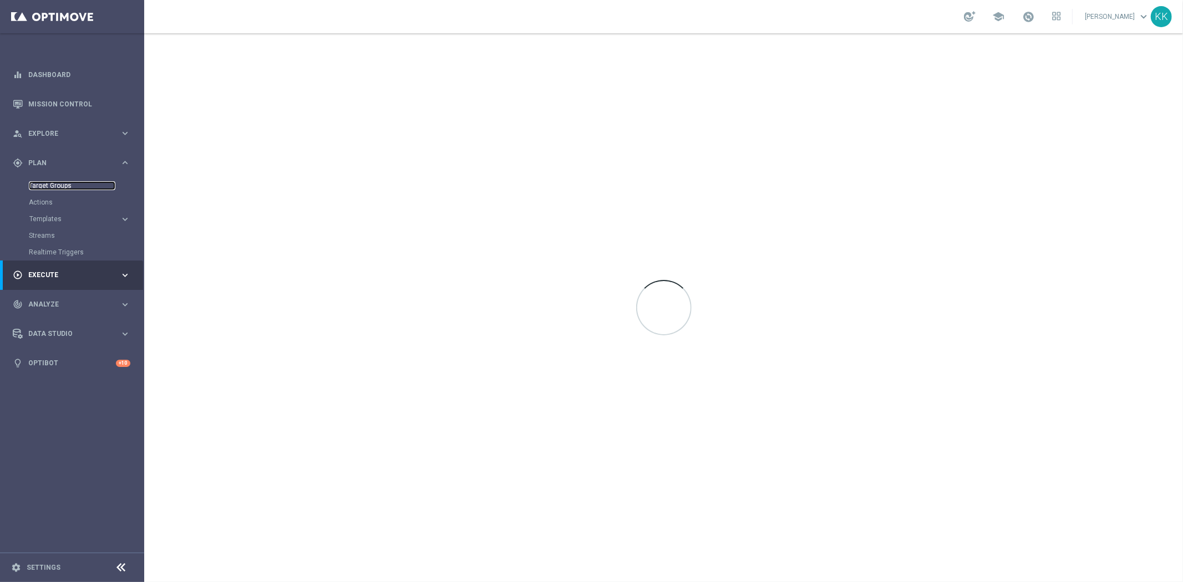
click at [64, 186] on link "Target Groups" at bounding box center [72, 185] width 86 height 9
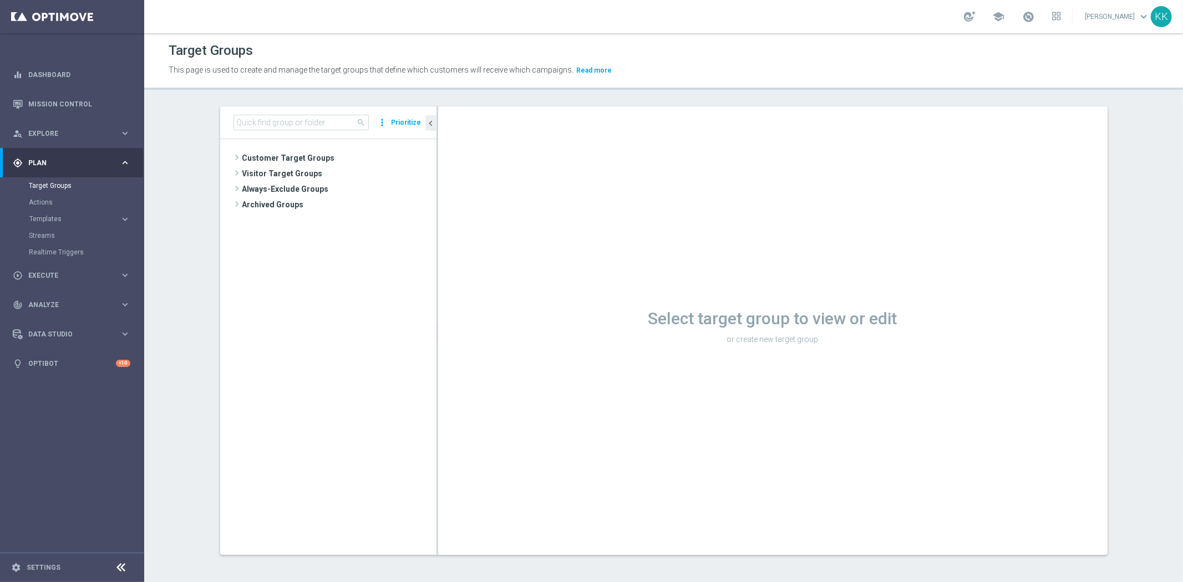
click at [714, 491] on div "Select target group to view or edit or create new target group" at bounding box center [772, 330] width 669 height 449
click at [324, 118] on input at bounding box center [300, 123] width 135 height 16
paste input "REA_ALL_TARGET_CASHBACK_CC LM 100% do 200 PLN_250925"
type input "REA_ALL_TARGET_CASHBACK_CC LM 100% do 200 PLN_250925"
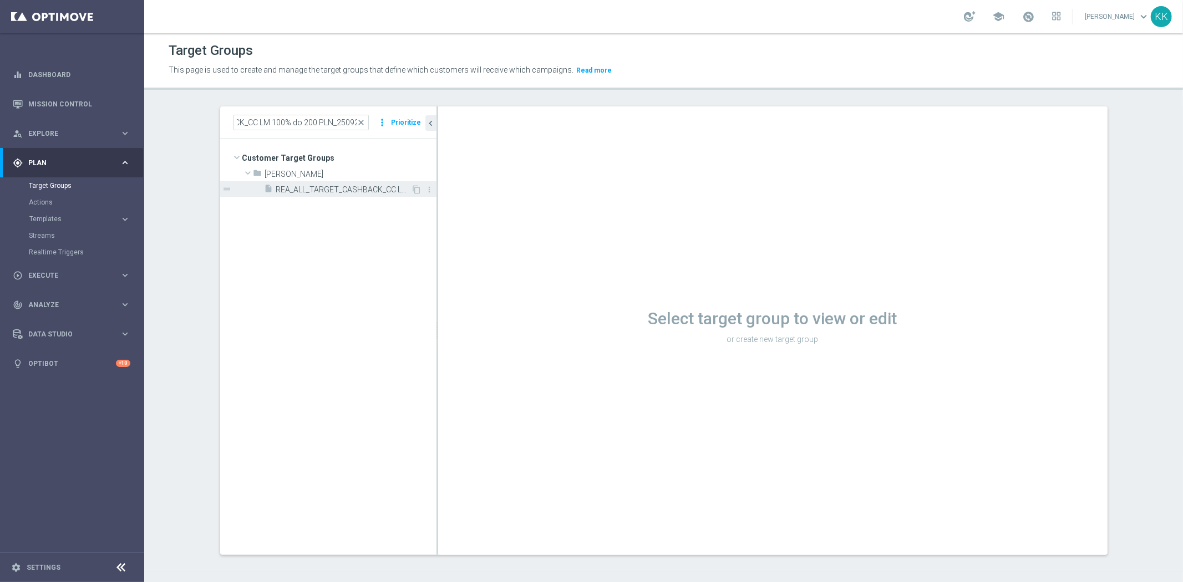
click at [334, 189] on span "REA_ALL_TARGET_CASHBACK_CC LM 100% do 200 PLN_250925" at bounding box center [343, 189] width 135 height 9
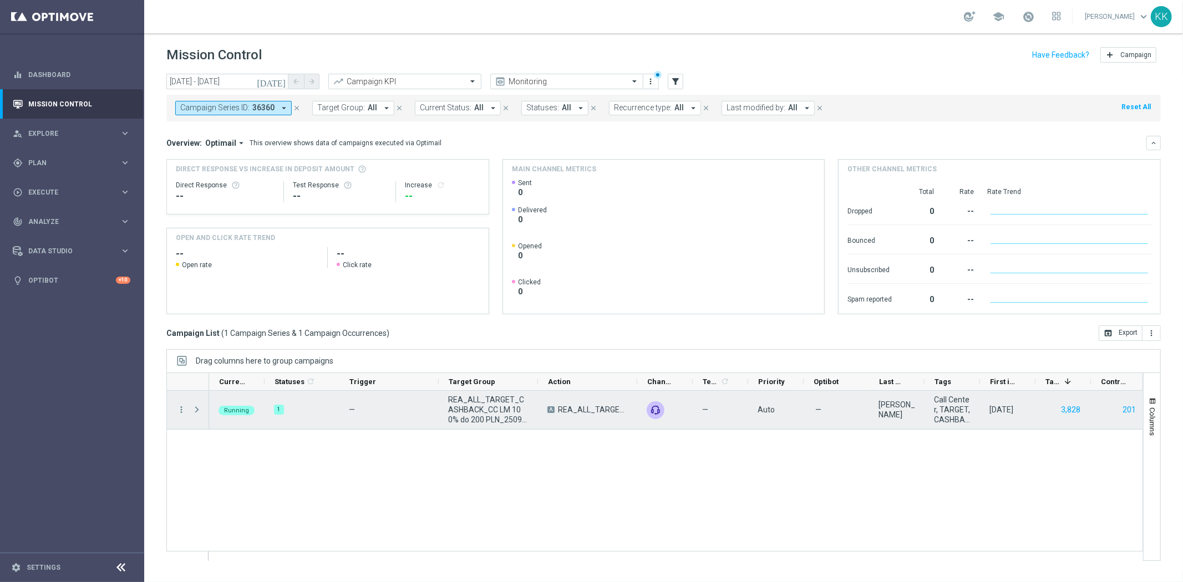
click at [192, 417] on span "Press SPACE to select this row." at bounding box center [198, 410] width 12 height 22
click at [197, 410] on span "Press SPACE to select this row." at bounding box center [197, 409] width 10 height 9
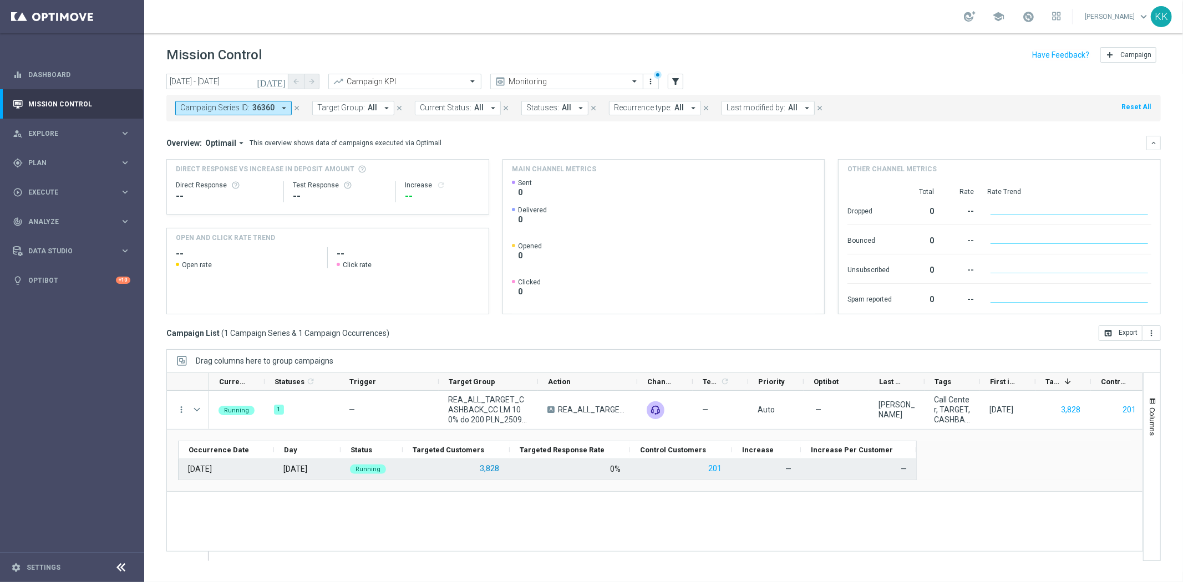
click at [489, 467] on button "3,828" at bounding box center [490, 469] width 22 height 14
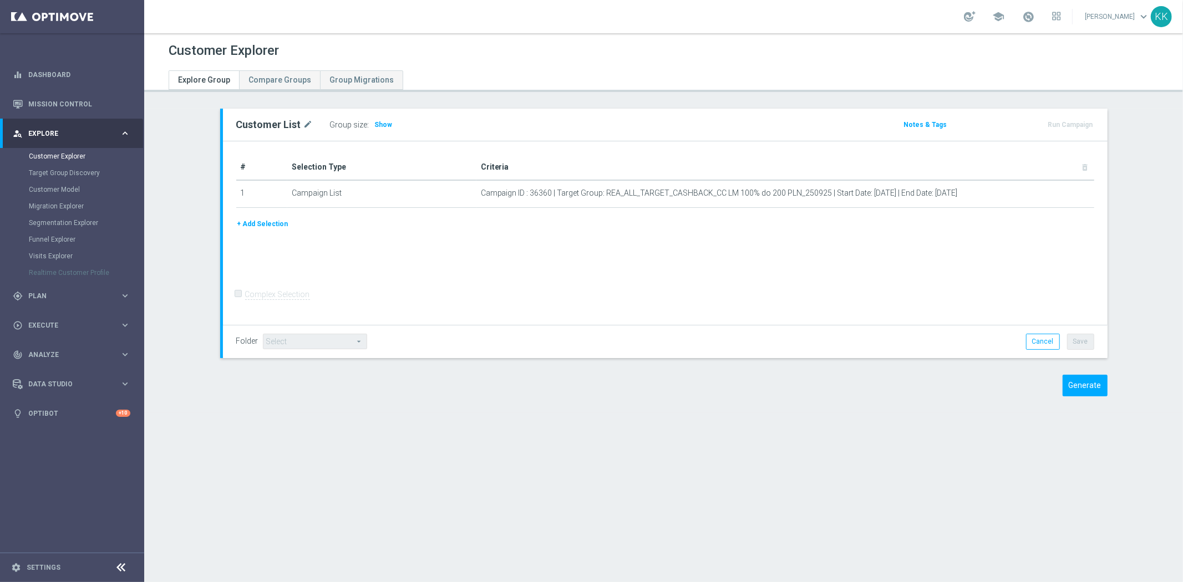
click at [373, 117] on div "Group size : Show" at bounding box center [385, 125] width 111 height 16
click at [376, 123] on span "Show" at bounding box center [384, 125] width 18 height 8
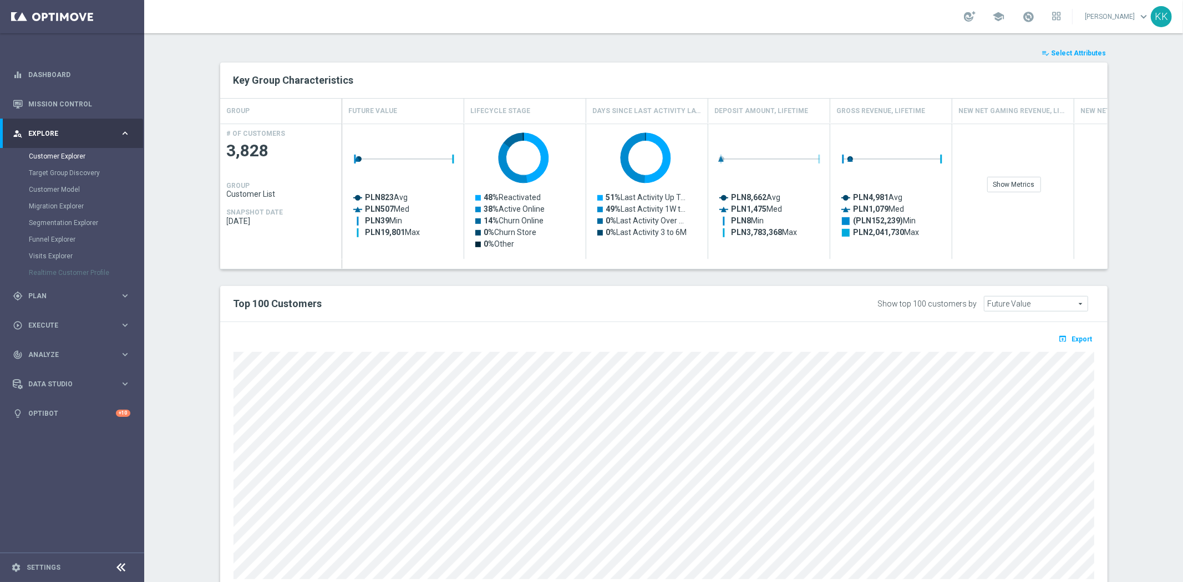
scroll to position [464, 0]
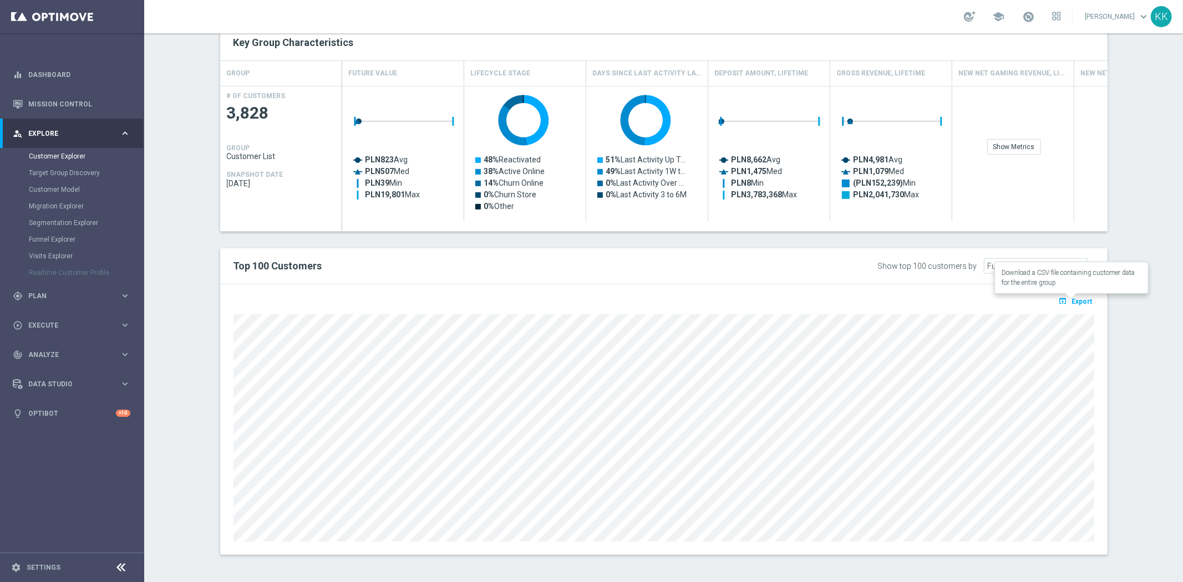
click at [1065, 299] on icon "open_in_browser" at bounding box center [1065, 301] width 12 height 9
